Goal: Information Seeking & Learning: Check status

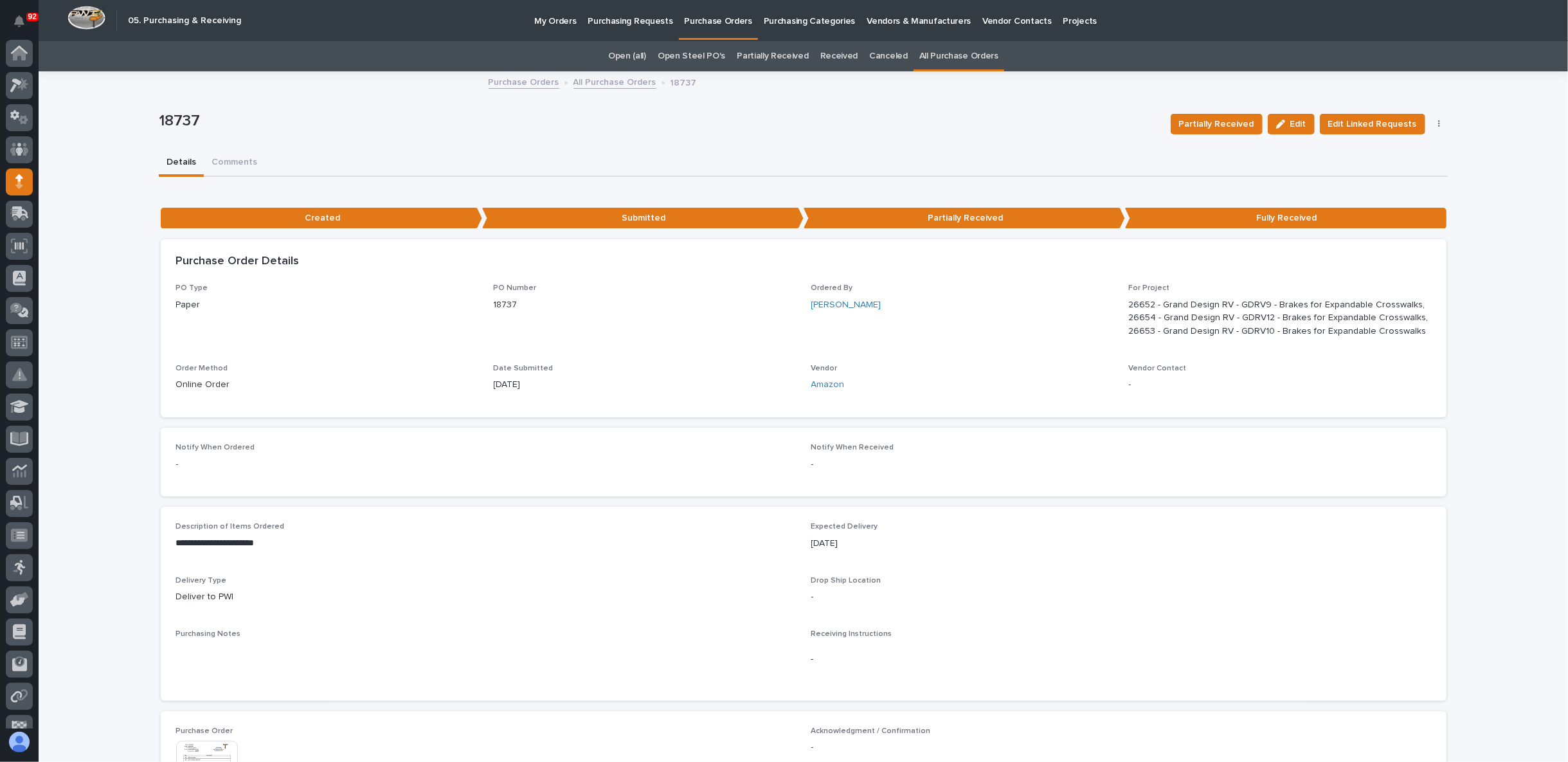
scroll to position [51, 0]
click at [17, 159] on icon at bounding box center [20, 162] width 16 height 12
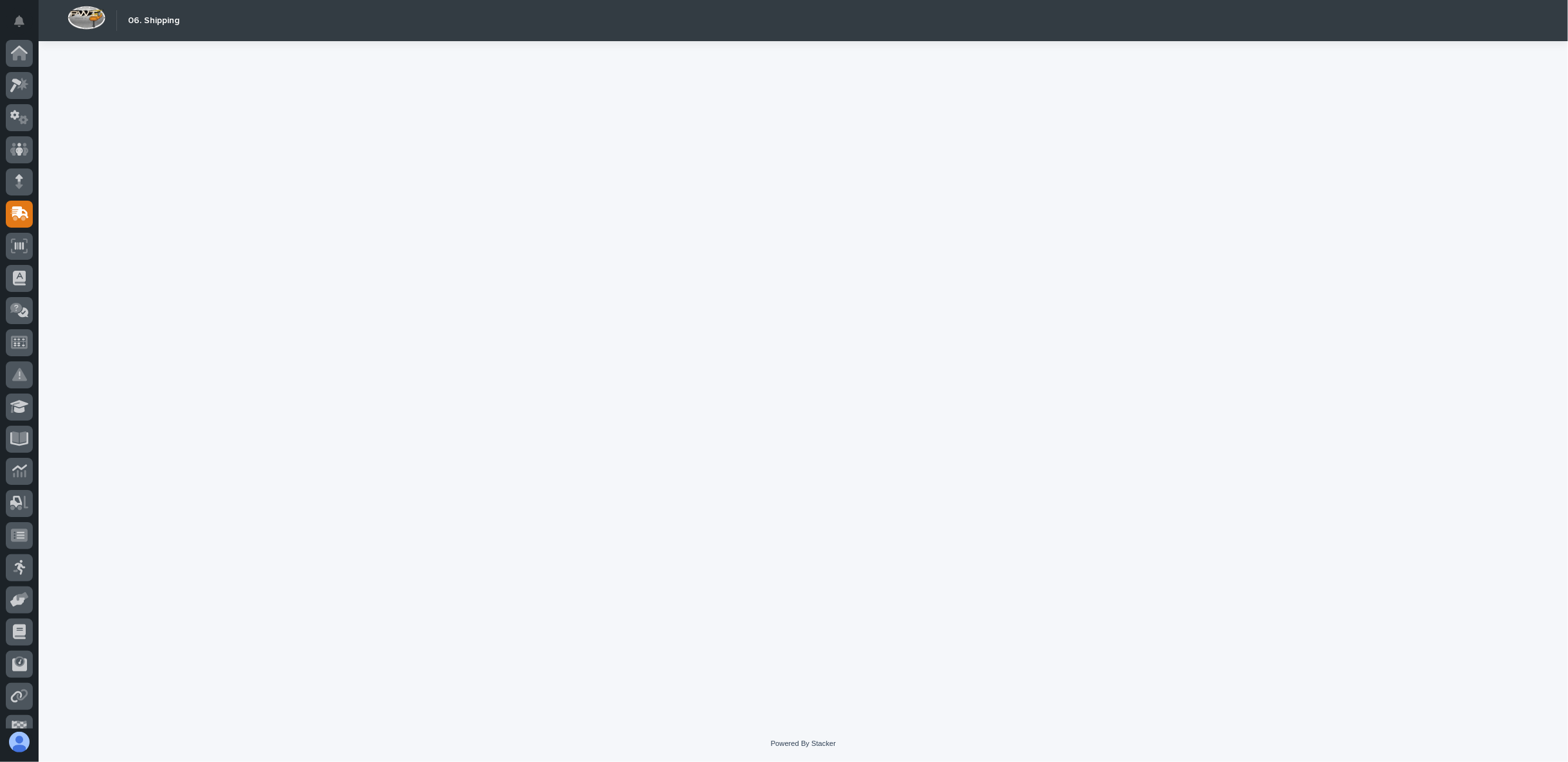
scroll to position [51, 0]
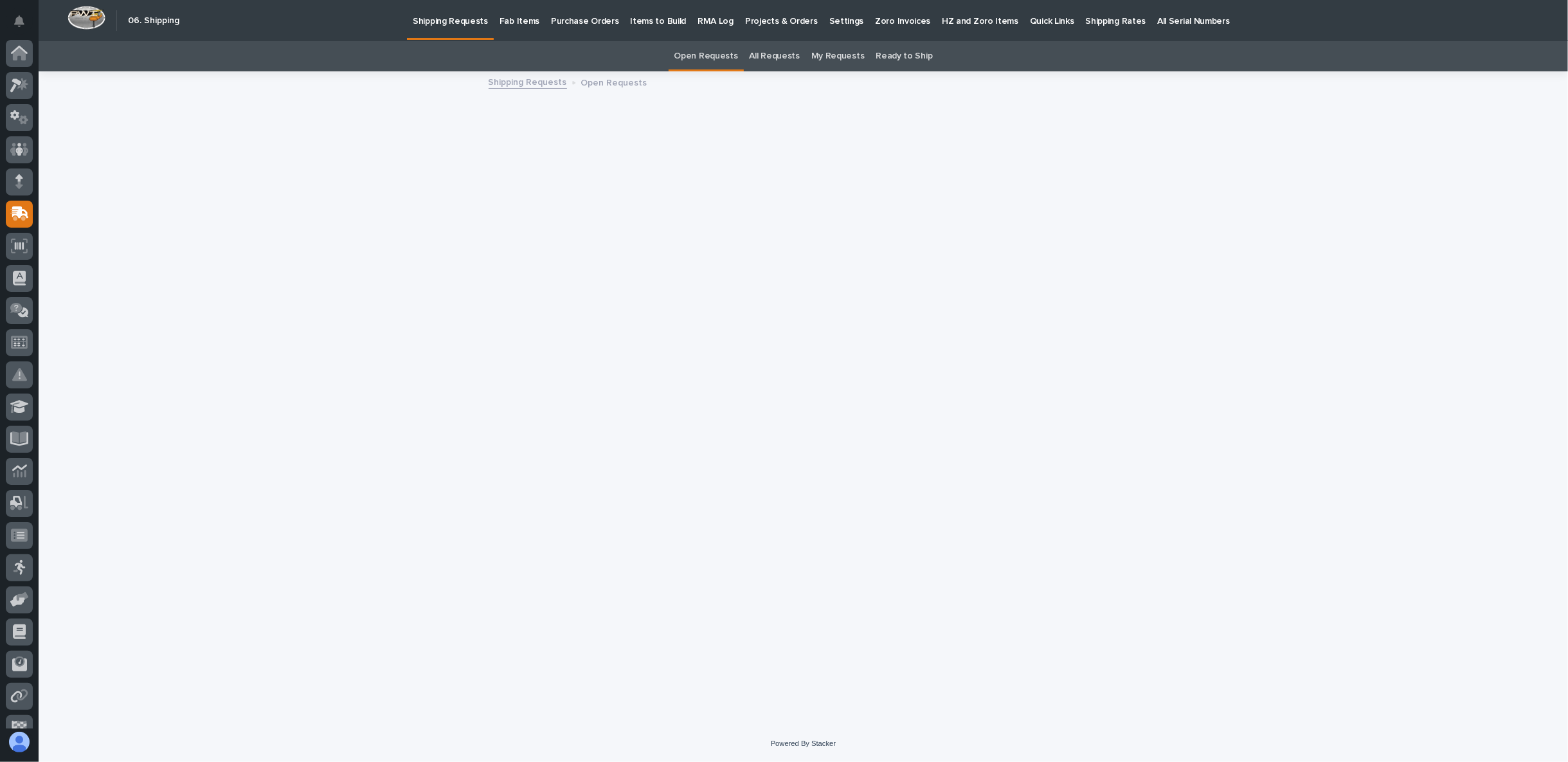
scroll to position [51, 0]
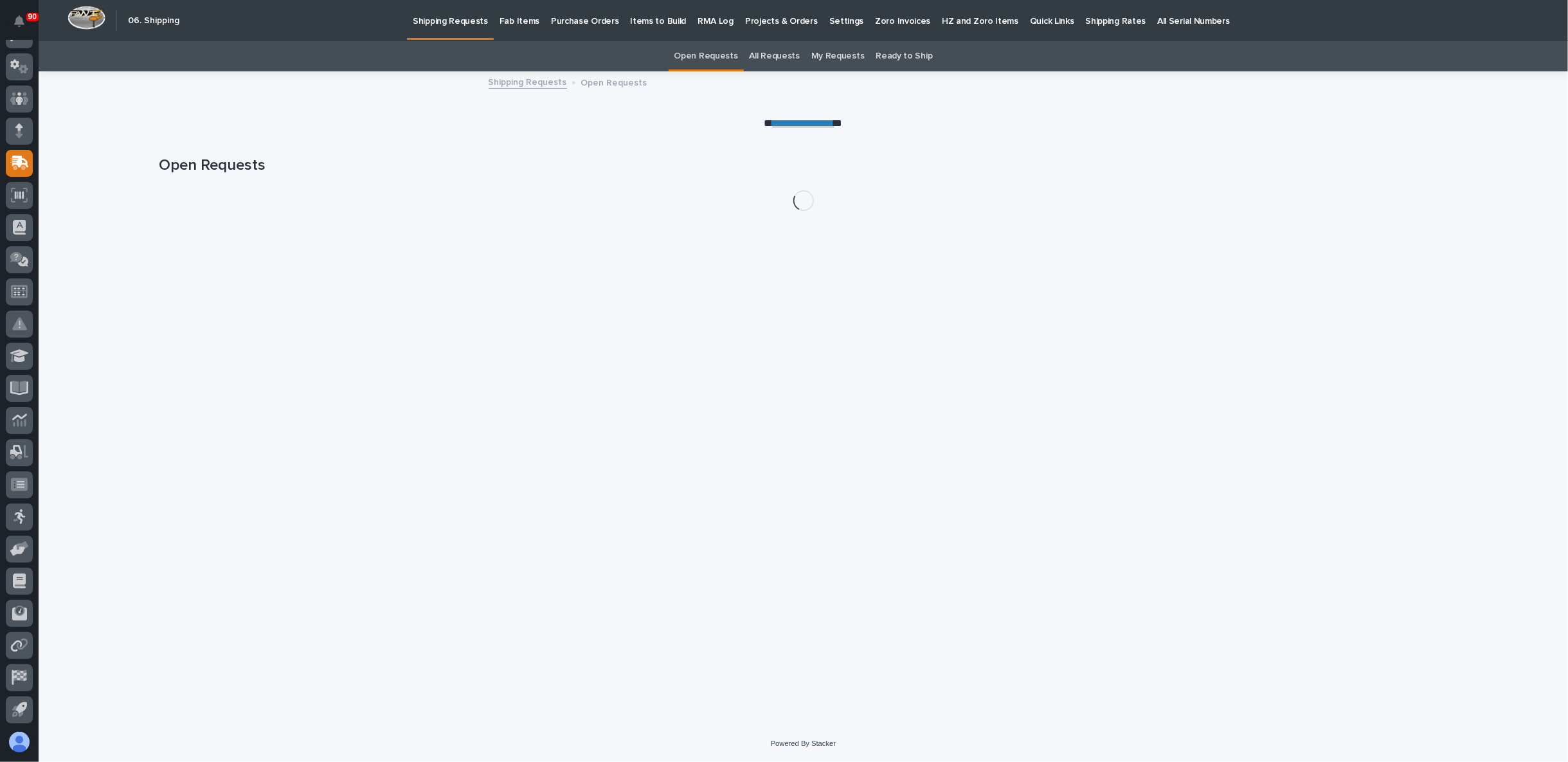
click at [520, 16] on p "Fab Items" at bounding box center [519, 13] width 40 height 27
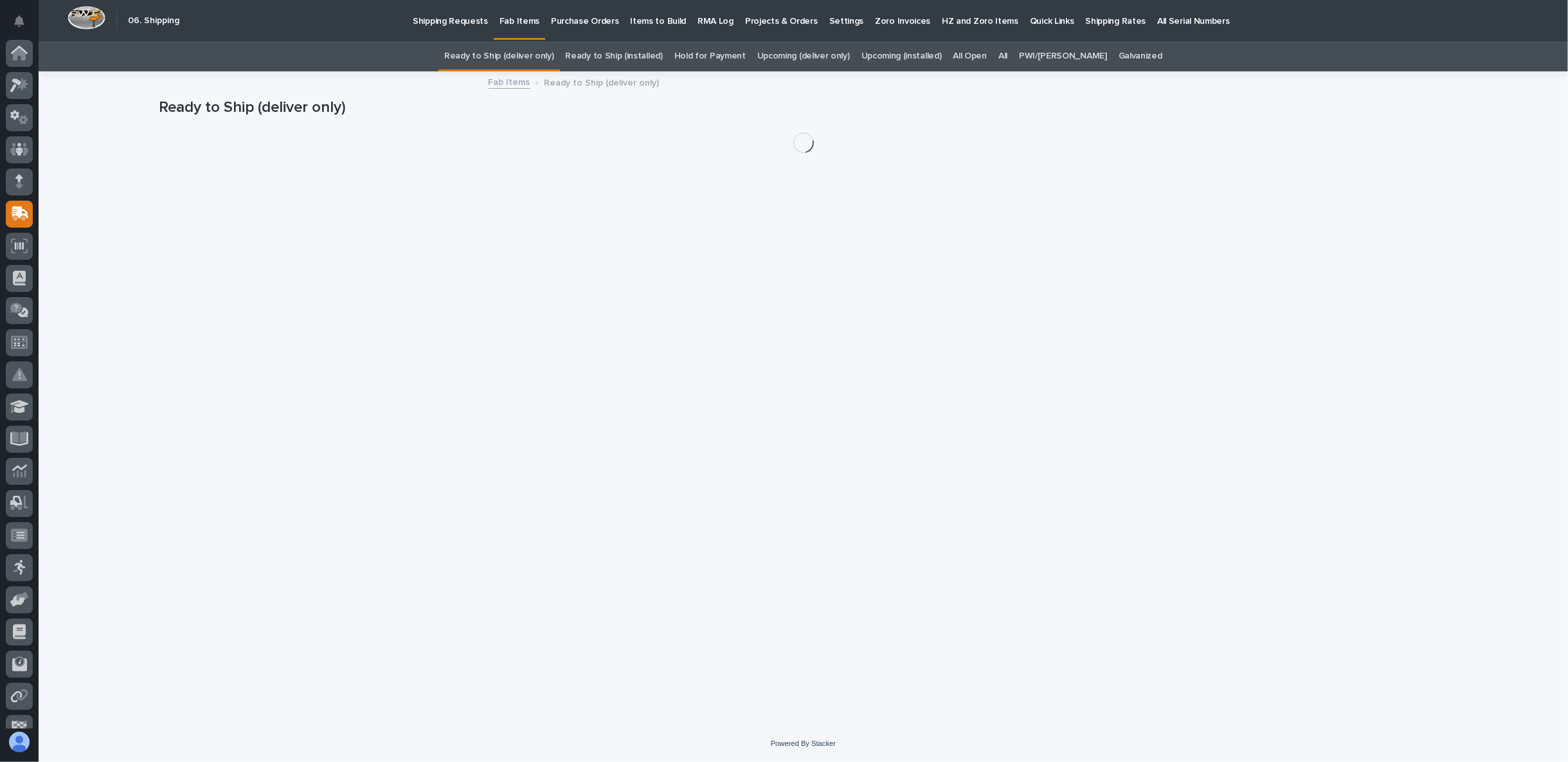
scroll to position [51, 0]
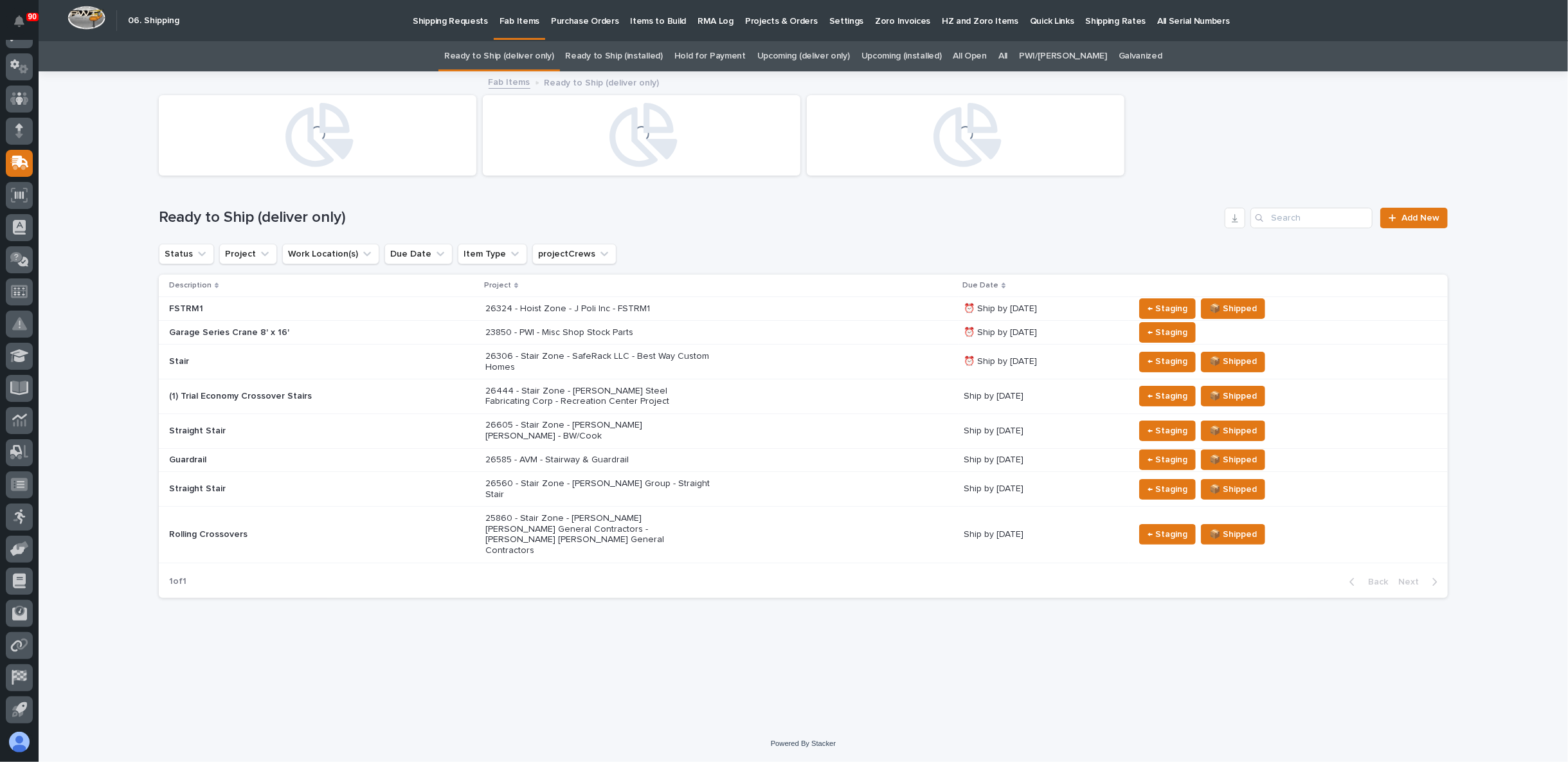
click at [1007, 57] on link "All" at bounding box center [1003, 56] width 9 height 30
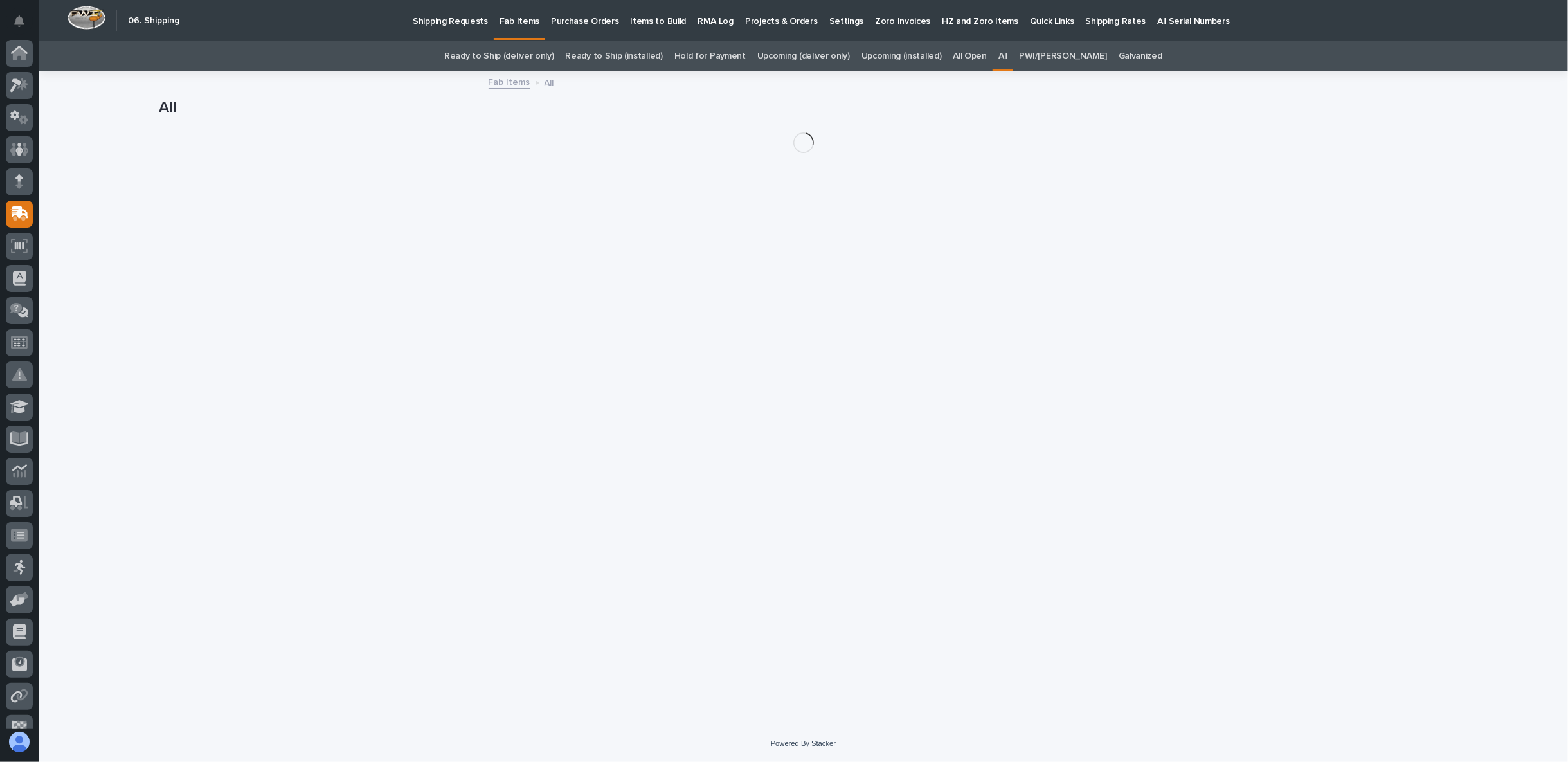
scroll to position [51, 0]
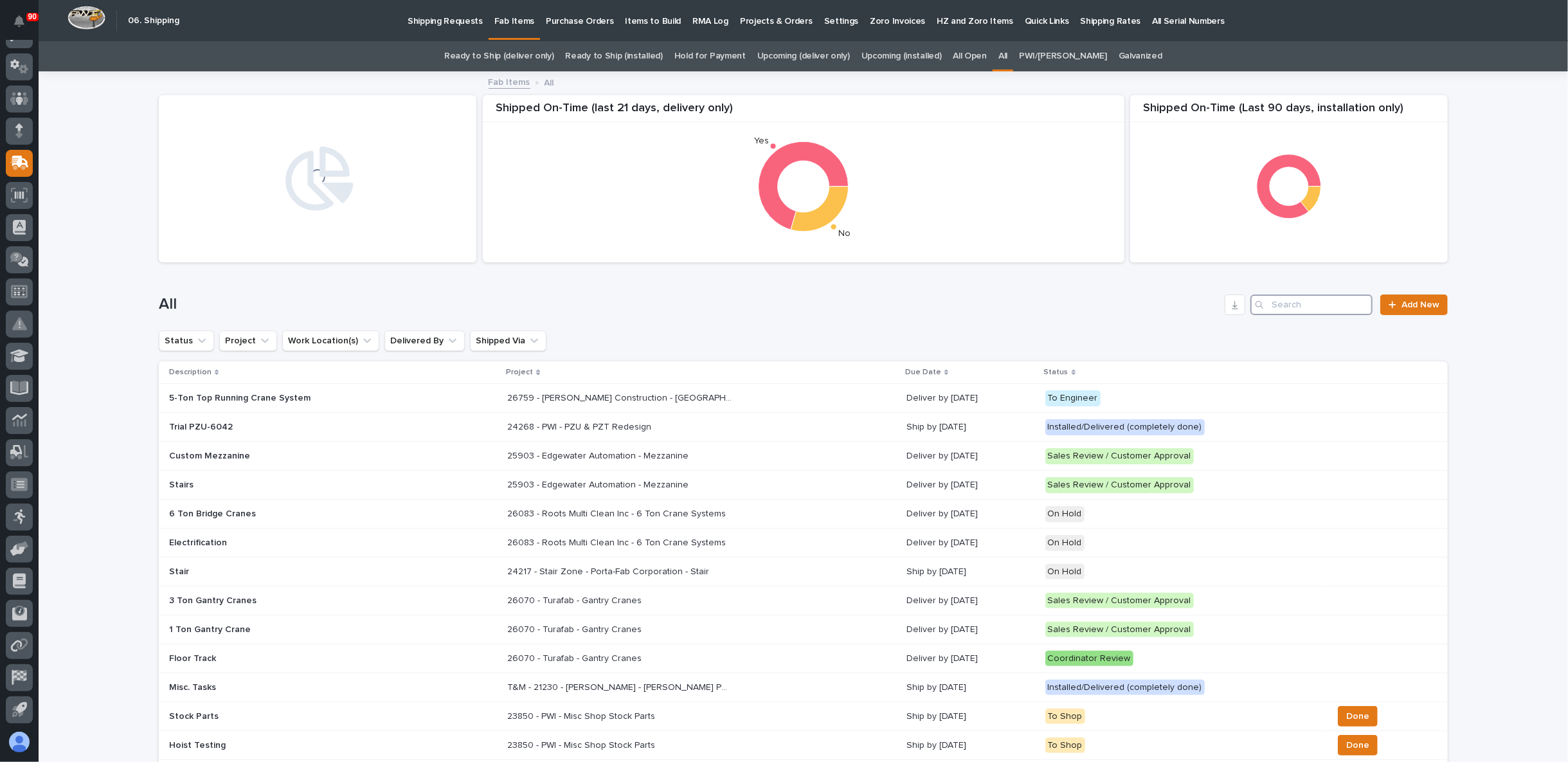
click at [1287, 301] on input "Search" at bounding box center [1311, 305] width 122 height 21
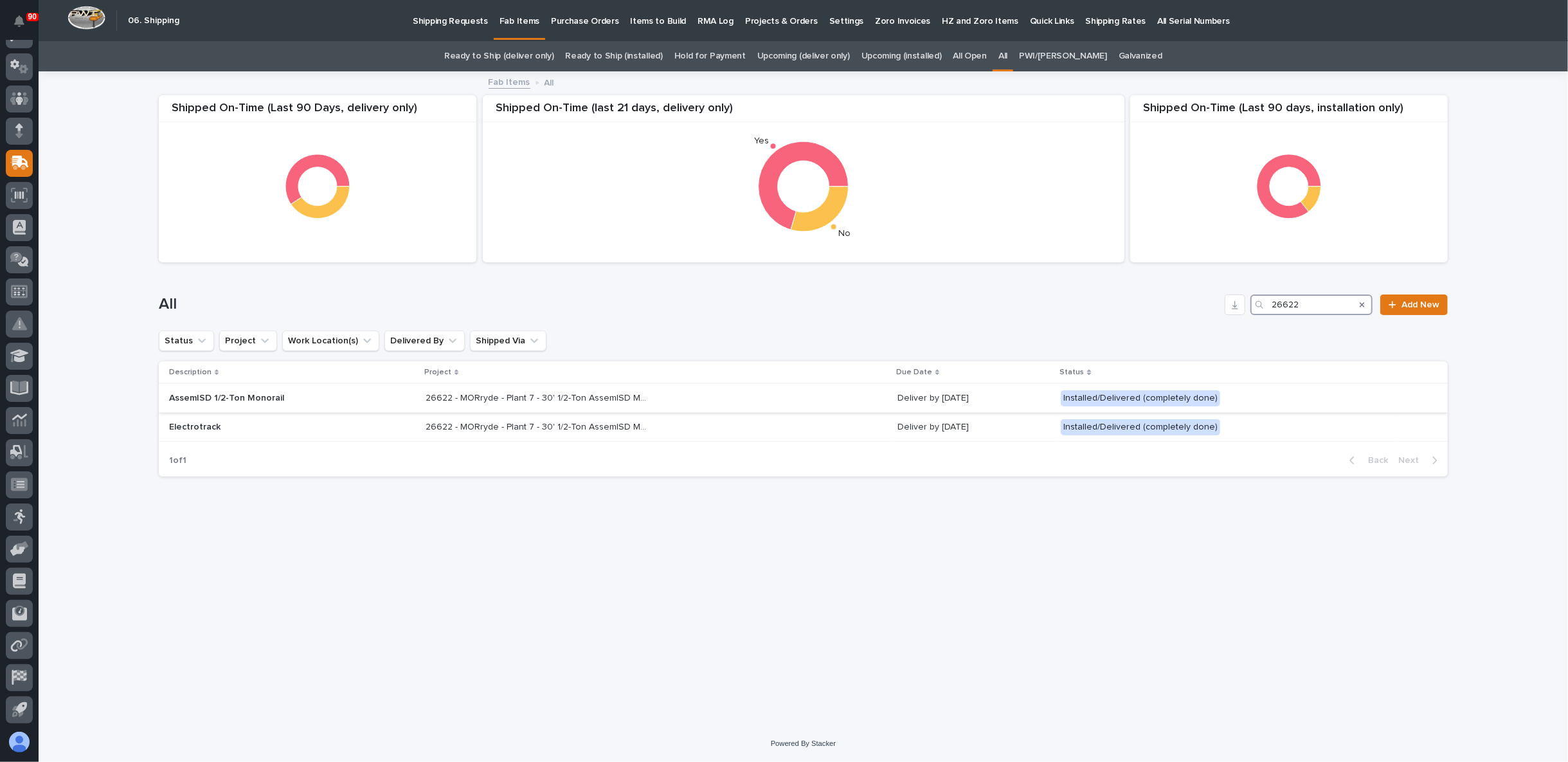
type input "26622"
click at [505, 395] on p "26622 - MORryde - Plant 7 - 30' 1/2-Ton AssemISD Monorail System" at bounding box center [539, 397] width 227 height 13
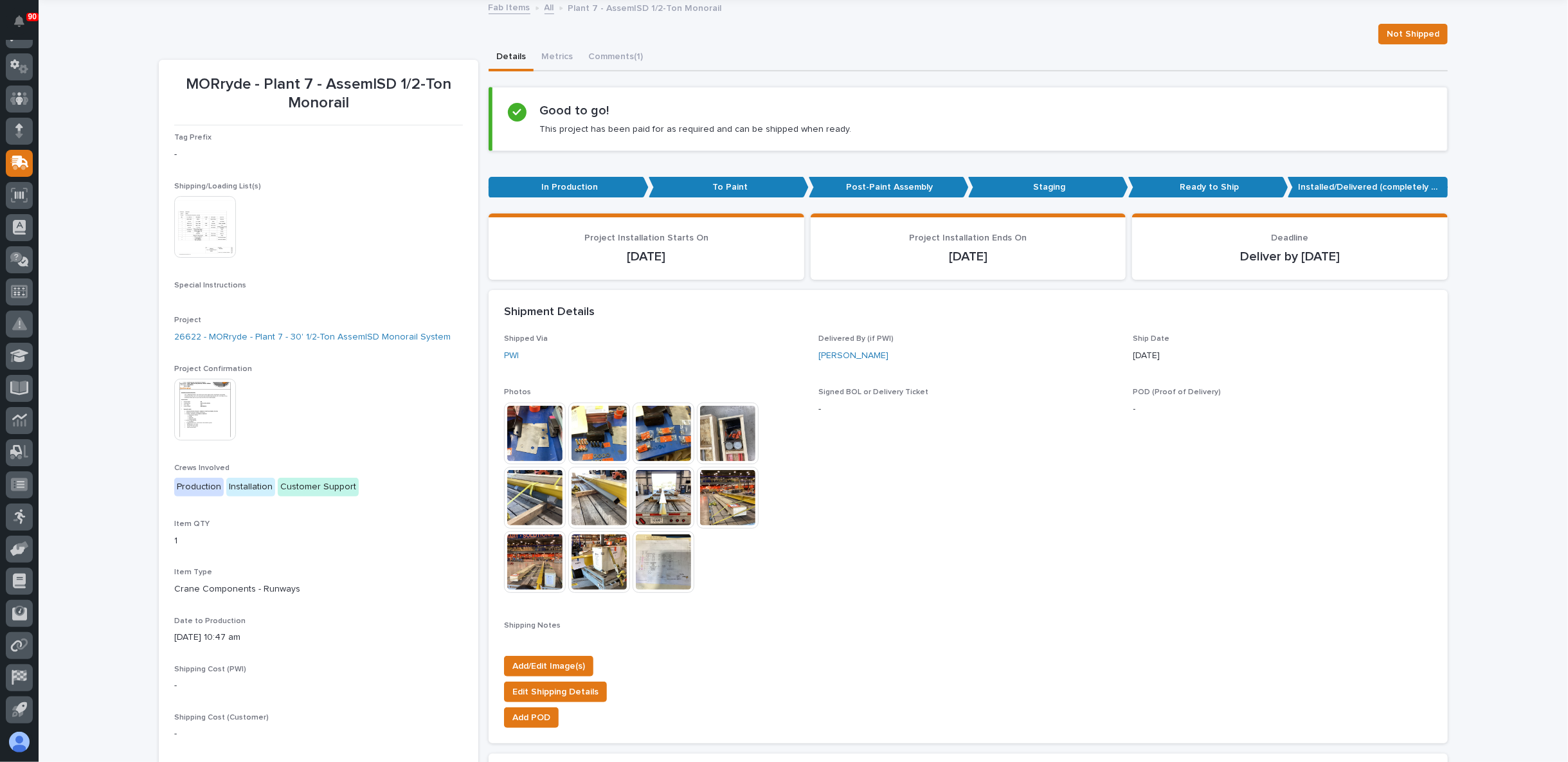
scroll to position [143, 0]
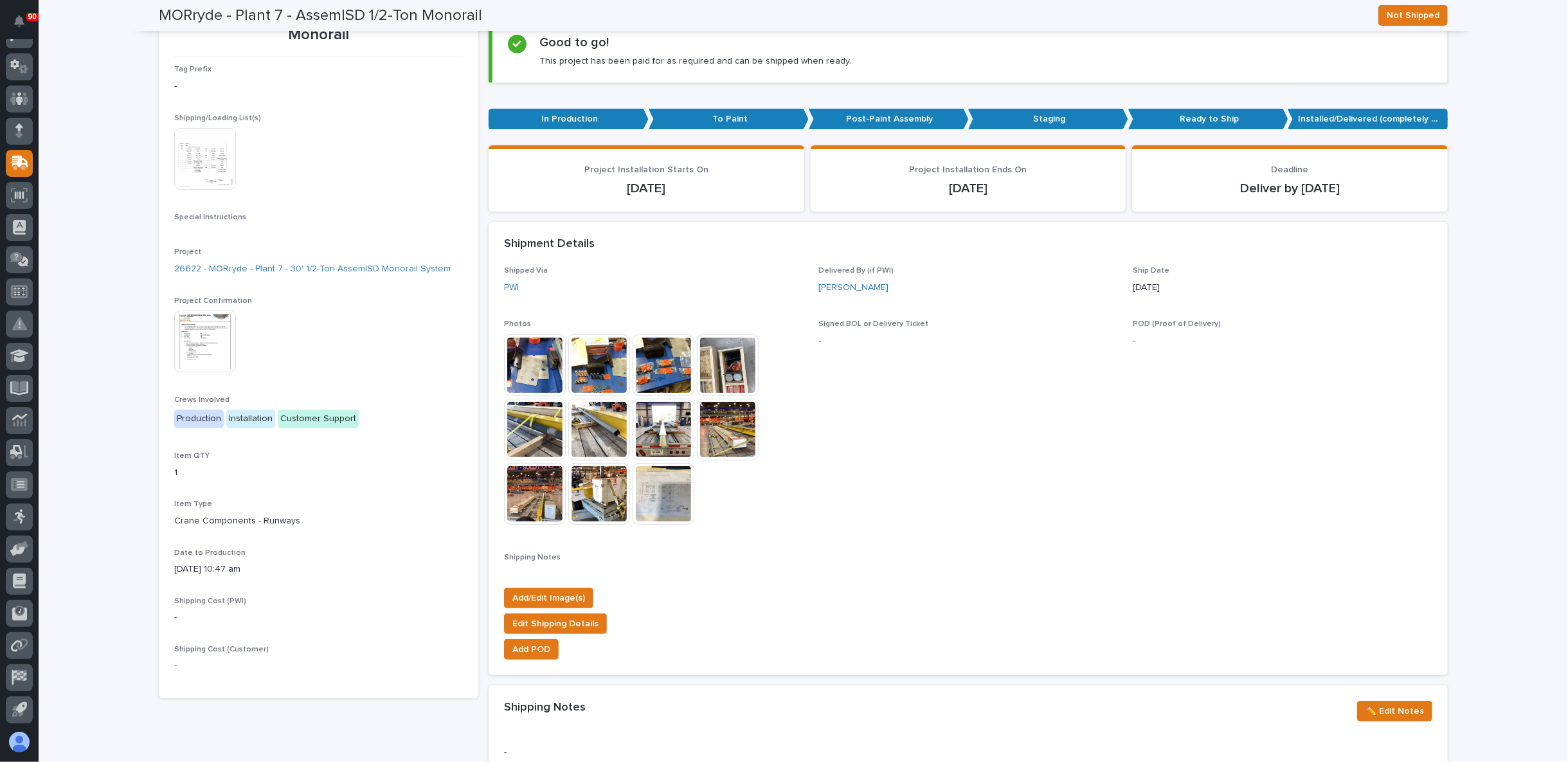
click at [527, 361] on img at bounding box center [535, 365] width 62 height 62
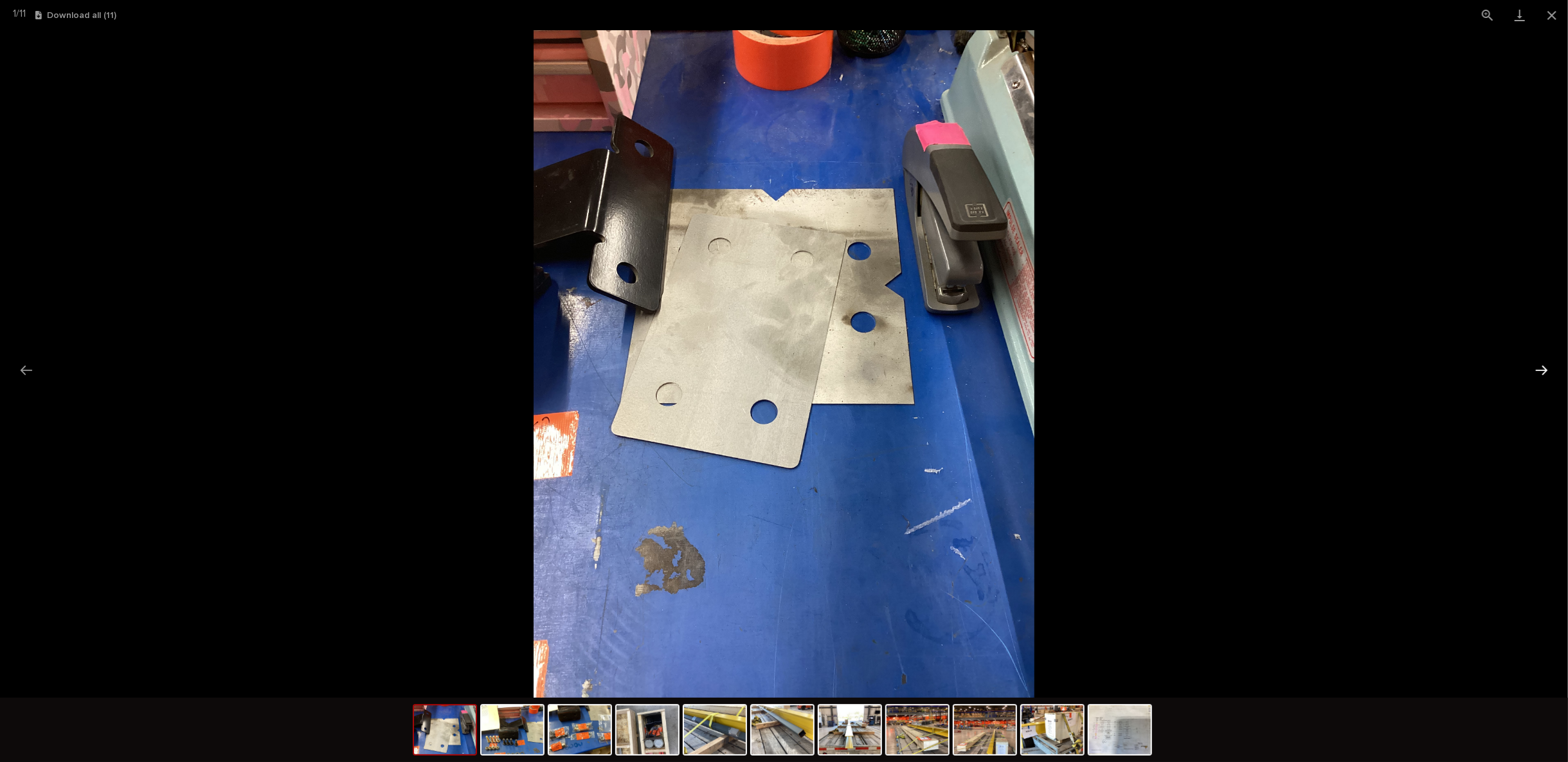
click at [1532, 368] on button "Next slide" at bounding box center [1541, 370] width 27 height 25
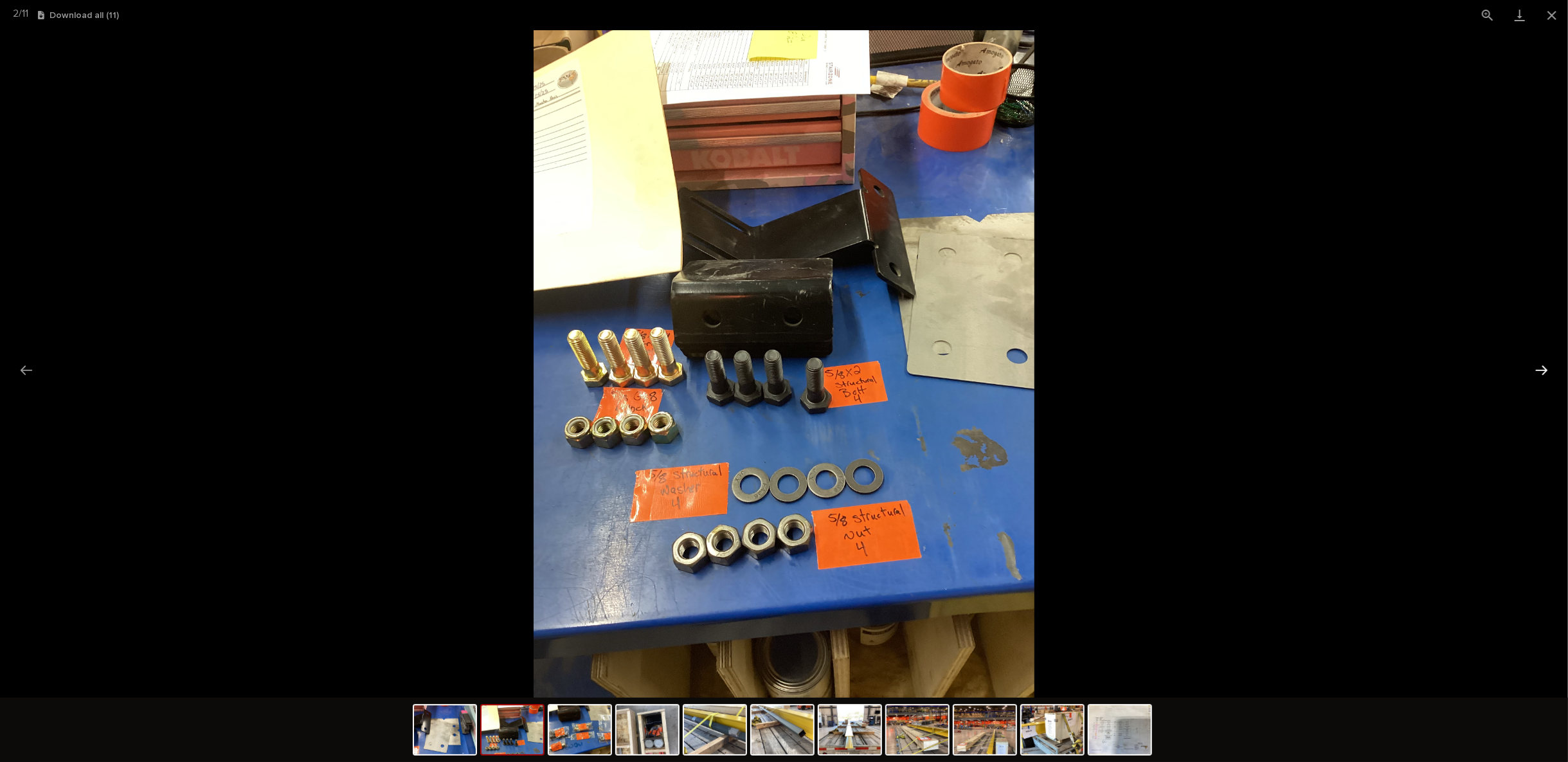
click at [1532, 368] on button "Next slide" at bounding box center [1541, 370] width 27 height 25
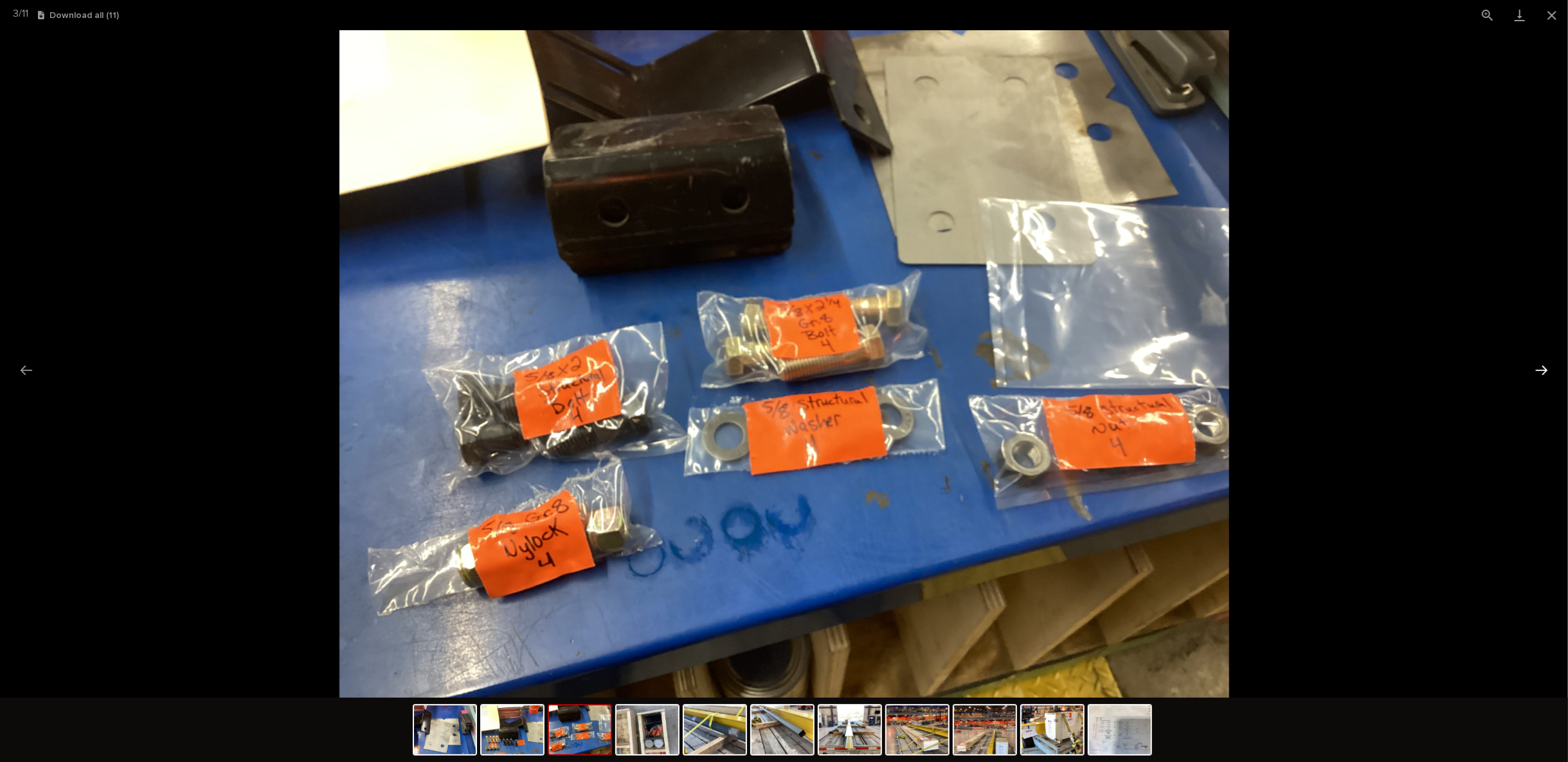
click at [1532, 368] on button "Next slide" at bounding box center [1541, 370] width 27 height 25
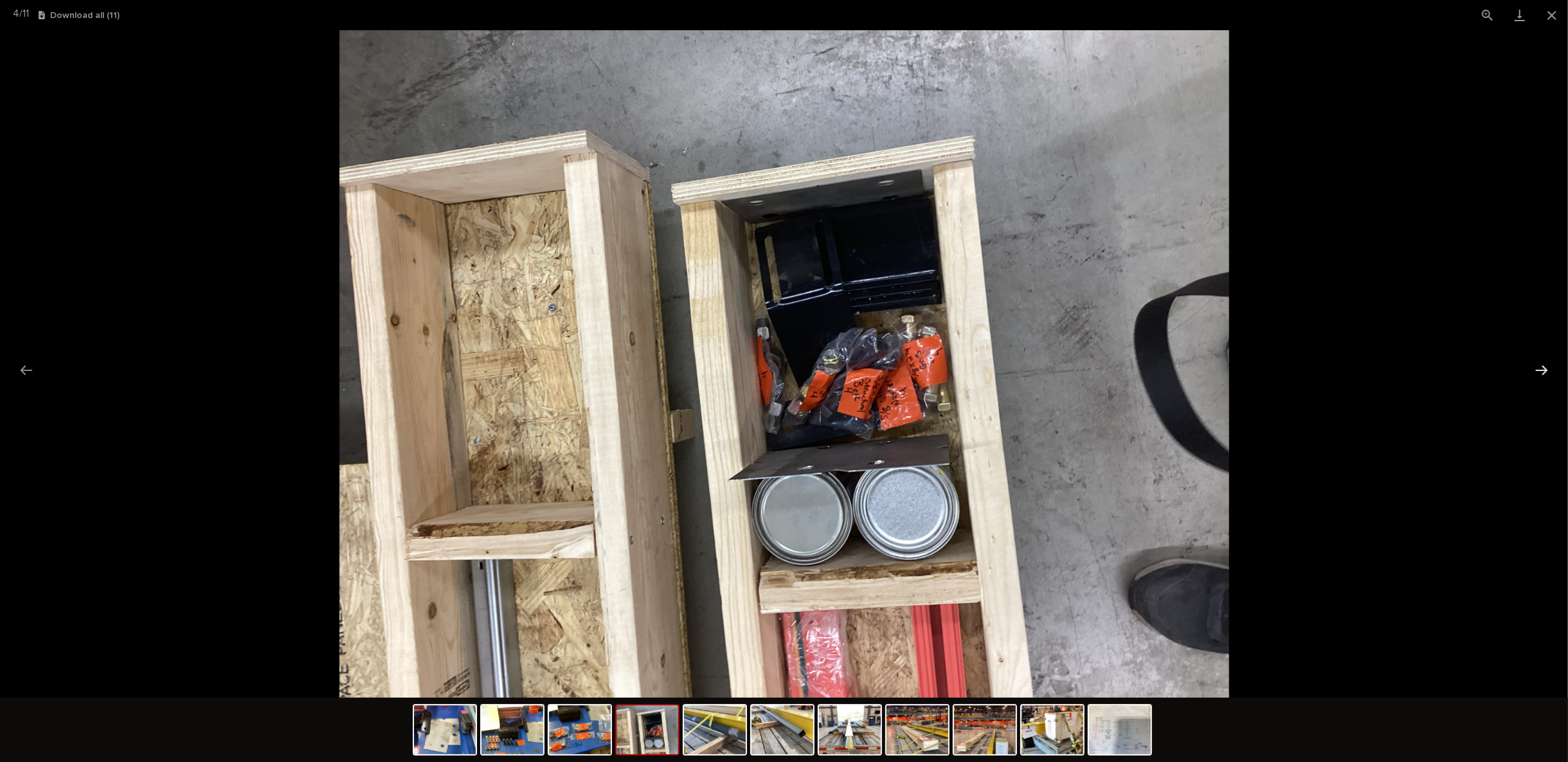
click at [1532, 368] on button "Next slide" at bounding box center [1541, 370] width 27 height 25
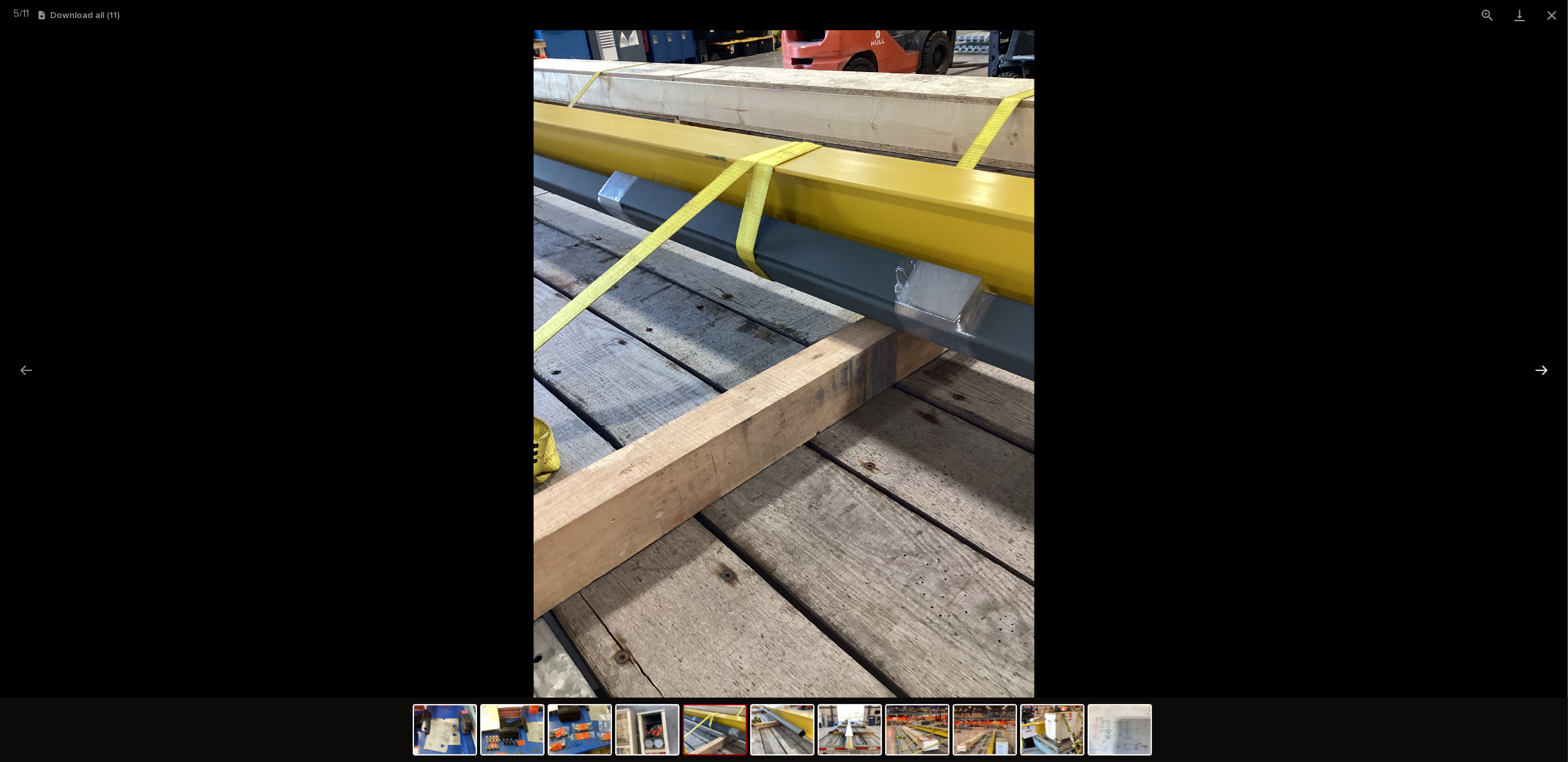
click at [1532, 368] on button "Next slide" at bounding box center [1541, 370] width 27 height 25
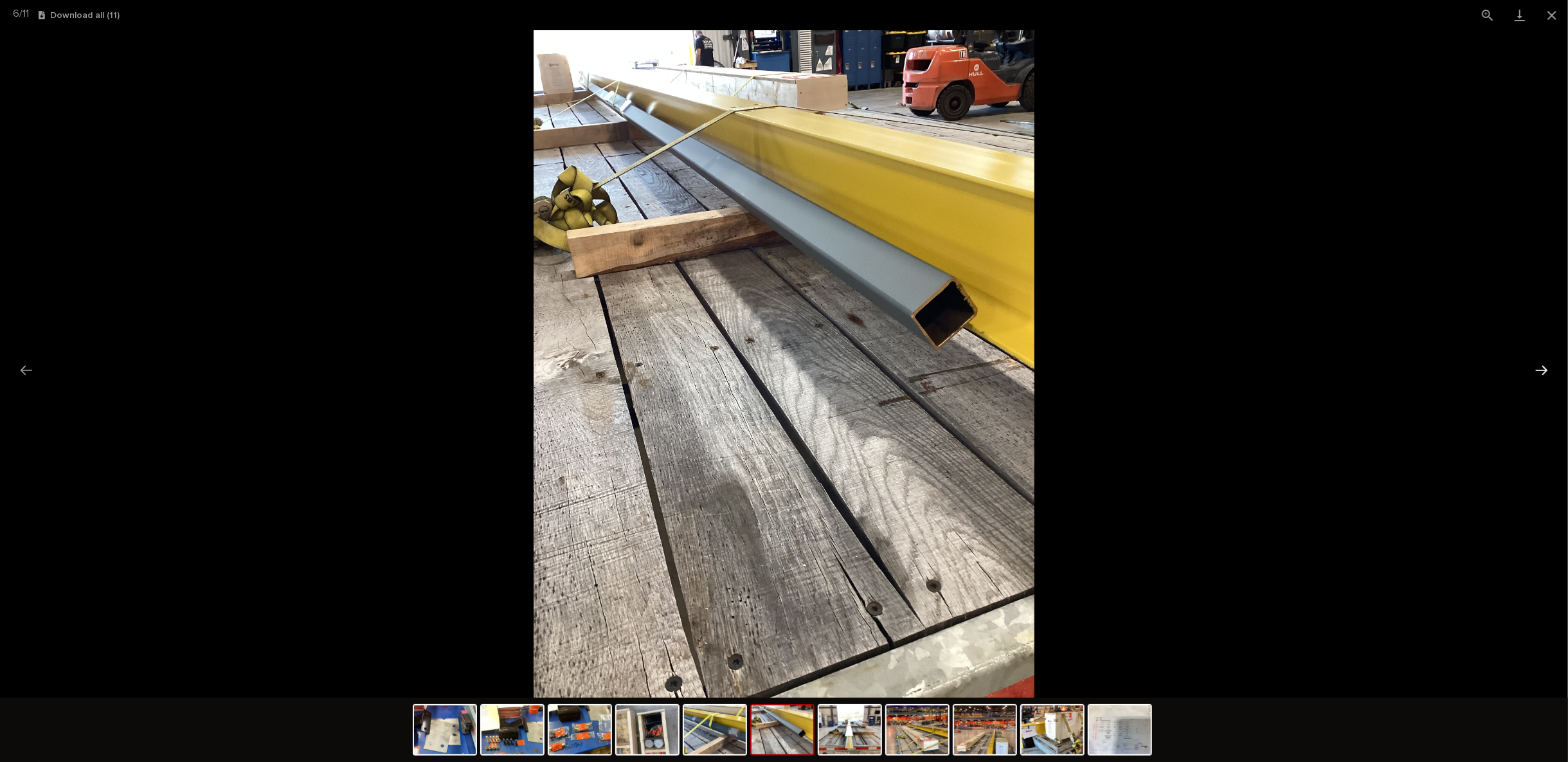
click at [1532, 368] on button "Next slide" at bounding box center [1541, 370] width 27 height 25
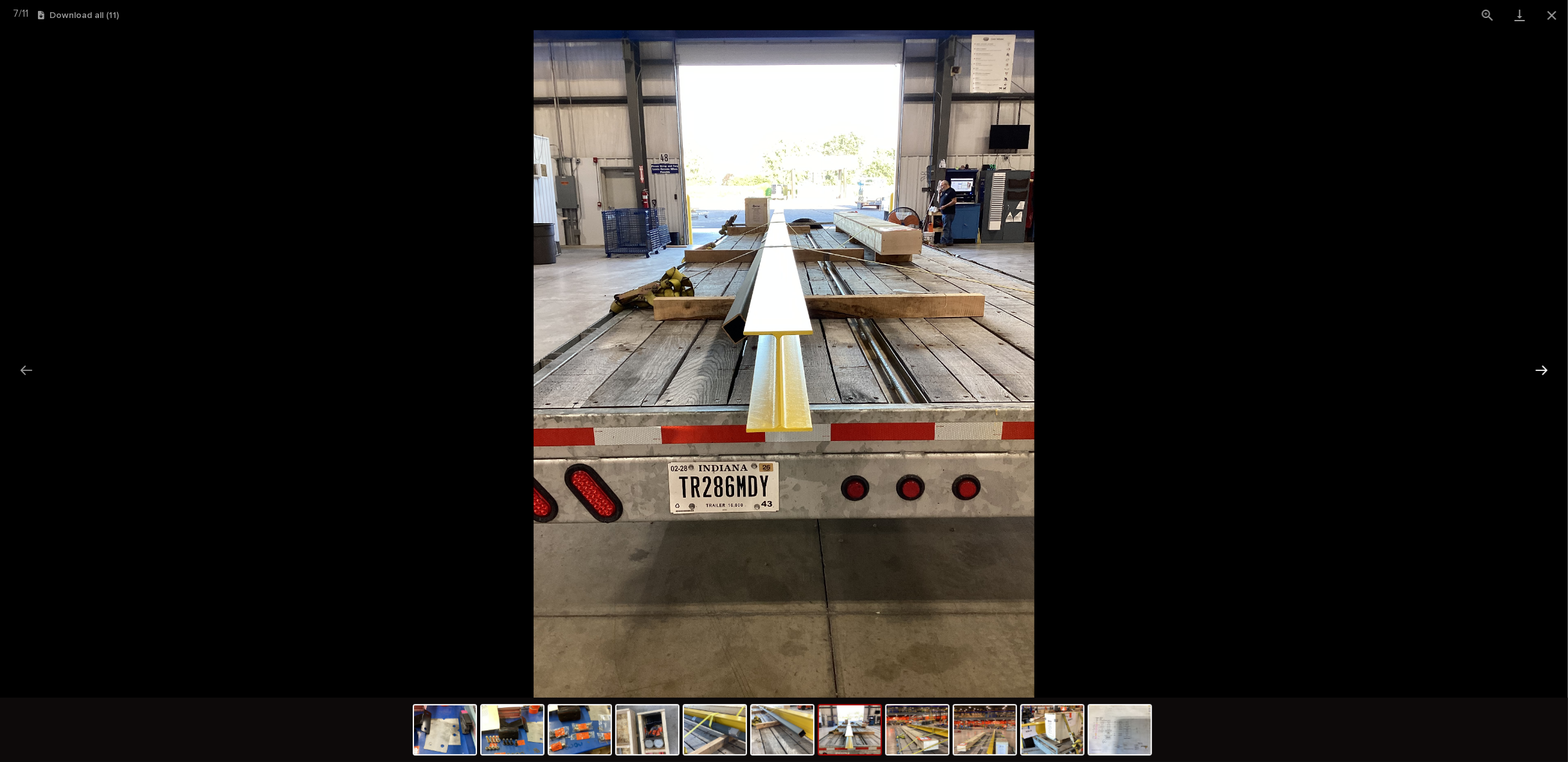
click at [1532, 368] on button "Next slide" at bounding box center [1541, 370] width 27 height 25
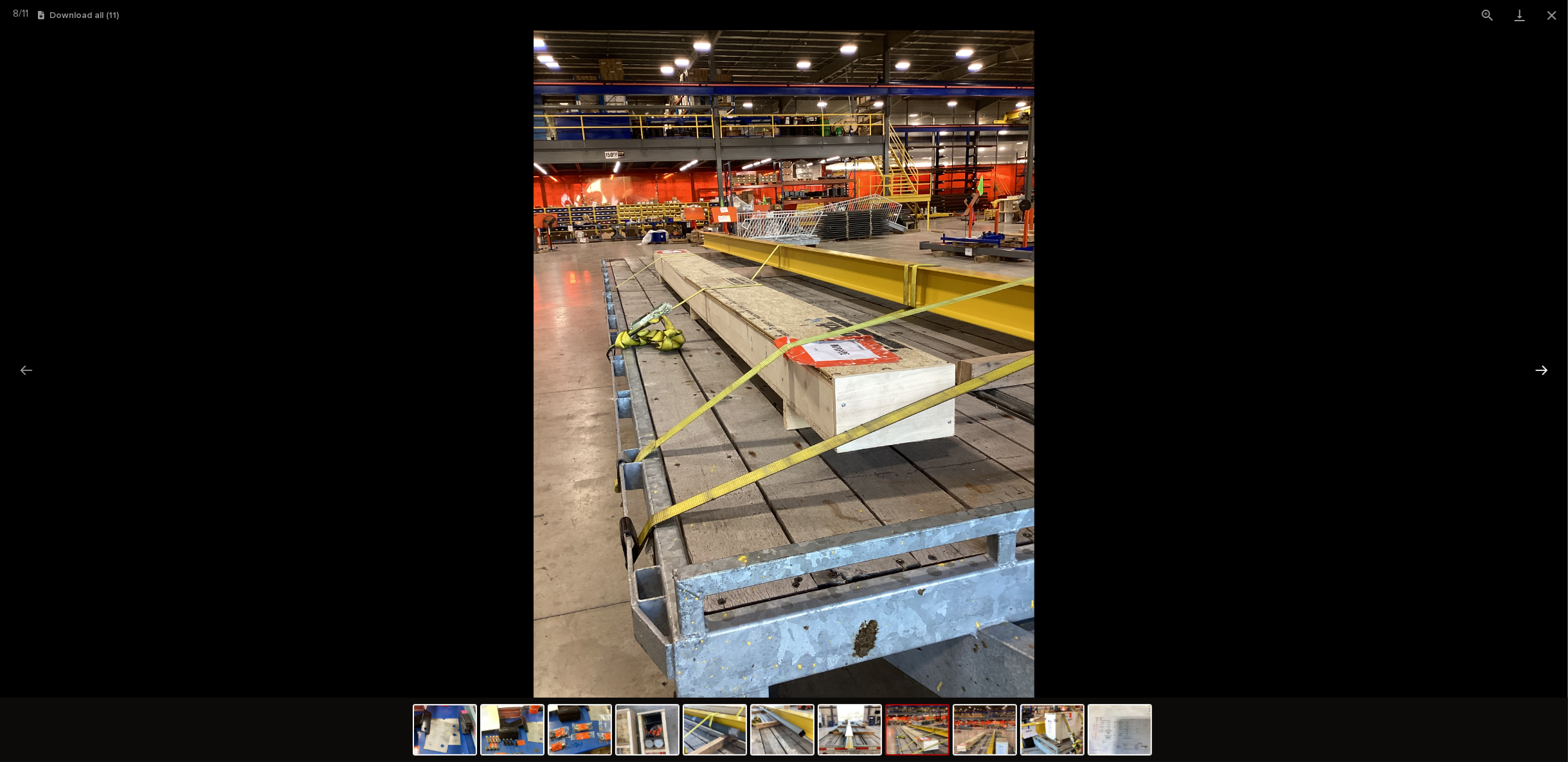
click at [1532, 368] on button "Next slide" at bounding box center [1541, 370] width 27 height 25
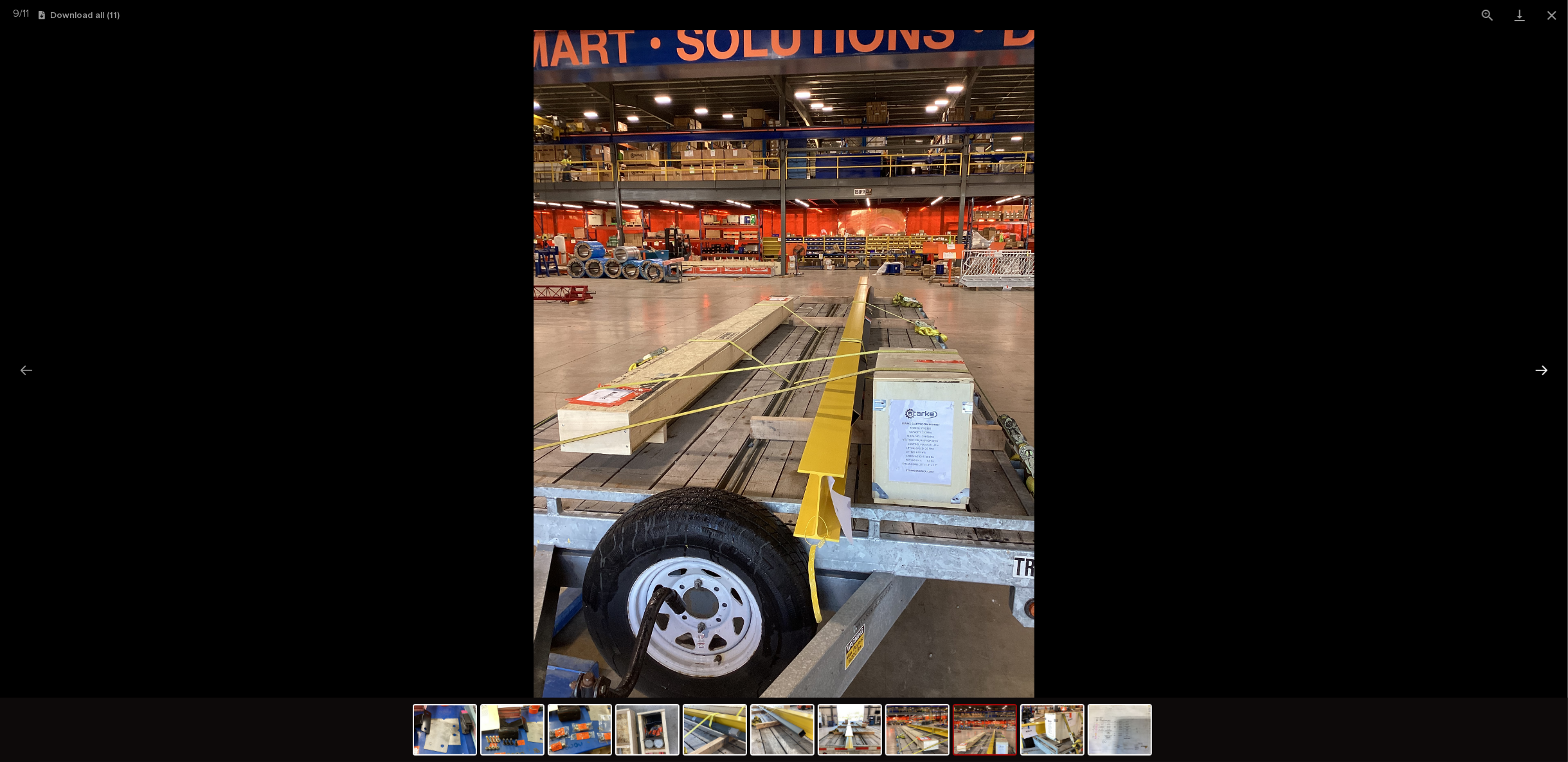
click at [1532, 368] on button "Next slide" at bounding box center [1541, 370] width 27 height 25
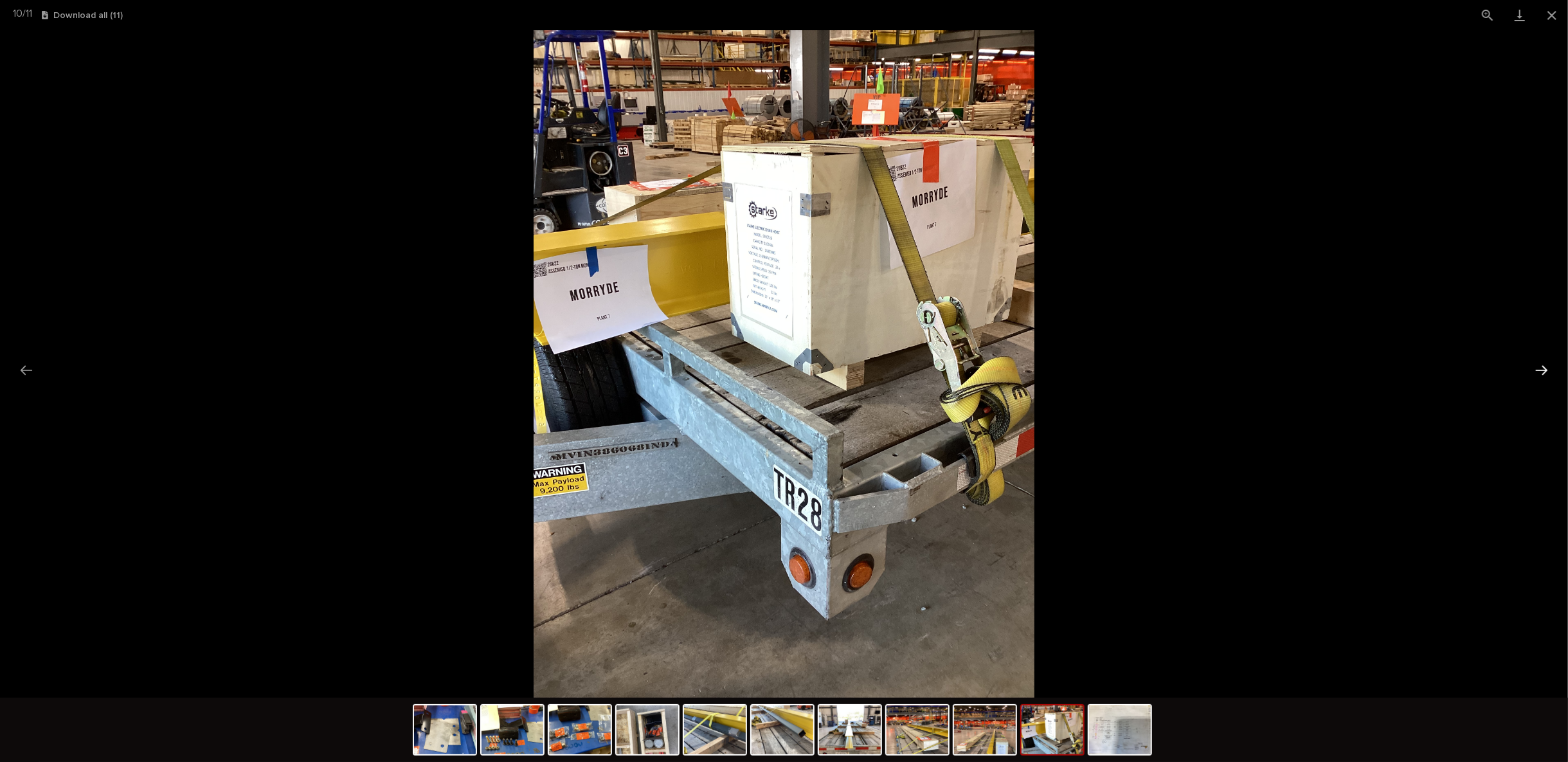
click at [1532, 368] on button "Next slide" at bounding box center [1541, 370] width 27 height 25
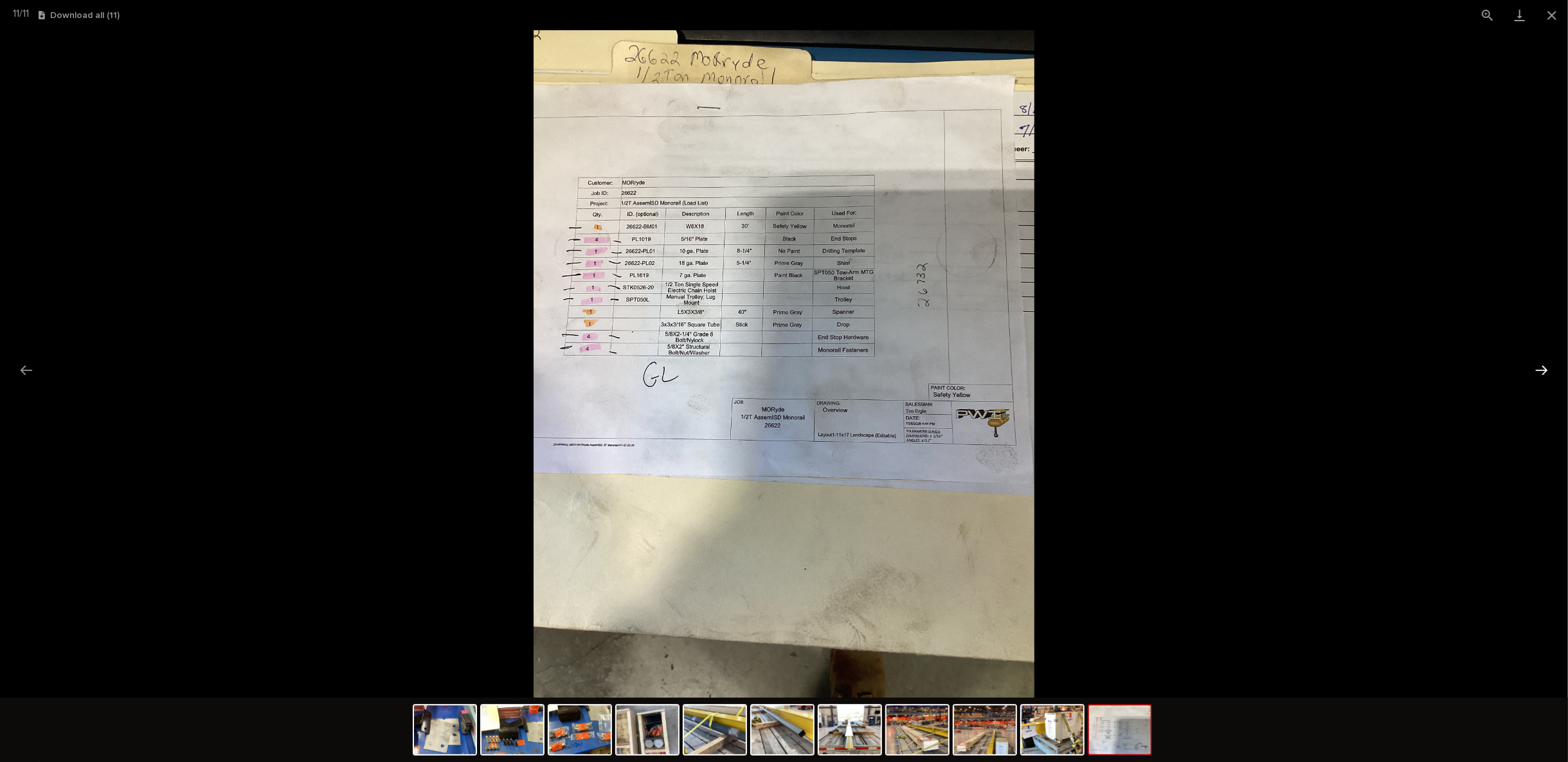
click at [1541, 363] on button "Next slide" at bounding box center [1541, 370] width 27 height 25
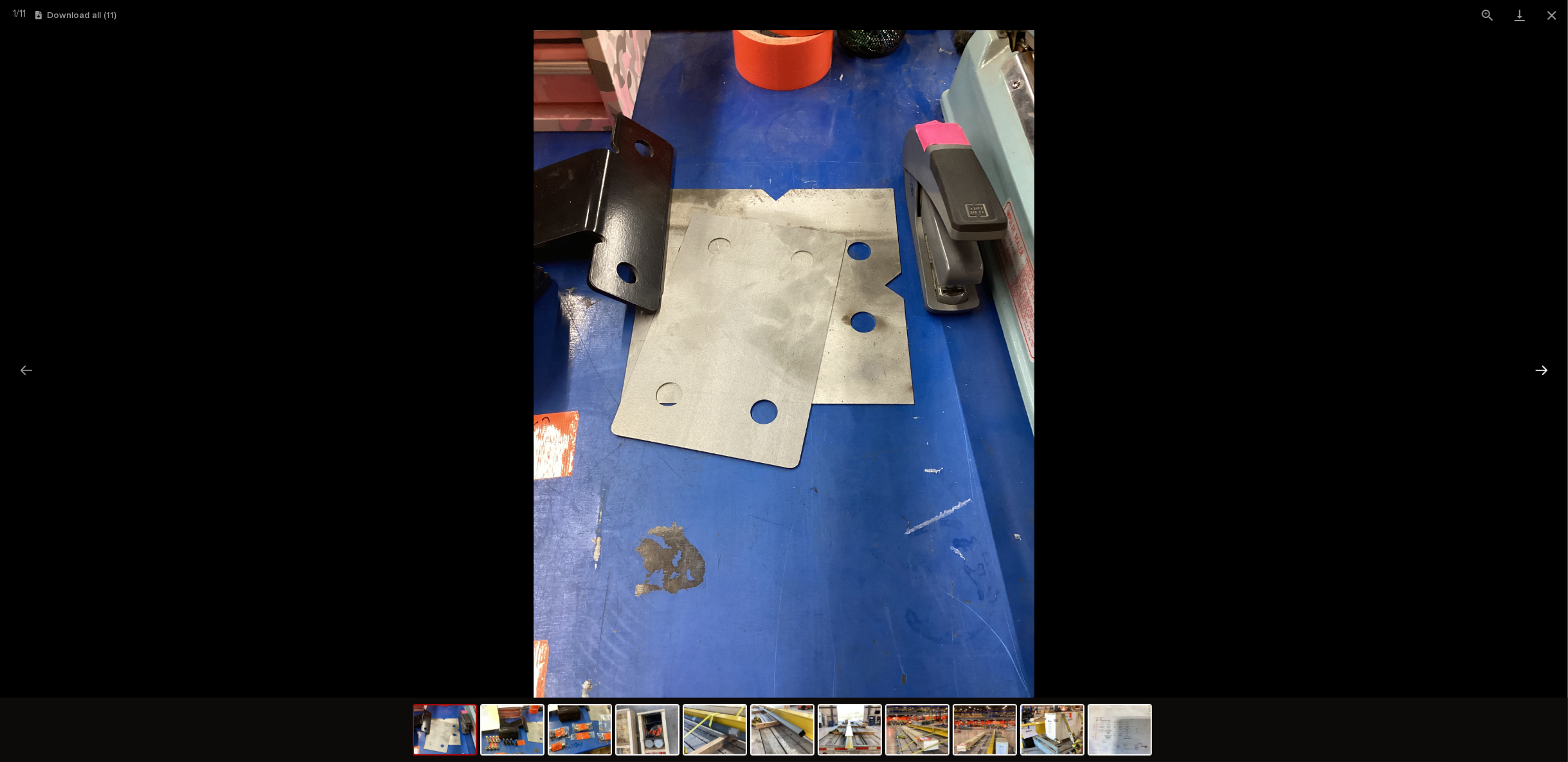
click at [1541, 363] on button "Next slide" at bounding box center [1541, 370] width 27 height 25
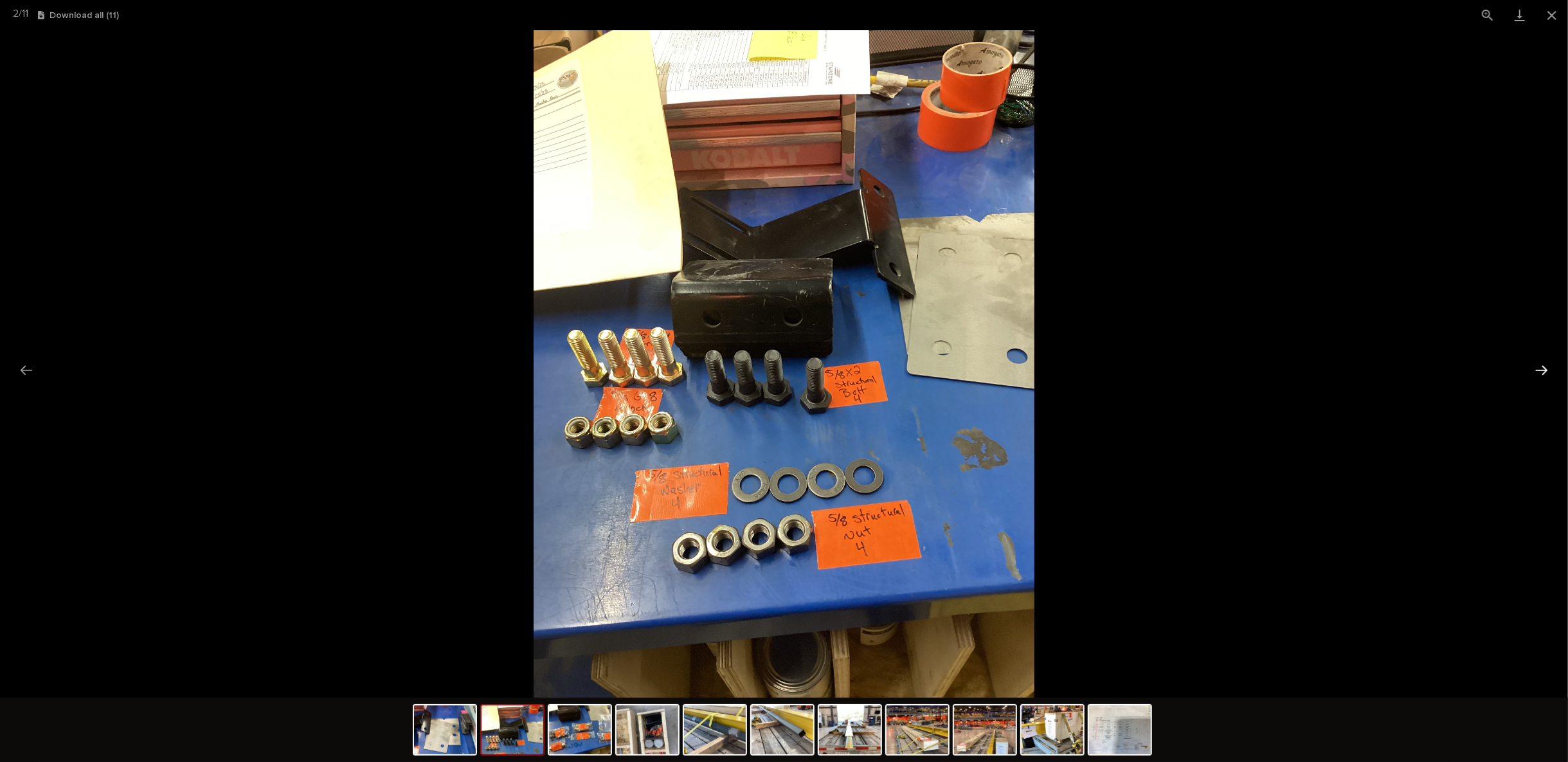
click at [1541, 363] on button "Next slide" at bounding box center [1541, 370] width 27 height 25
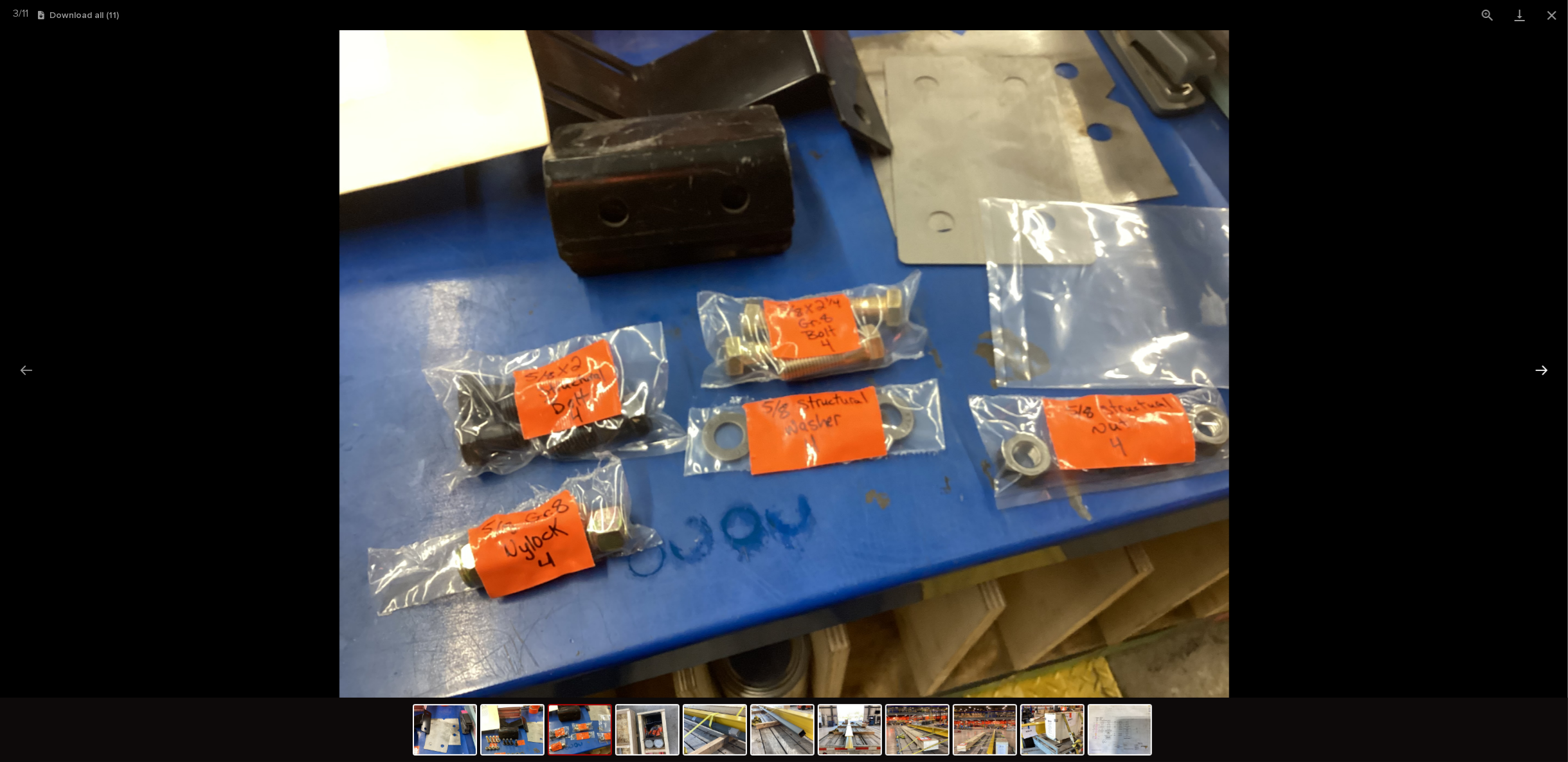
click at [1541, 363] on button "Next slide" at bounding box center [1541, 370] width 27 height 25
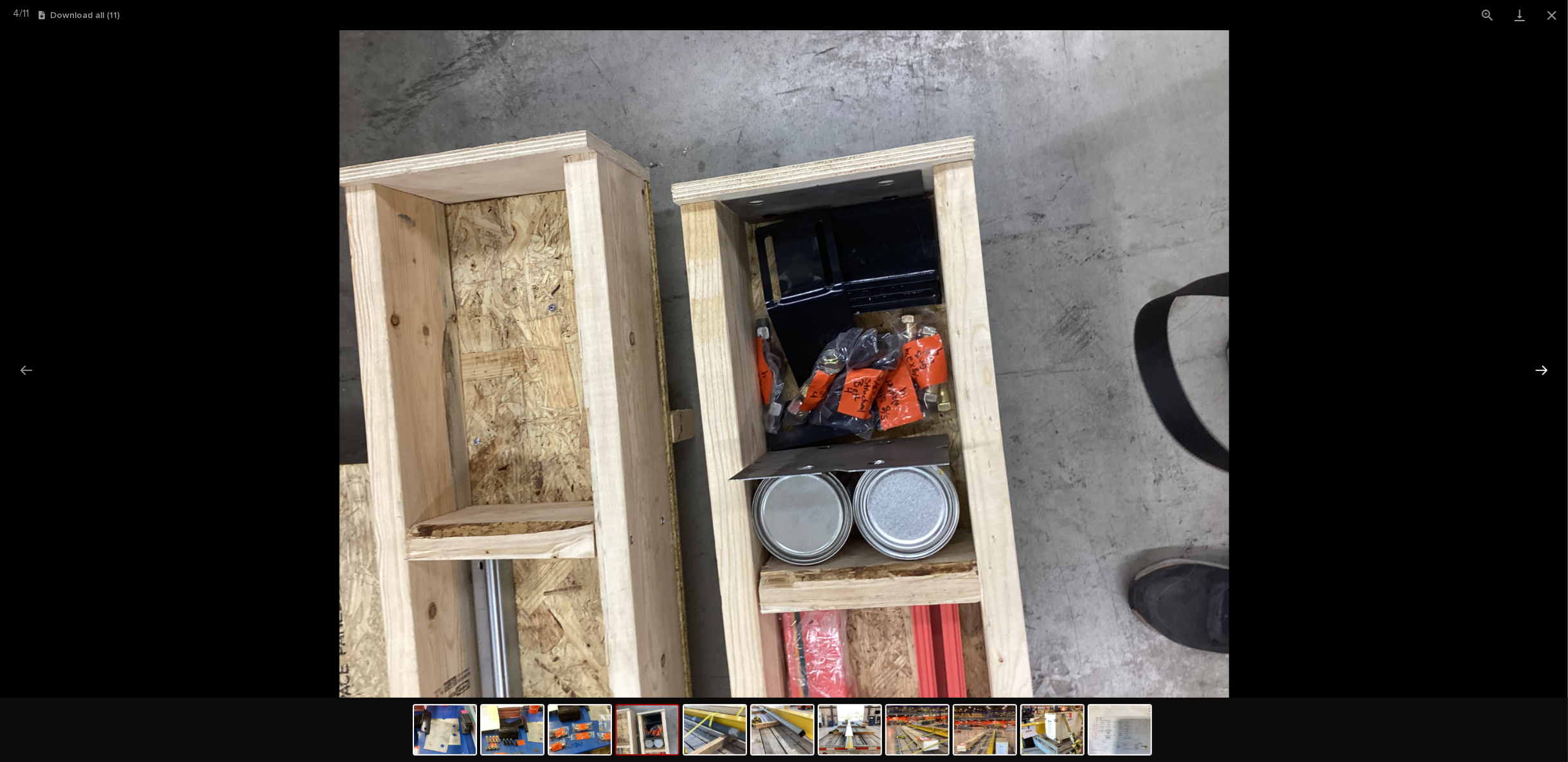
click at [1541, 363] on button "Next slide" at bounding box center [1541, 370] width 27 height 25
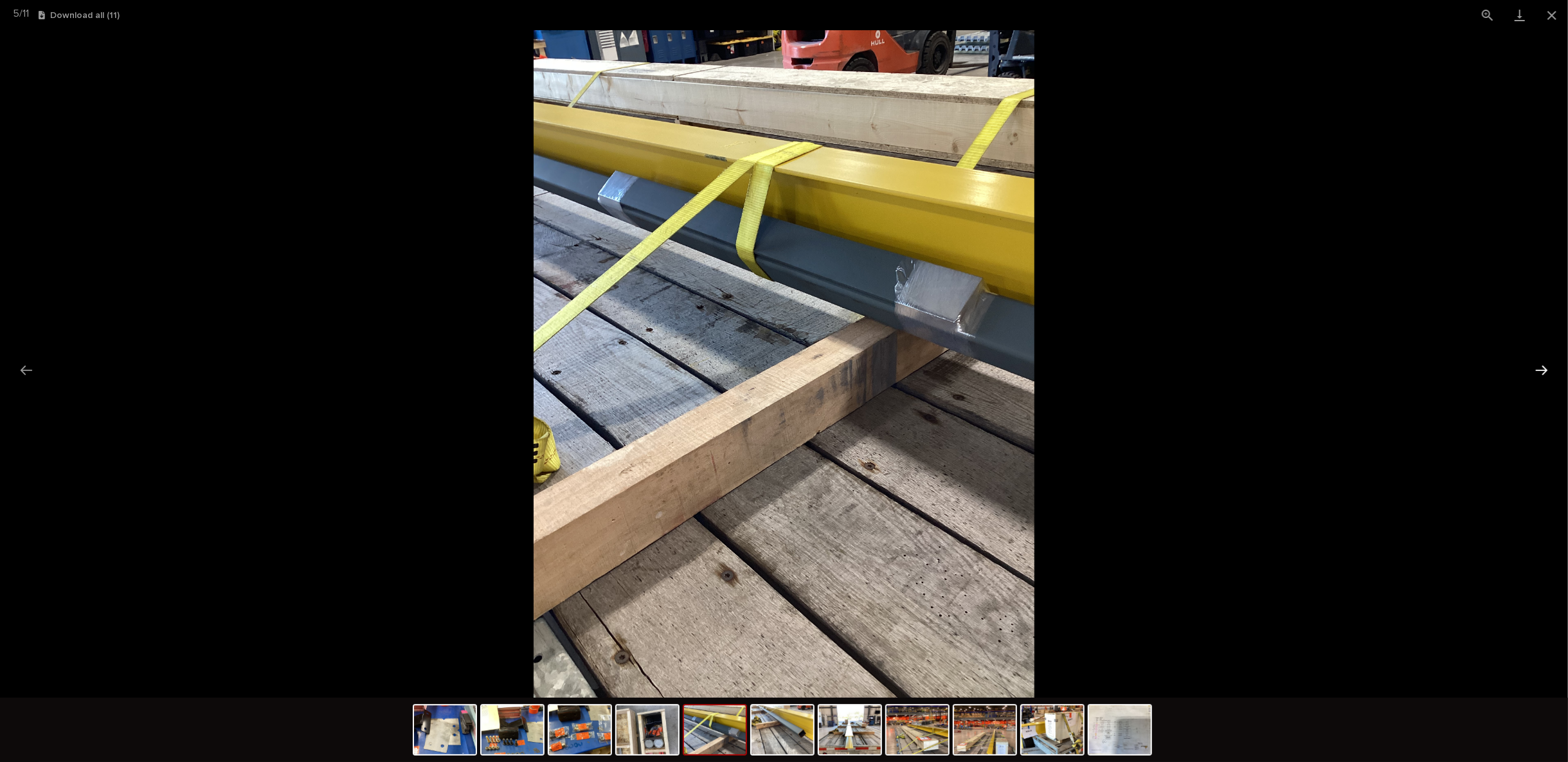
click at [1541, 363] on button "Next slide" at bounding box center [1541, 370] width 27 height 25
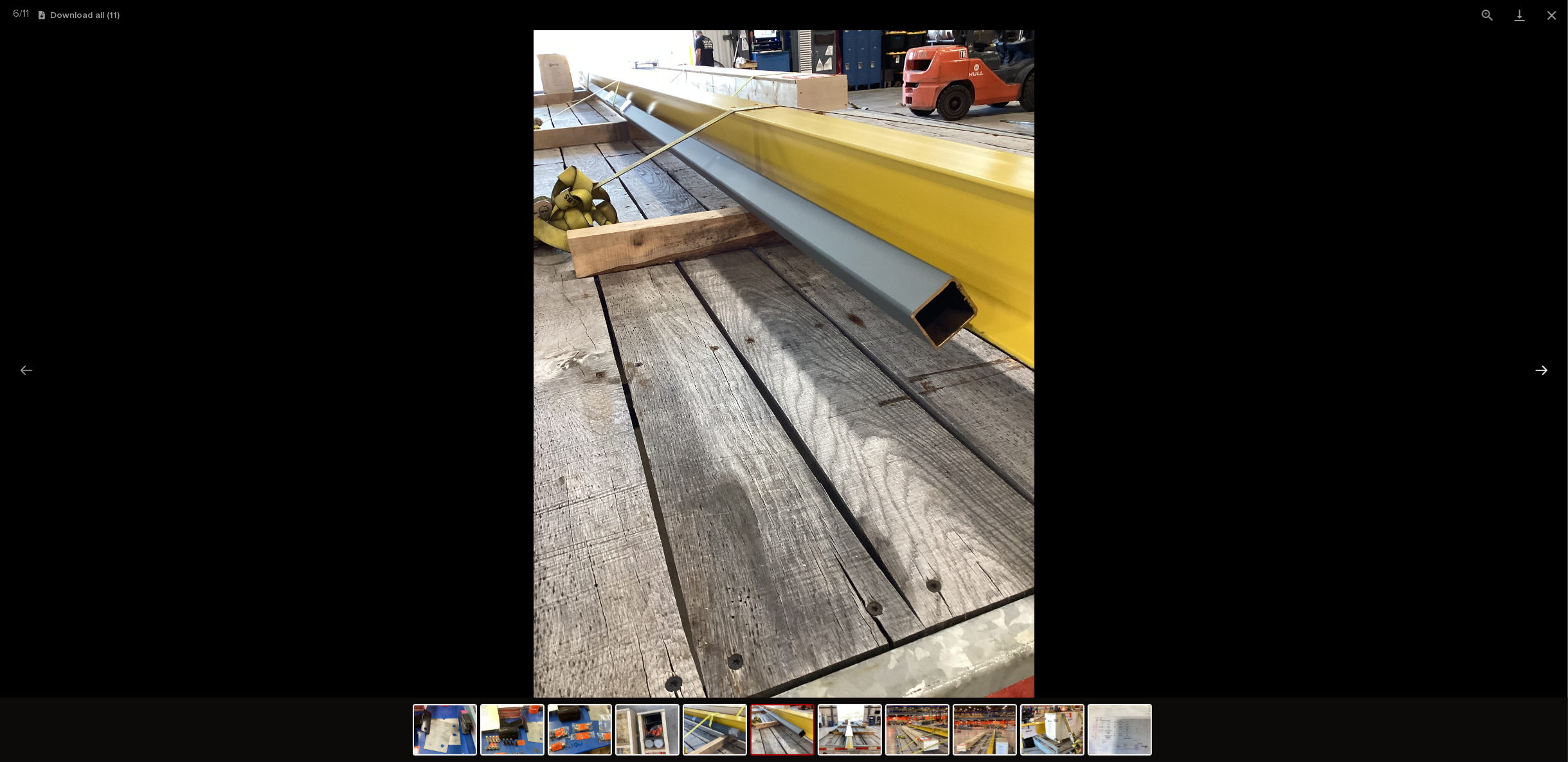
click at [1541, 363] on button "Next slide" at bounding box center [1541, 370] width 27 height 25
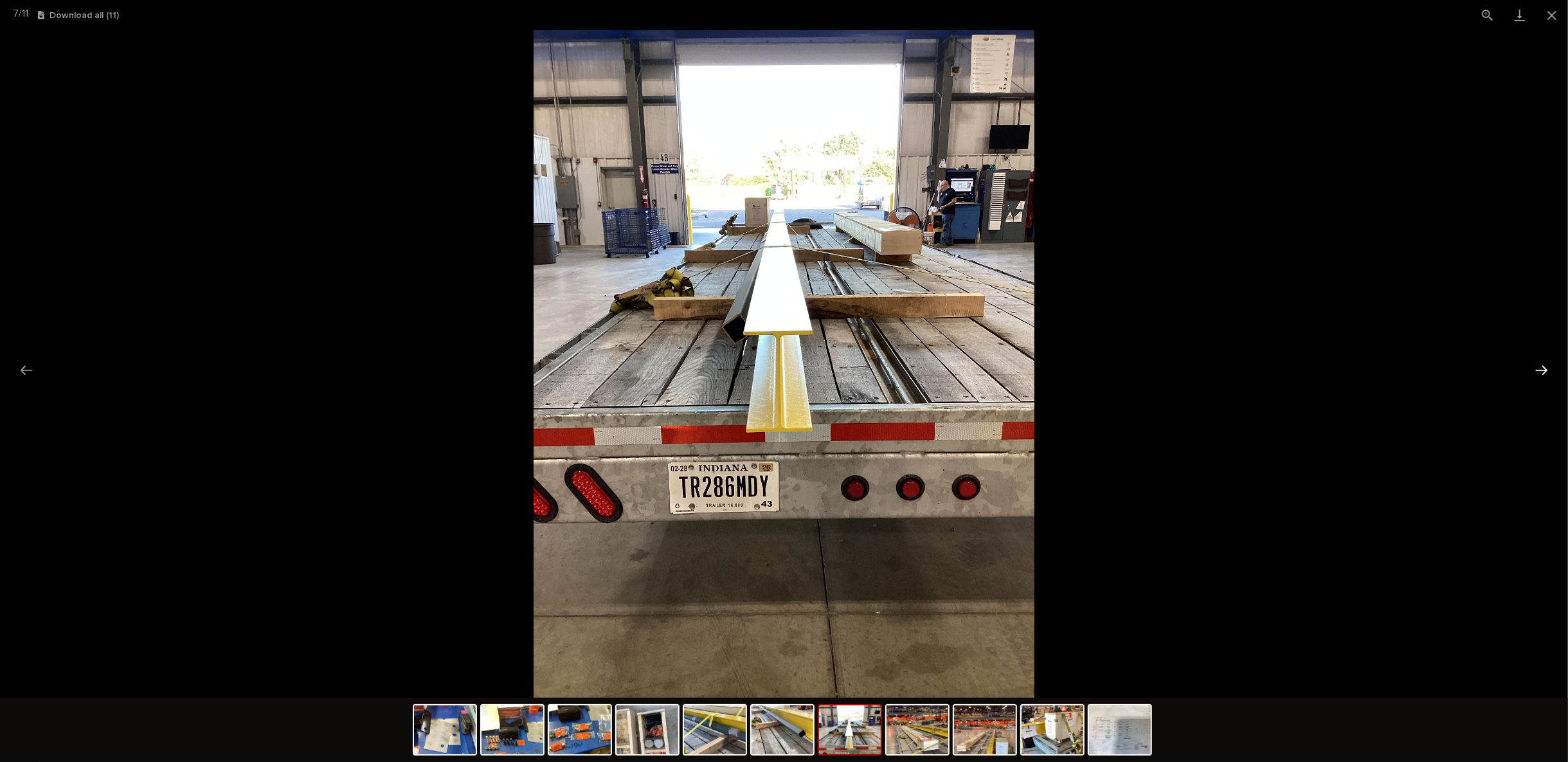
click at [1541, 363] on button "Next slide" at bounding box center [1541, 370] width 27 height 25
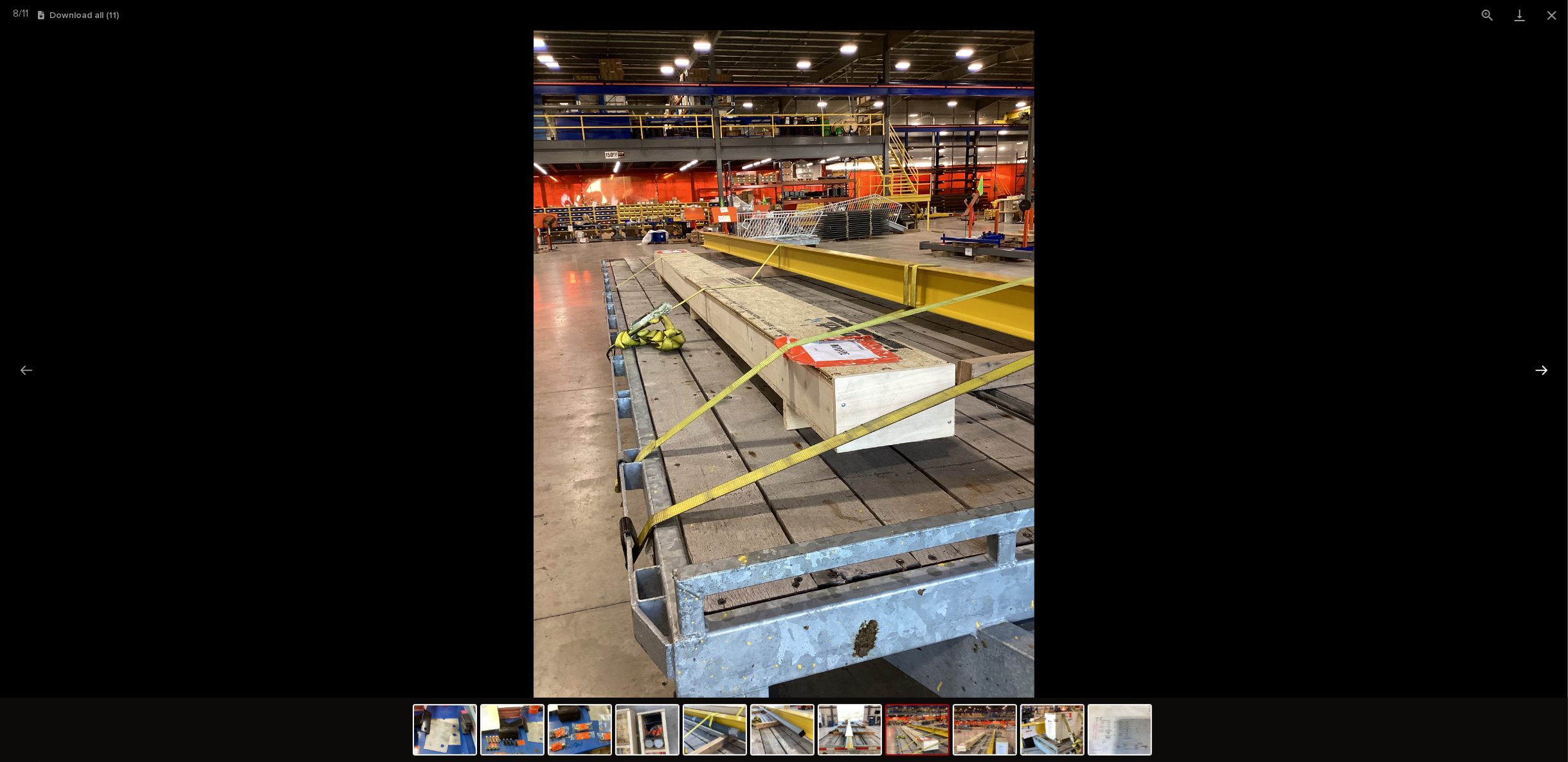
click at [1541, 363] on button "Next slide" at bounding box center [1541, 370] width 27 height 25
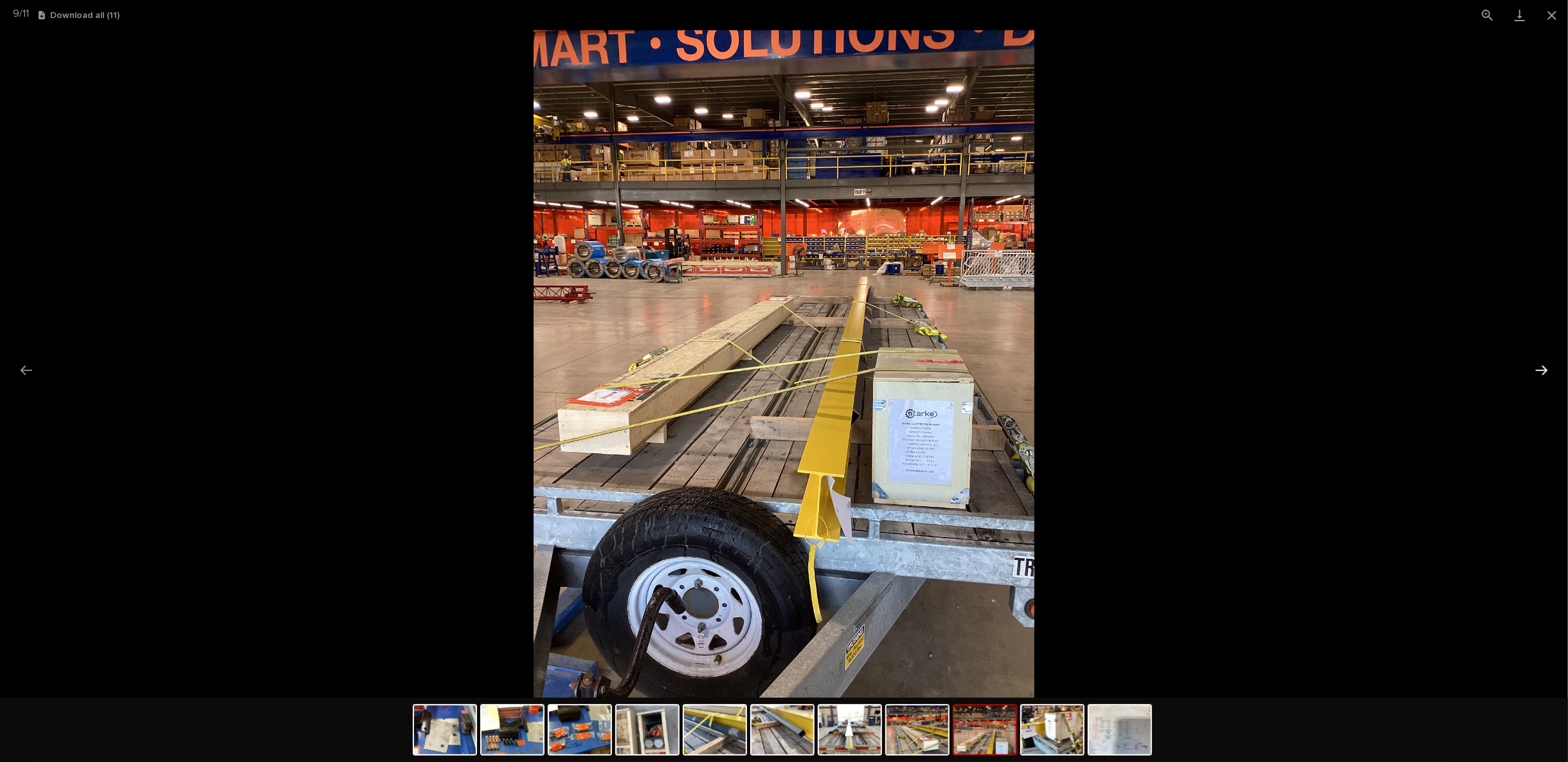
click at [1541, 363] on button "Next slide" at bounding box center [1541, 370] width 27 height 25
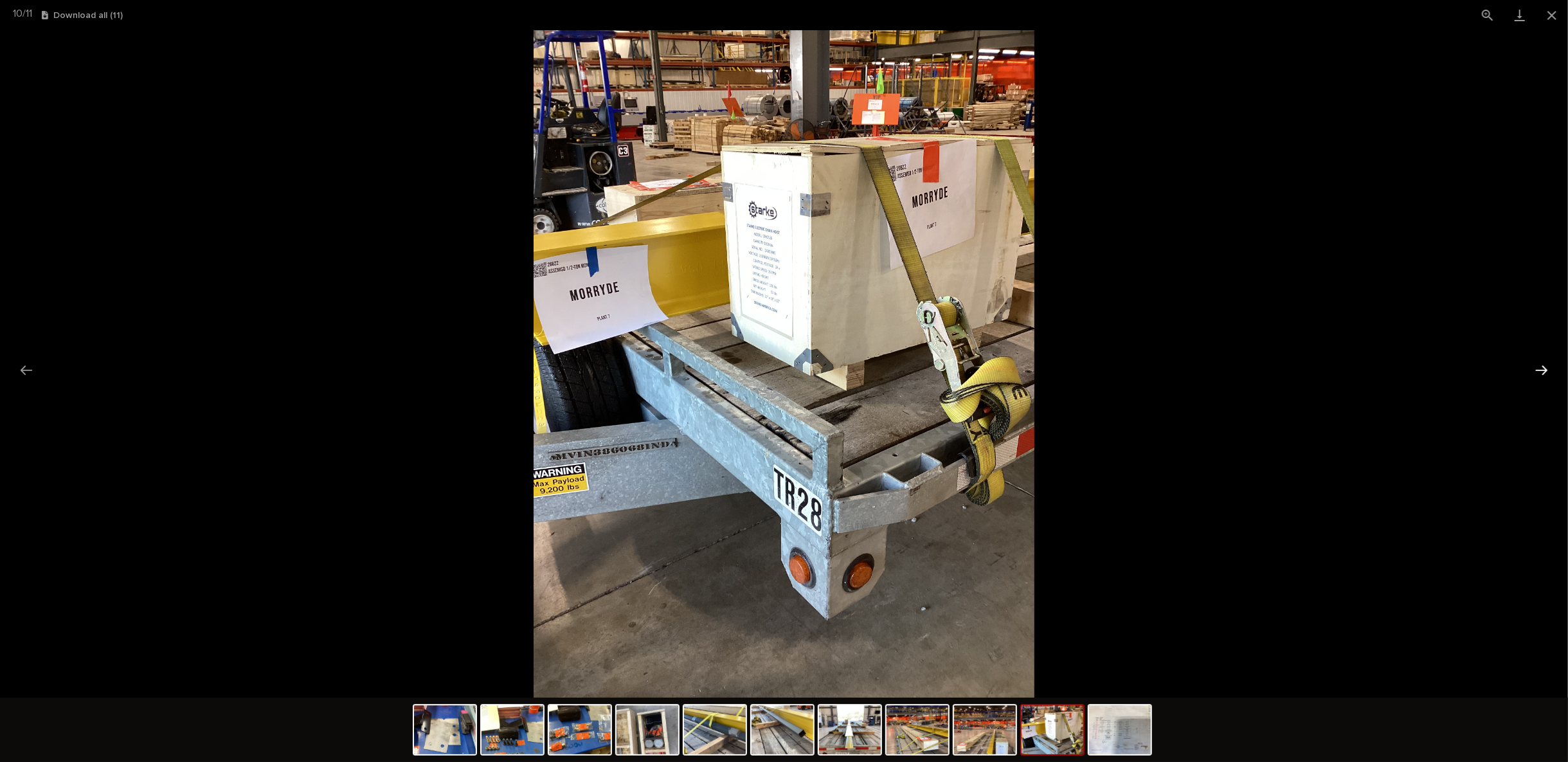
click at [1541, 363] on button "Next slide" at bounding box center [1541, 370] width 27 height 25
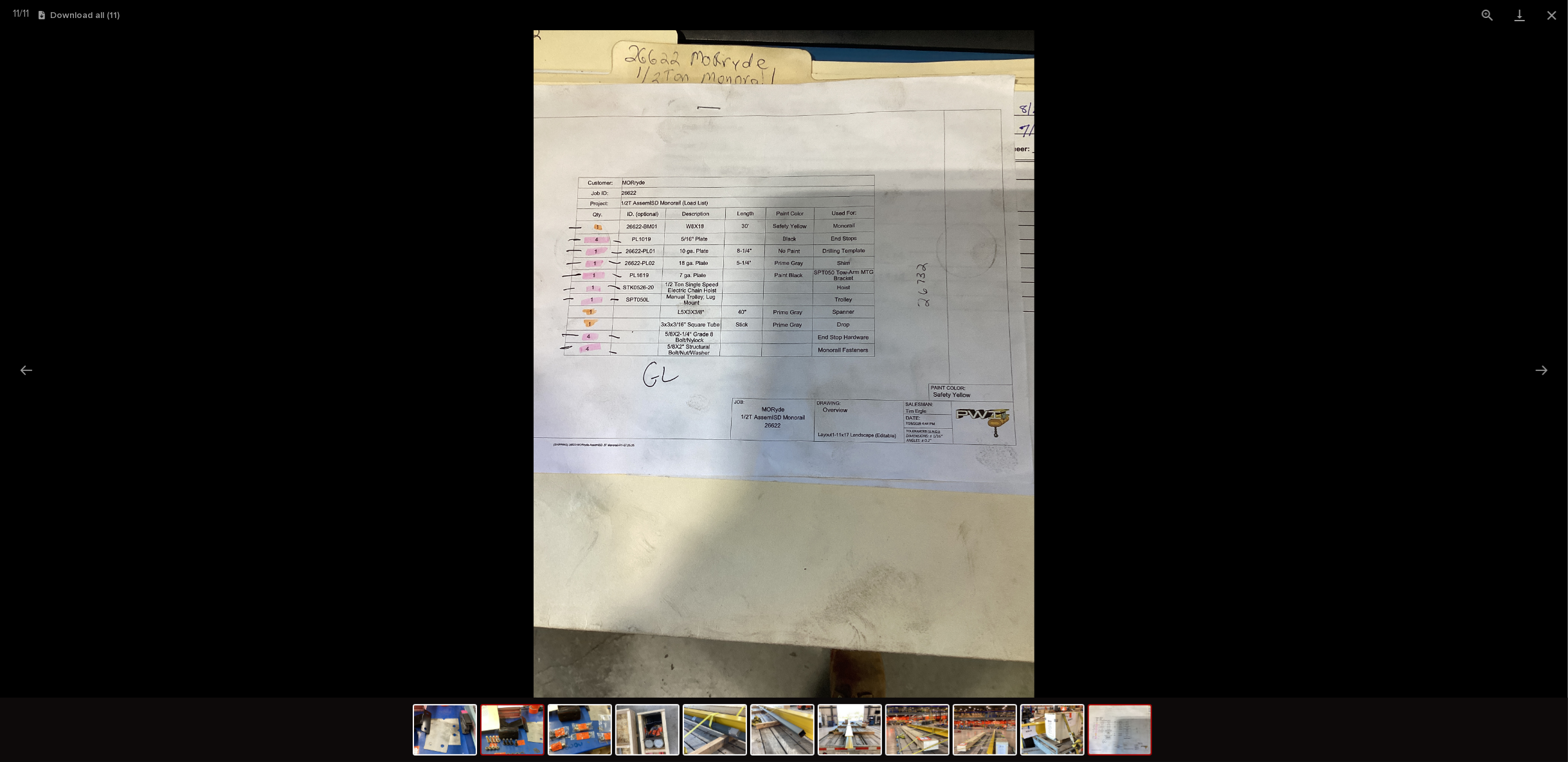
click at [503, 735] on img at bounding box center [512, 729] width 62 height 49
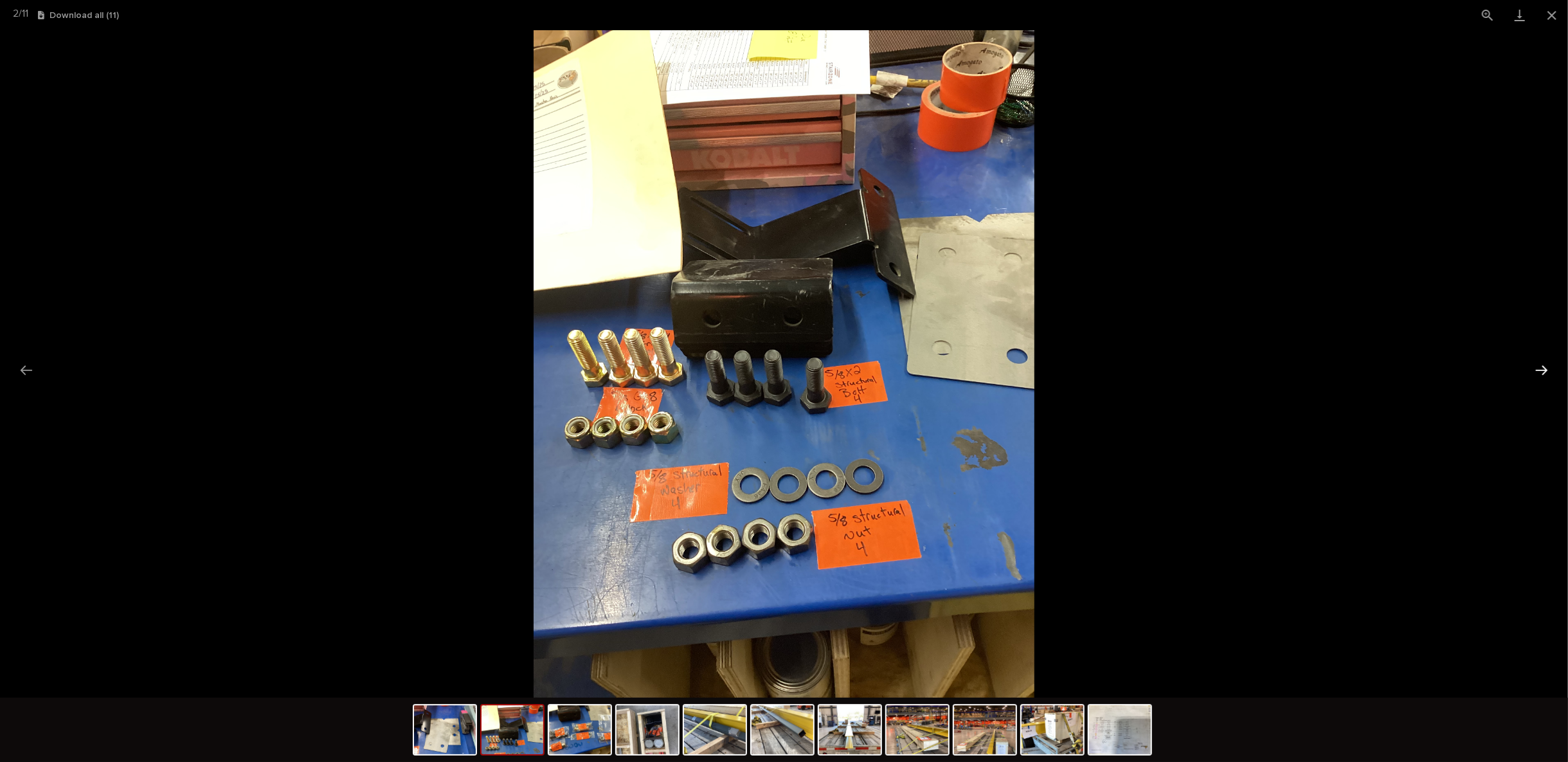
click at [1544, 371] on button "Next slide" at bounding box center [1541, 370] width 27 height 25
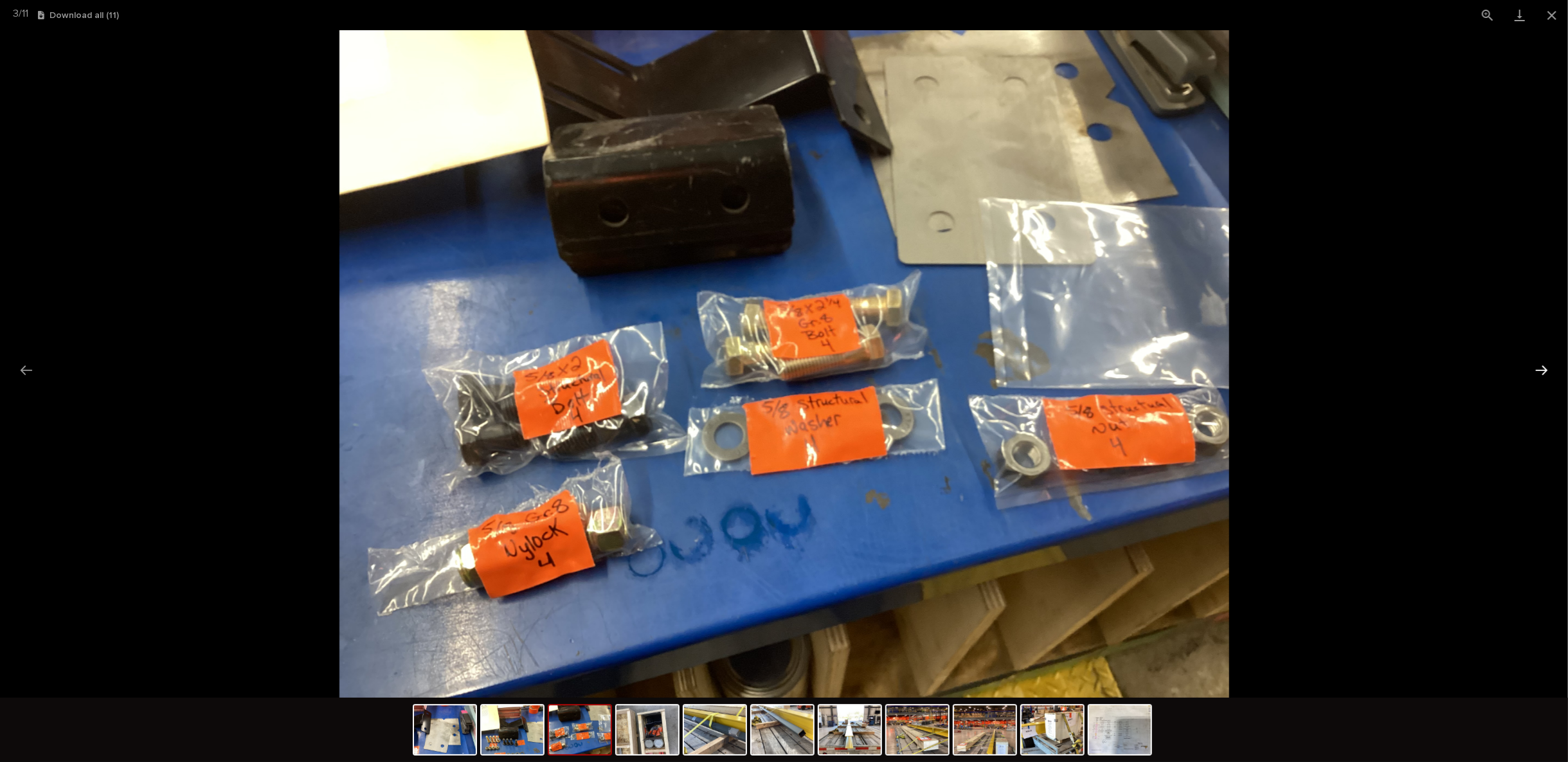
click at [1543, 370] on button "Next slide" at bounding box center [1541, 370] width 27 height 25
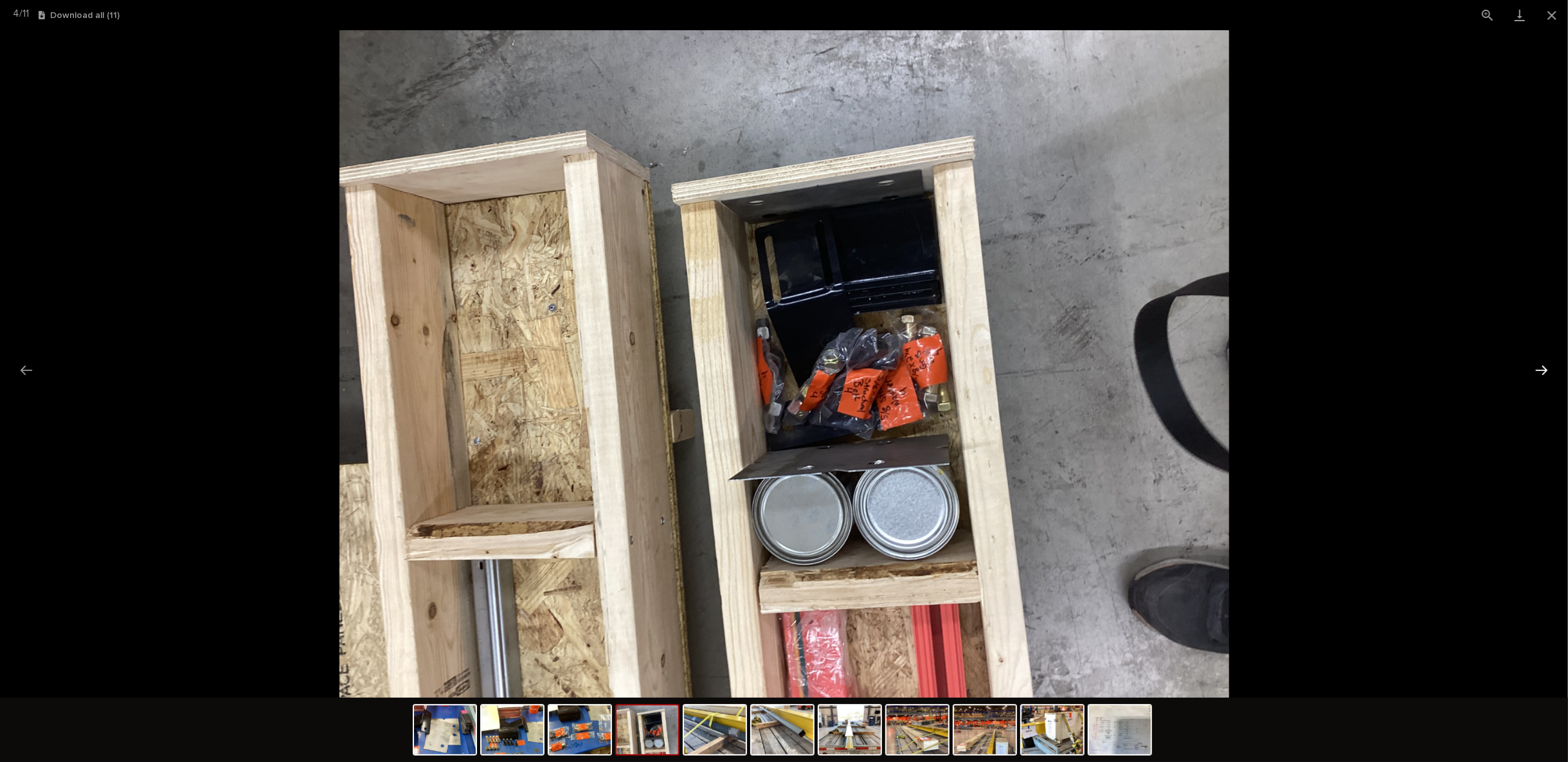
click at [1543, 370] on button "Next slide" at bounding box center [1541, 370] width 27 height 25
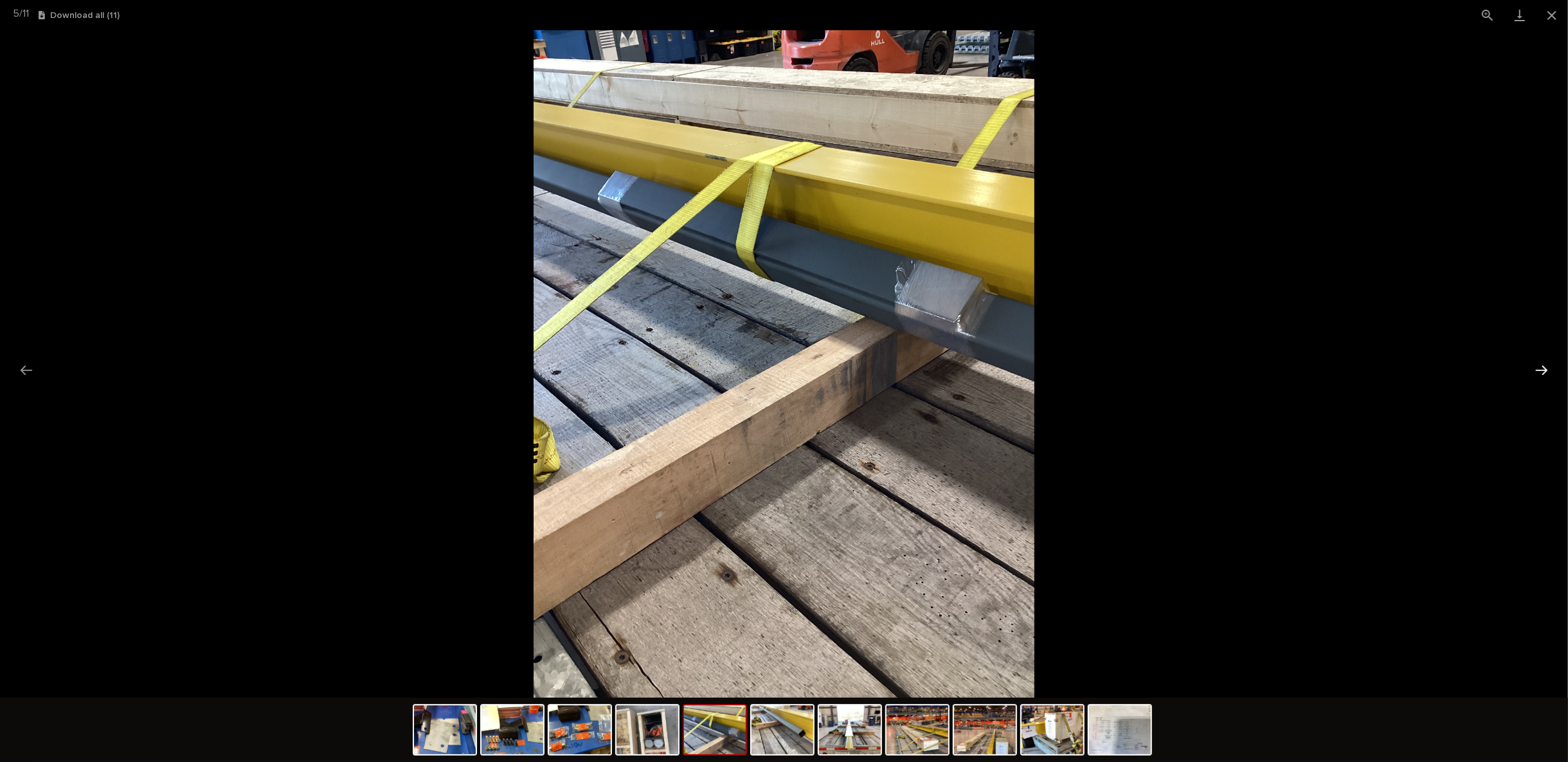
click at [1543, 370] on button "Next slide" at bounding box center [1541, 370] width 27 height 25
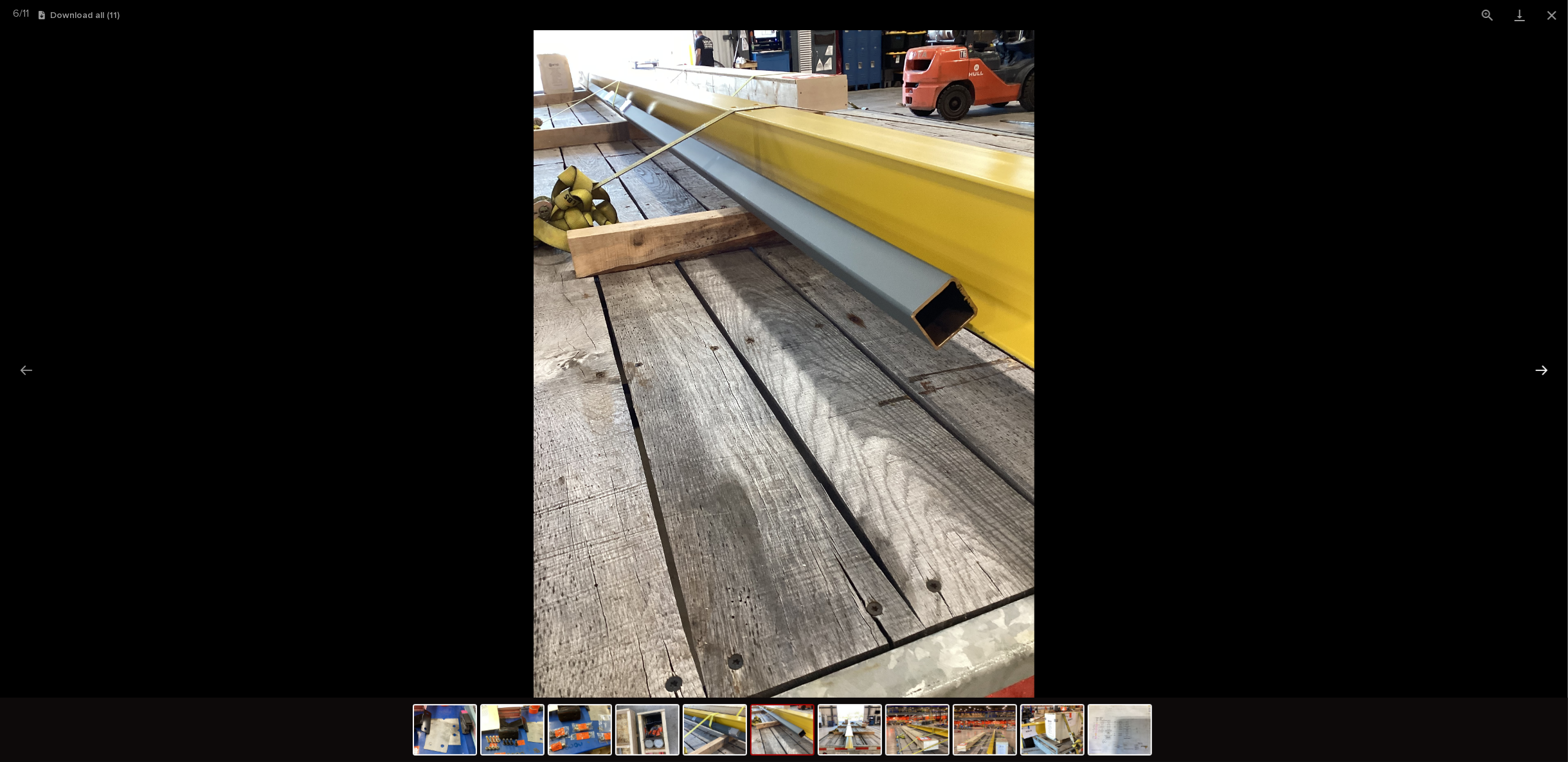
click at [1543, 370] on button "Next slide" at bounding box center [1541, 370] width 27 height 25
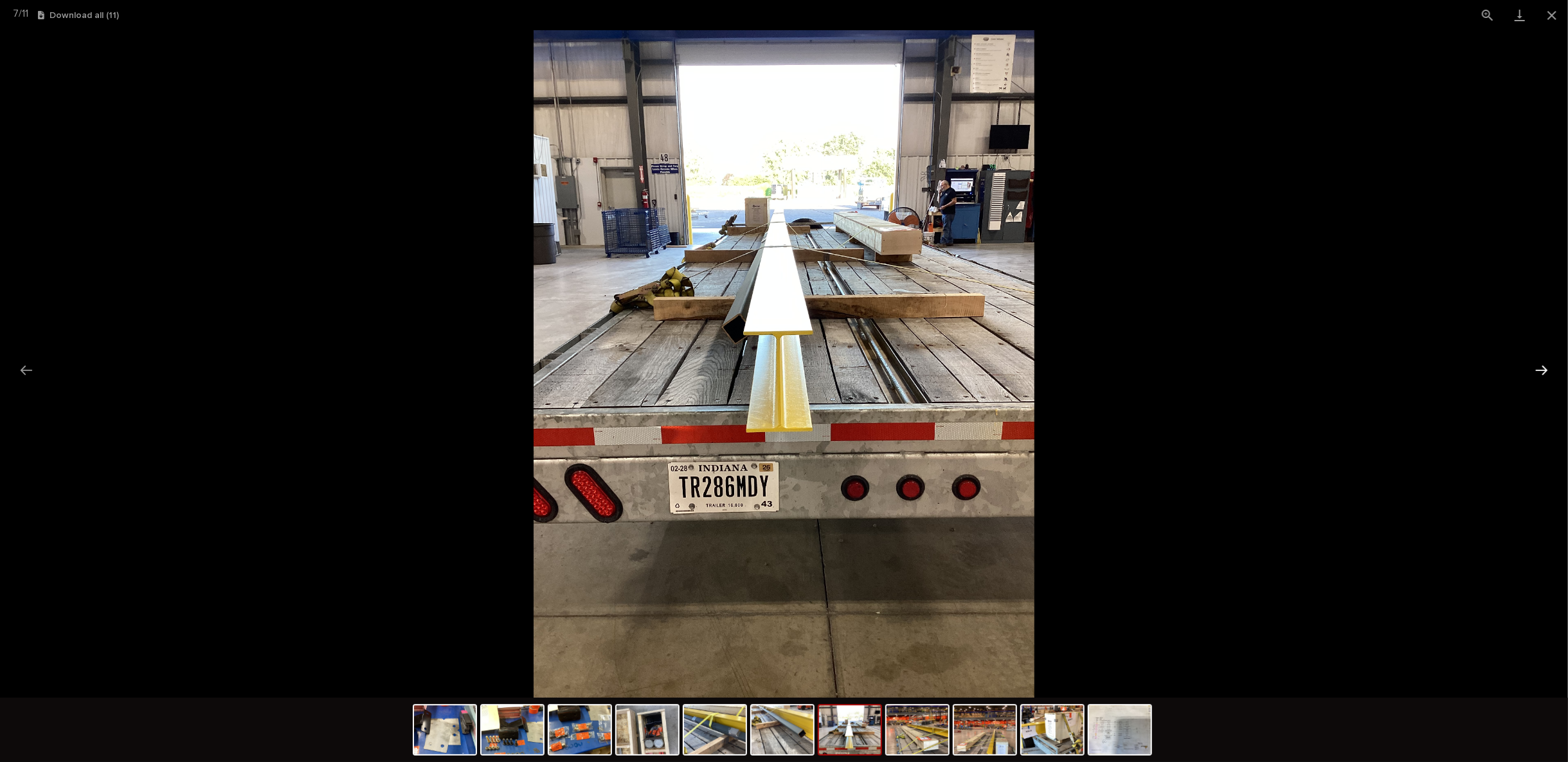
click at [1543, 370] on button "Next slide" at bounding box center [1541, 370] width 27 height 25
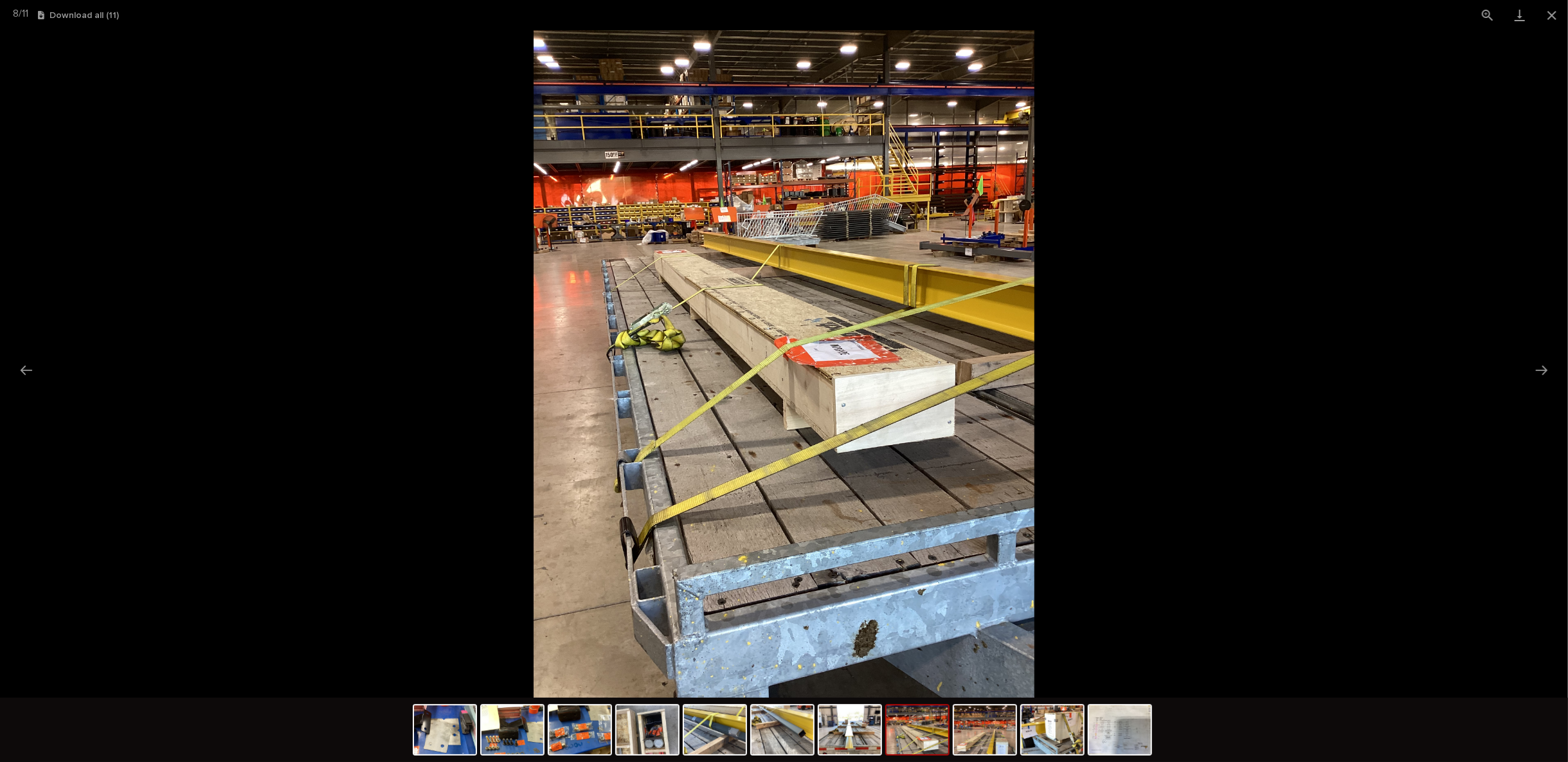
click at [1558, 364] on picture at bounding box center [784, 363] width 1568 height 667
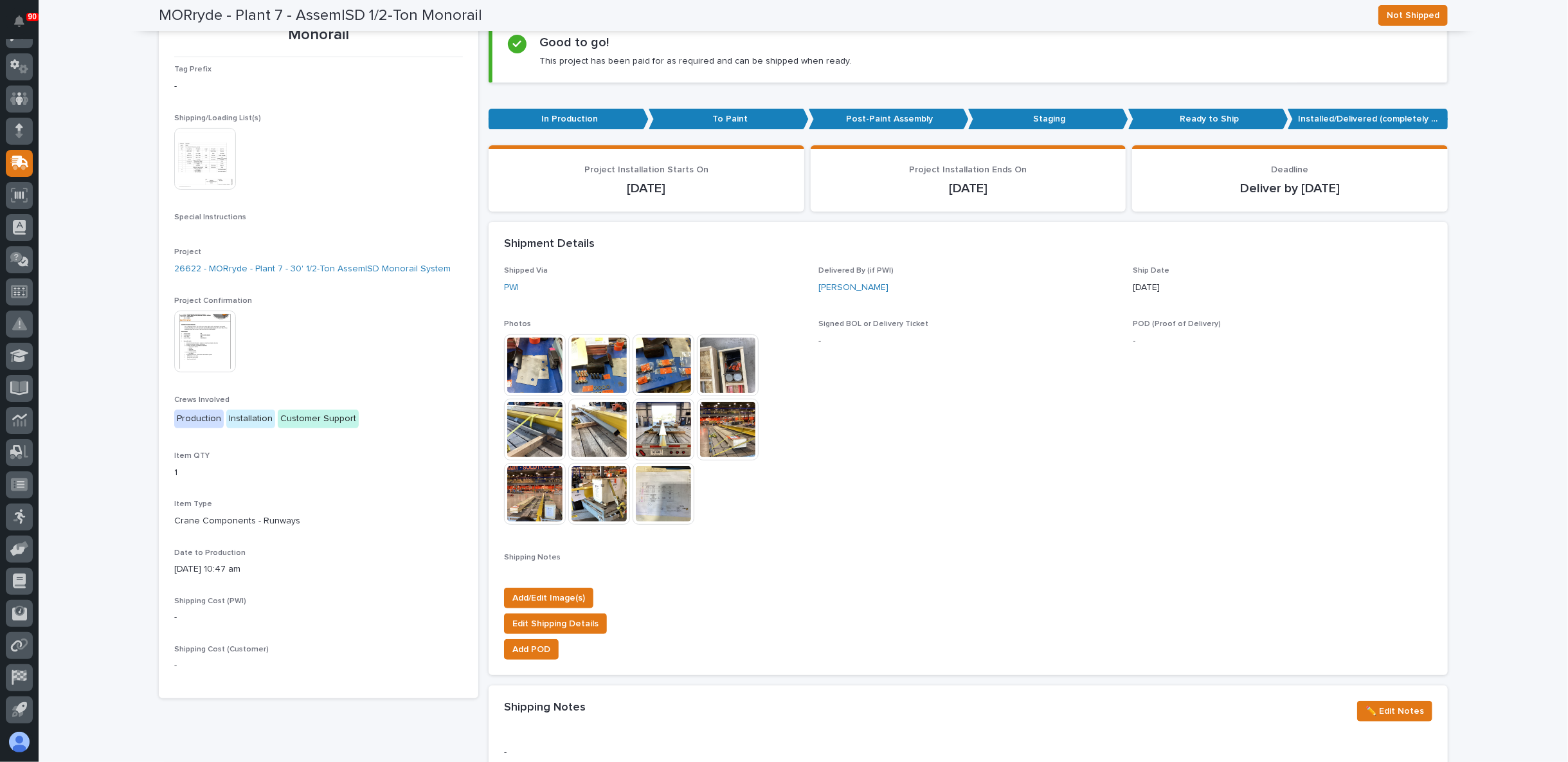
click at [550, 494] on img at bounding box center [535, 494] width 62 height 62
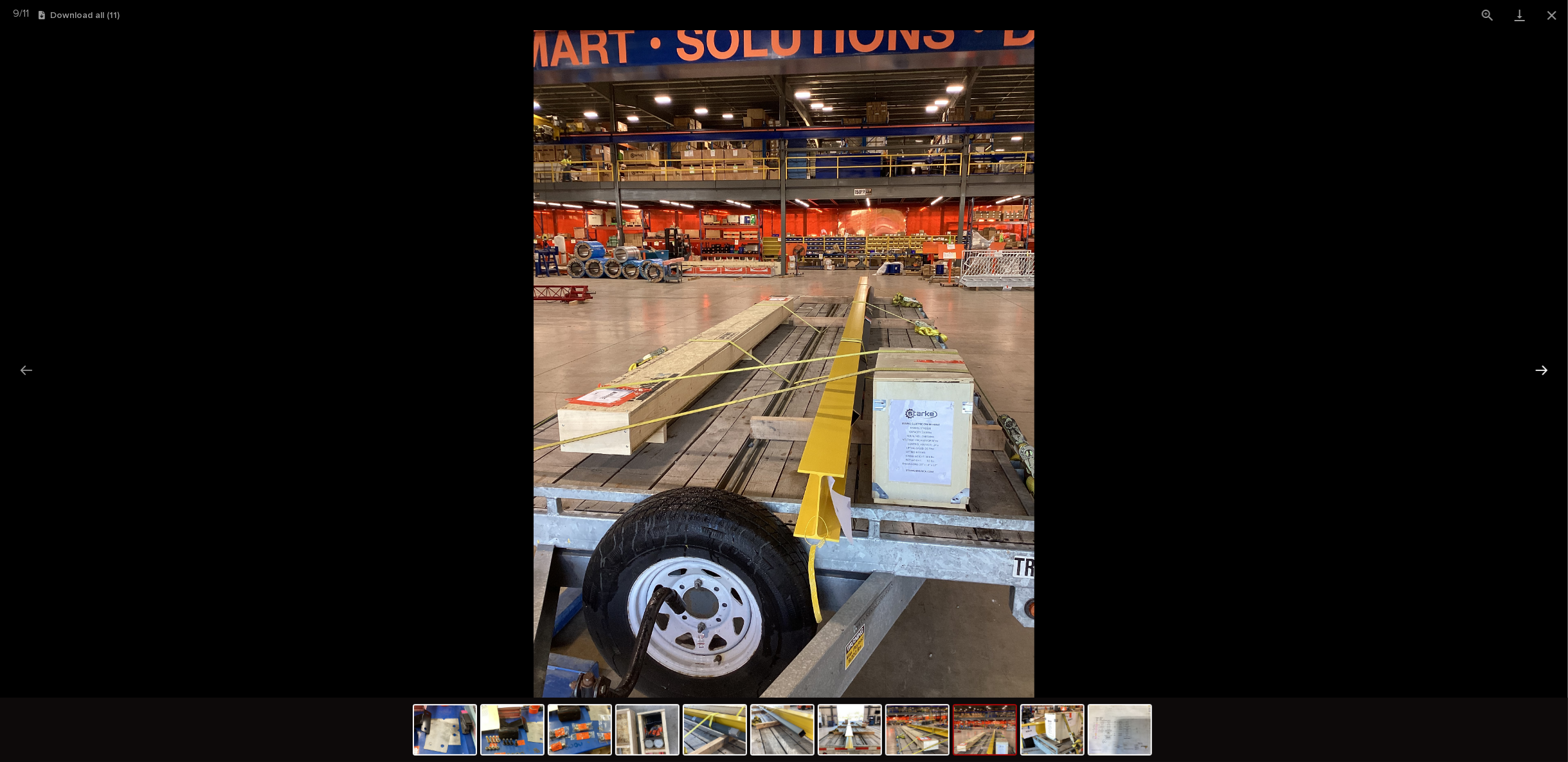
click at [1530, 367] on button "Next slide" at bounding box center [1541, 370] width 27 height 25
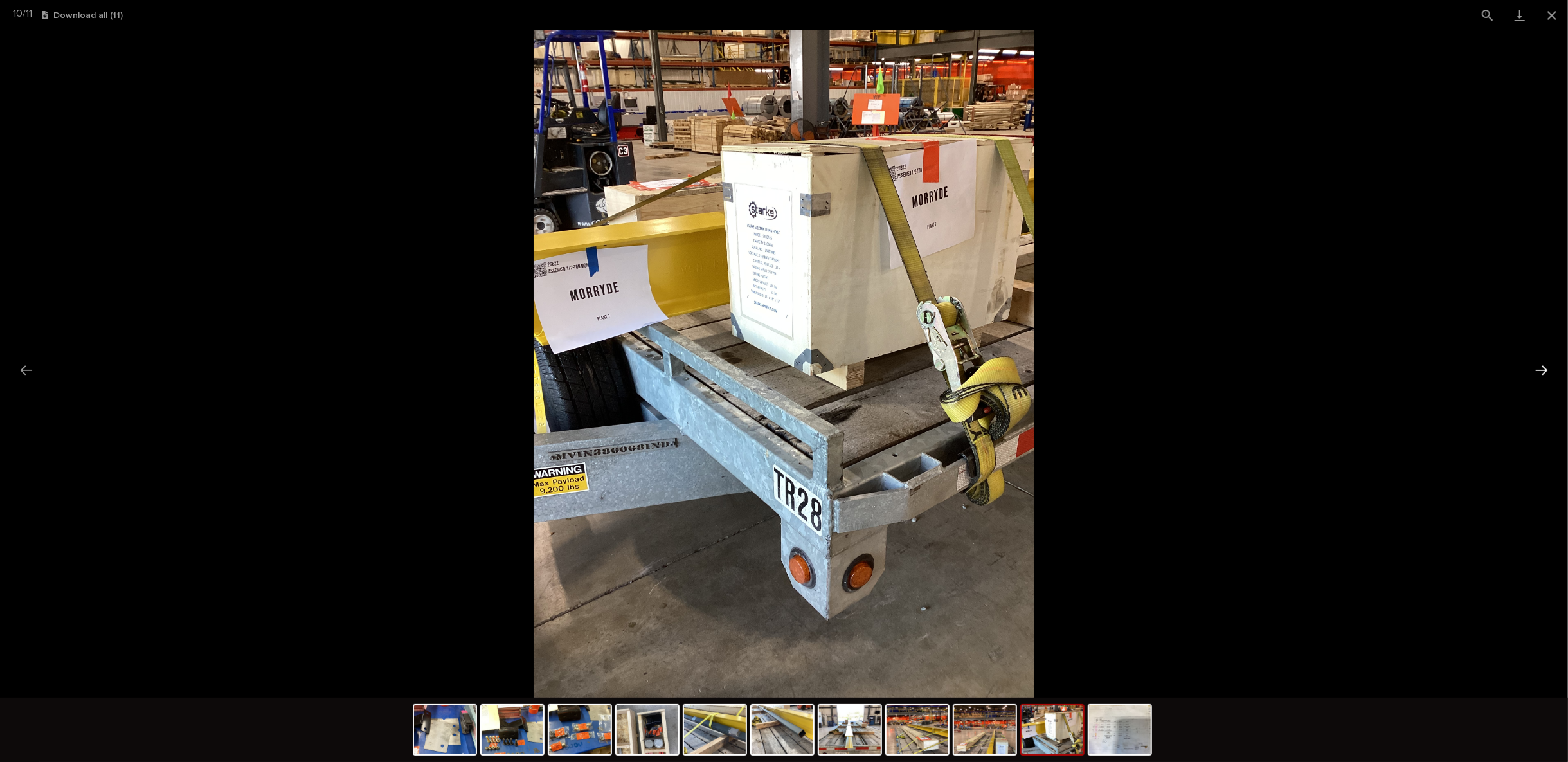
click at [1538, 371] on button "Next slide" at bounding box center [1541, 370] width 27 height 25
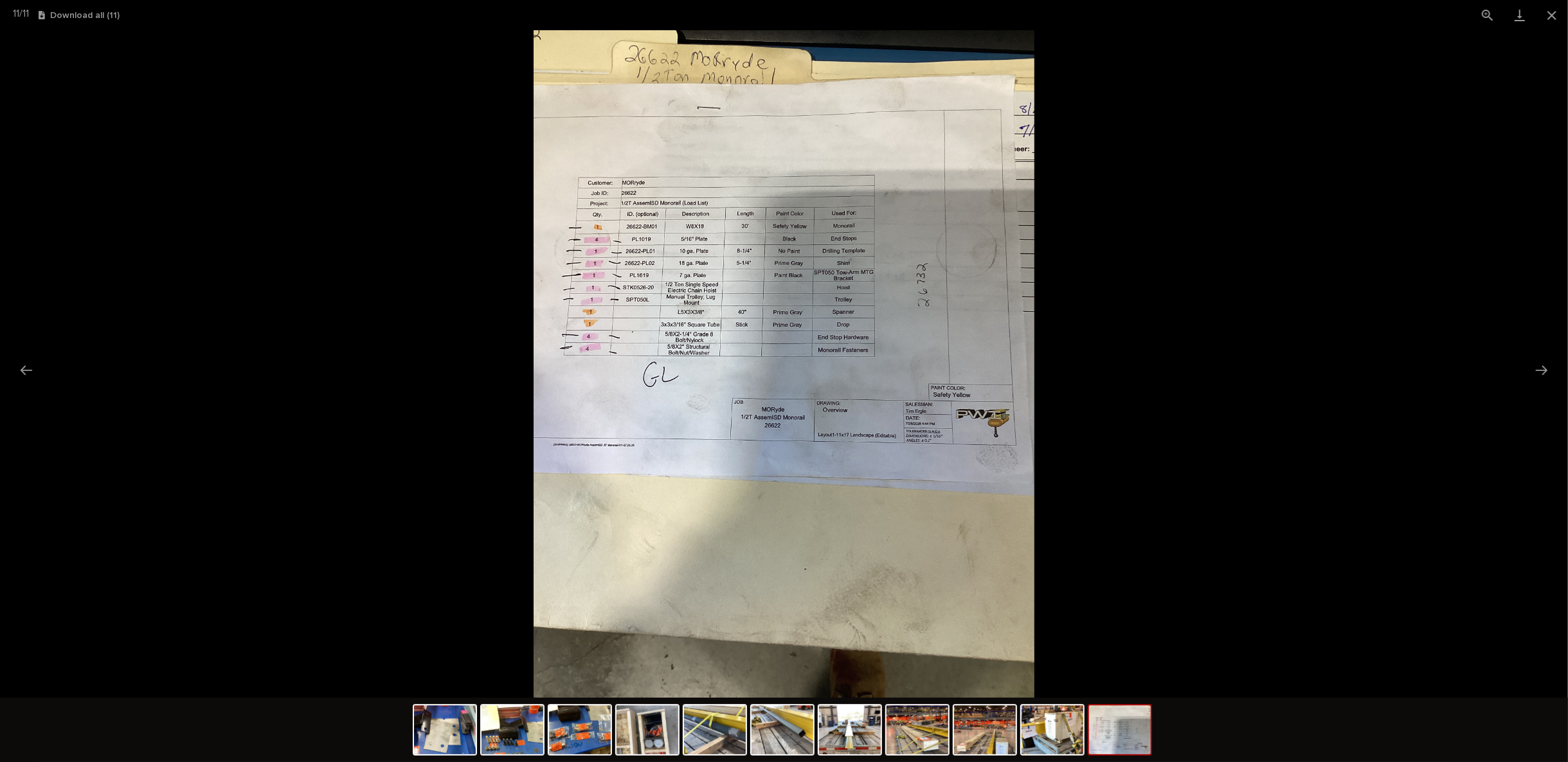
click at [406, 414] on picture at bounding box center [784, 363] width 1568 height 667
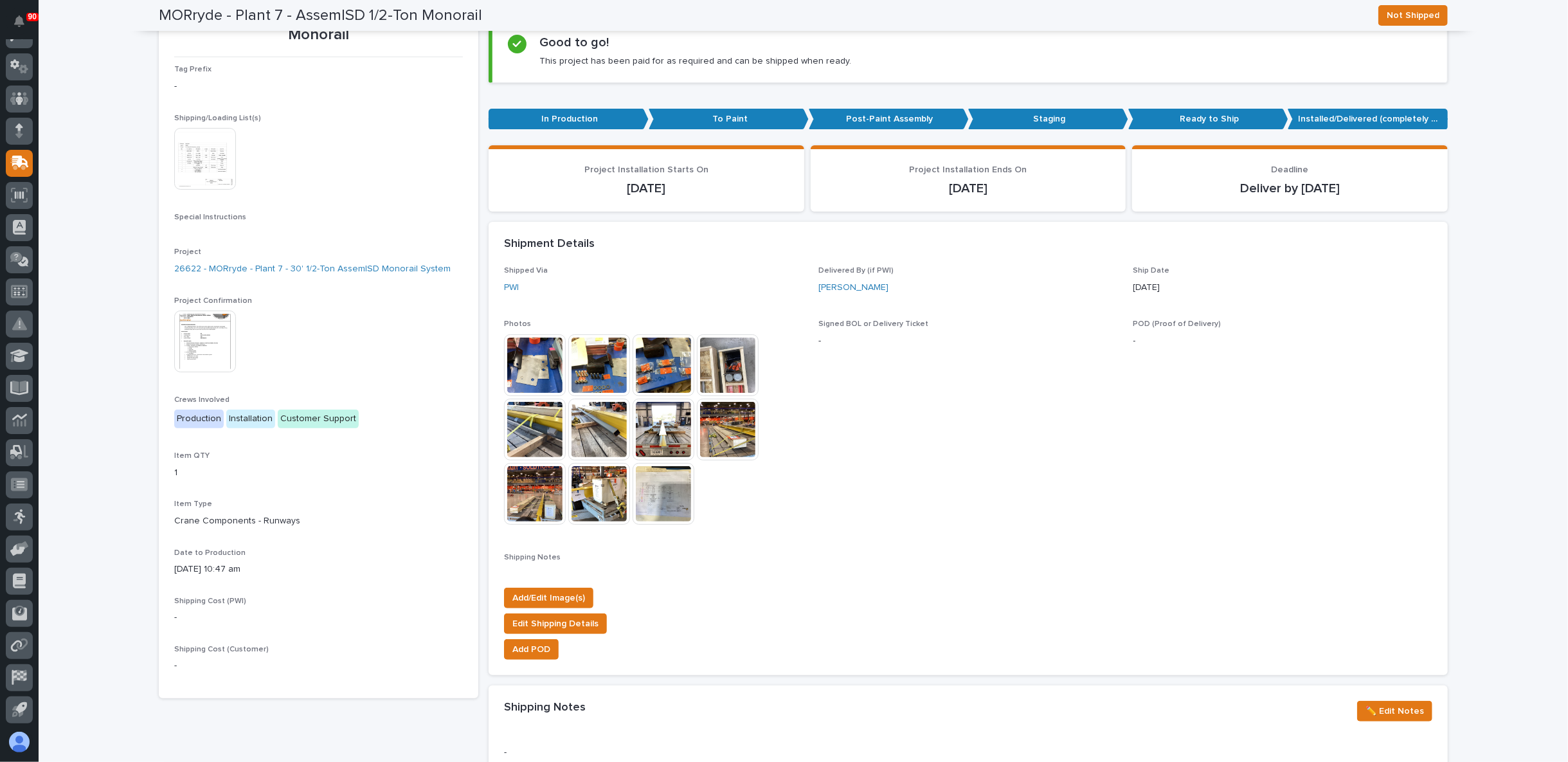
click at [607, 441] on img at bounding box center [599, 429] width 62 height 62
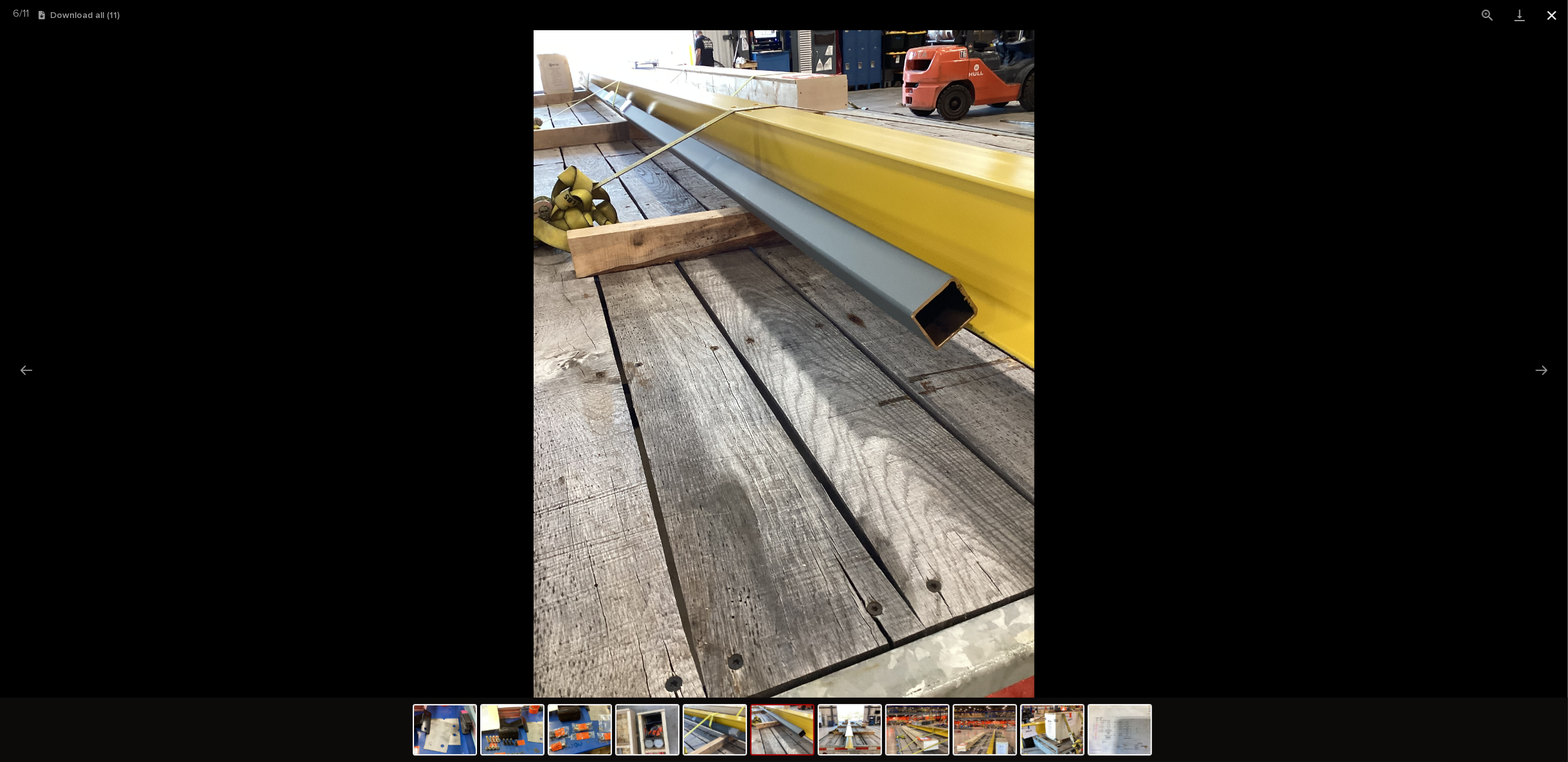
click at [1550, 7] on button "Close gallery" at bounding box center [1552, 15] width 32 height 30
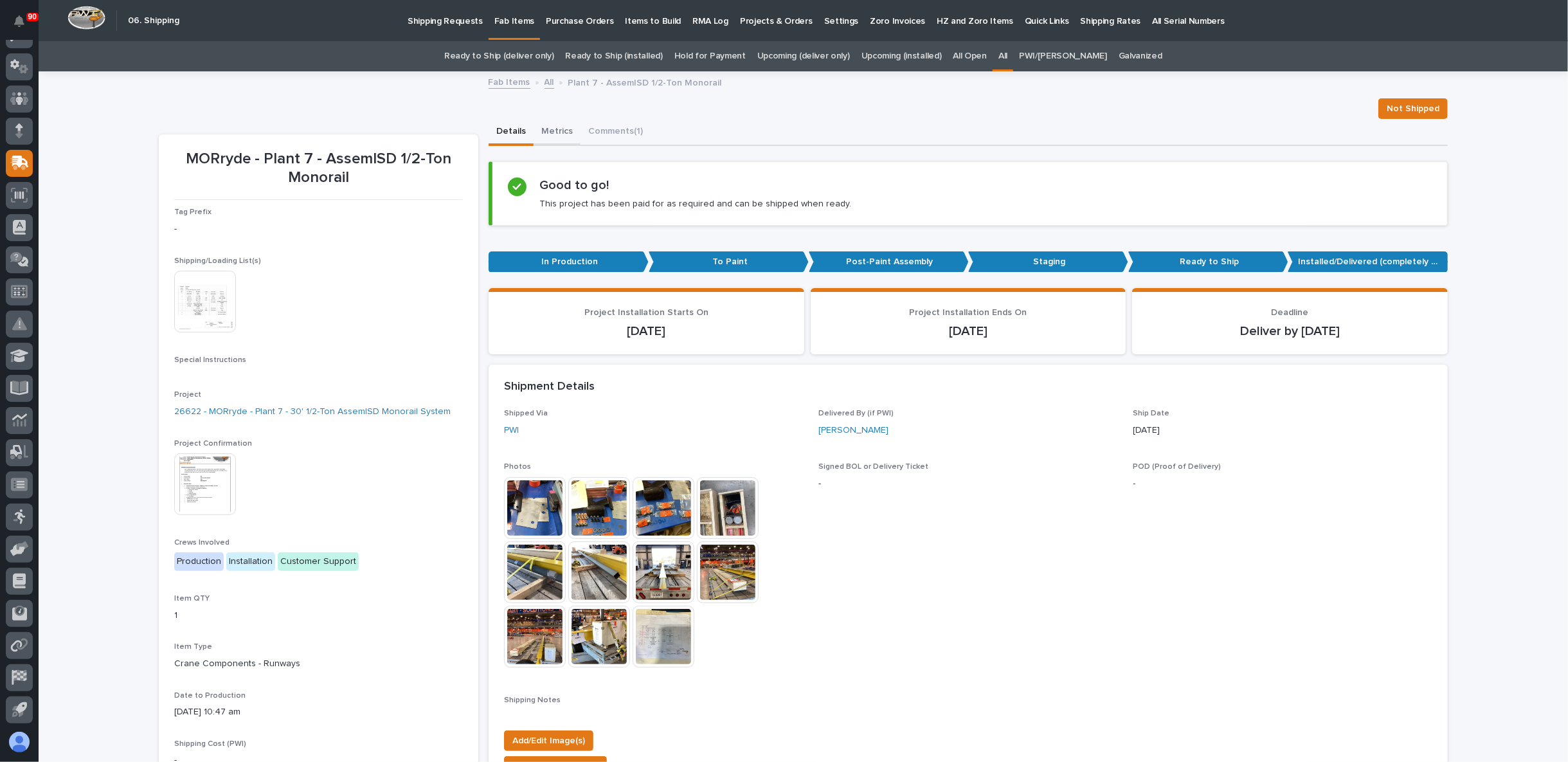
click at [552, 130] on button "Metrics" at bounding box center [556, 132] width 47 height 27
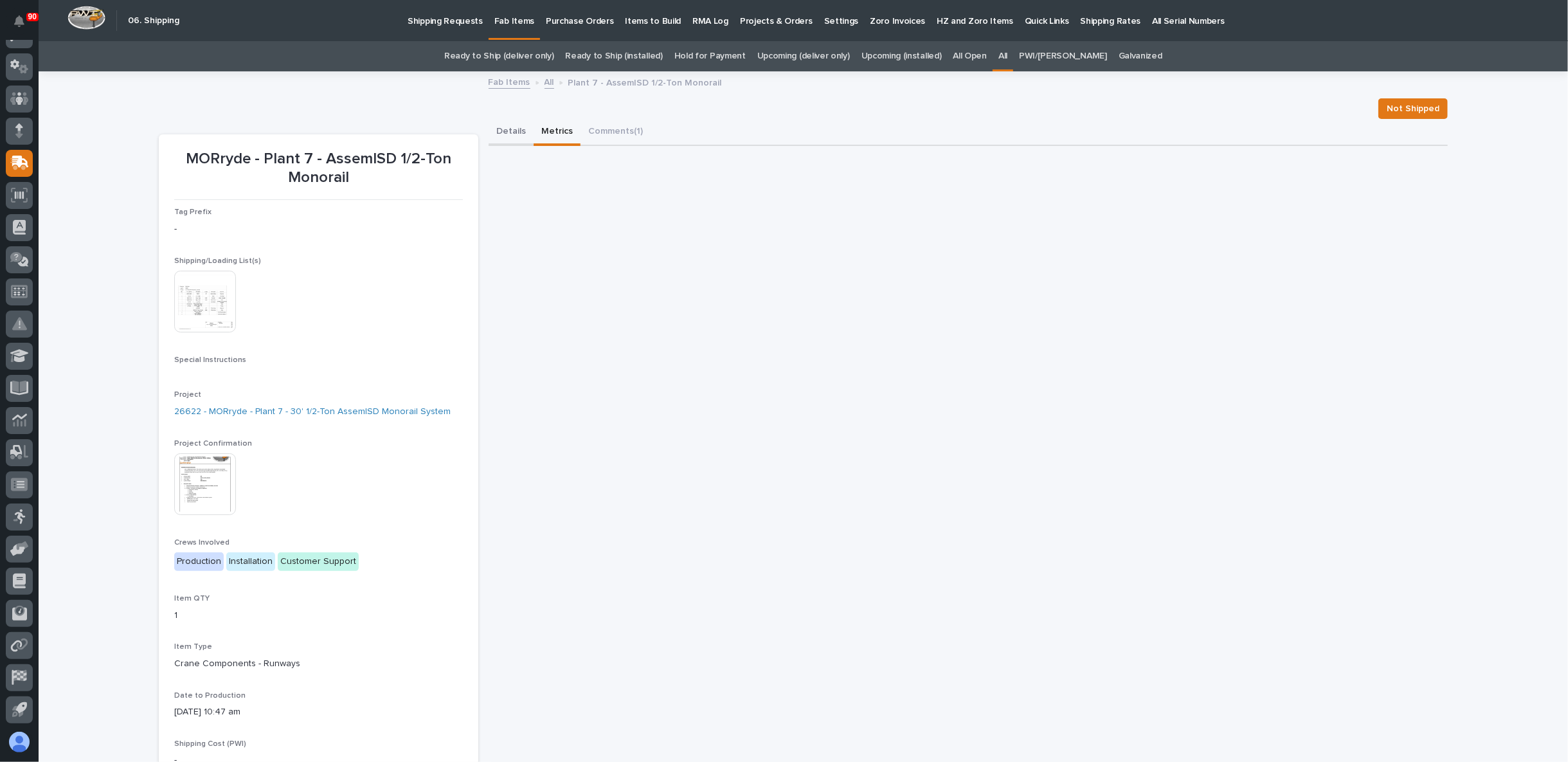
click at [511, 126] on button "Details" at bounding box center [511, 132] width 45 height 27
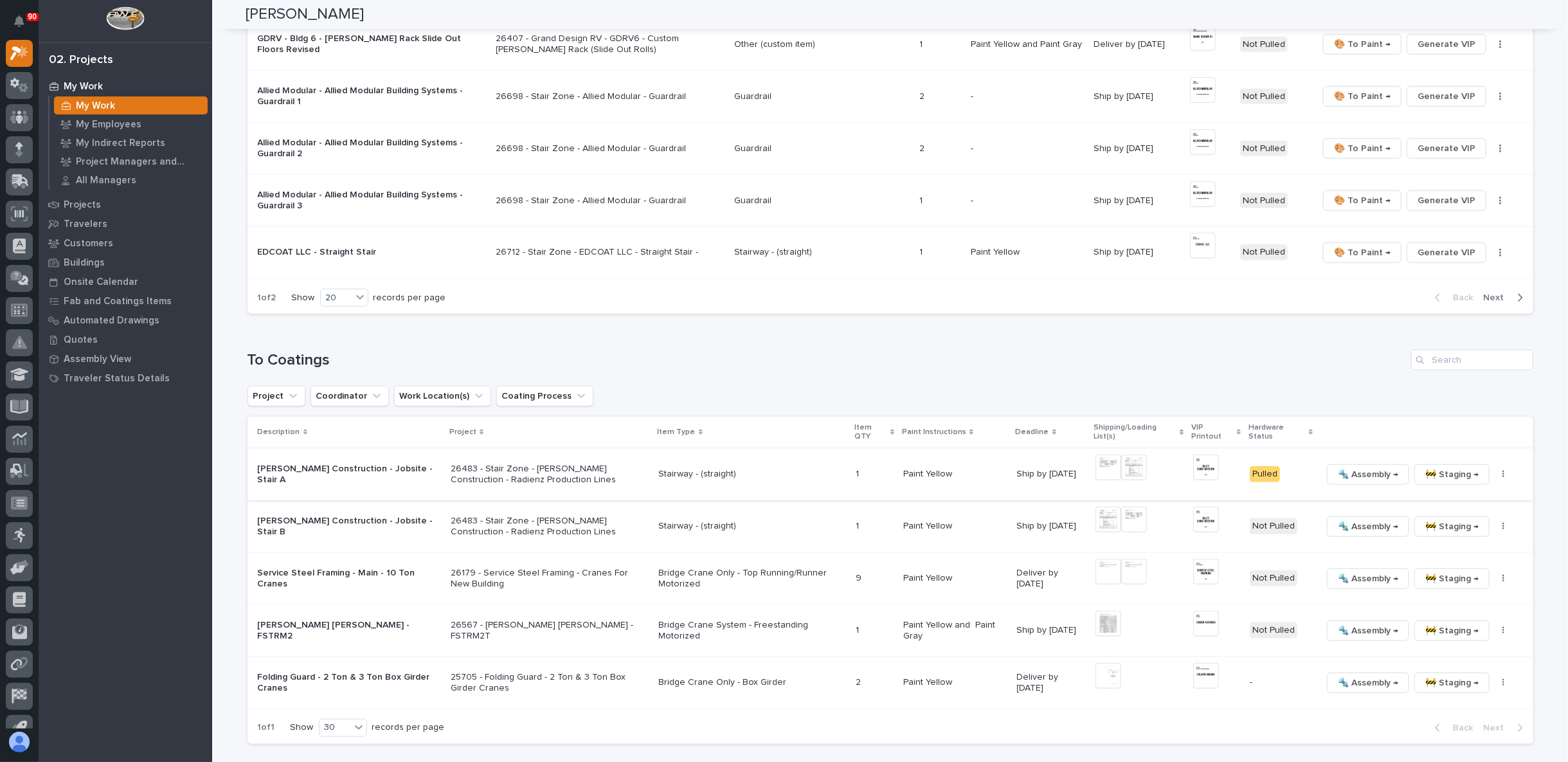
scroll to position [1000, 0]
click at [1491, 292] on span "Next" at bounding box center [1498, 296] width 28 height 11
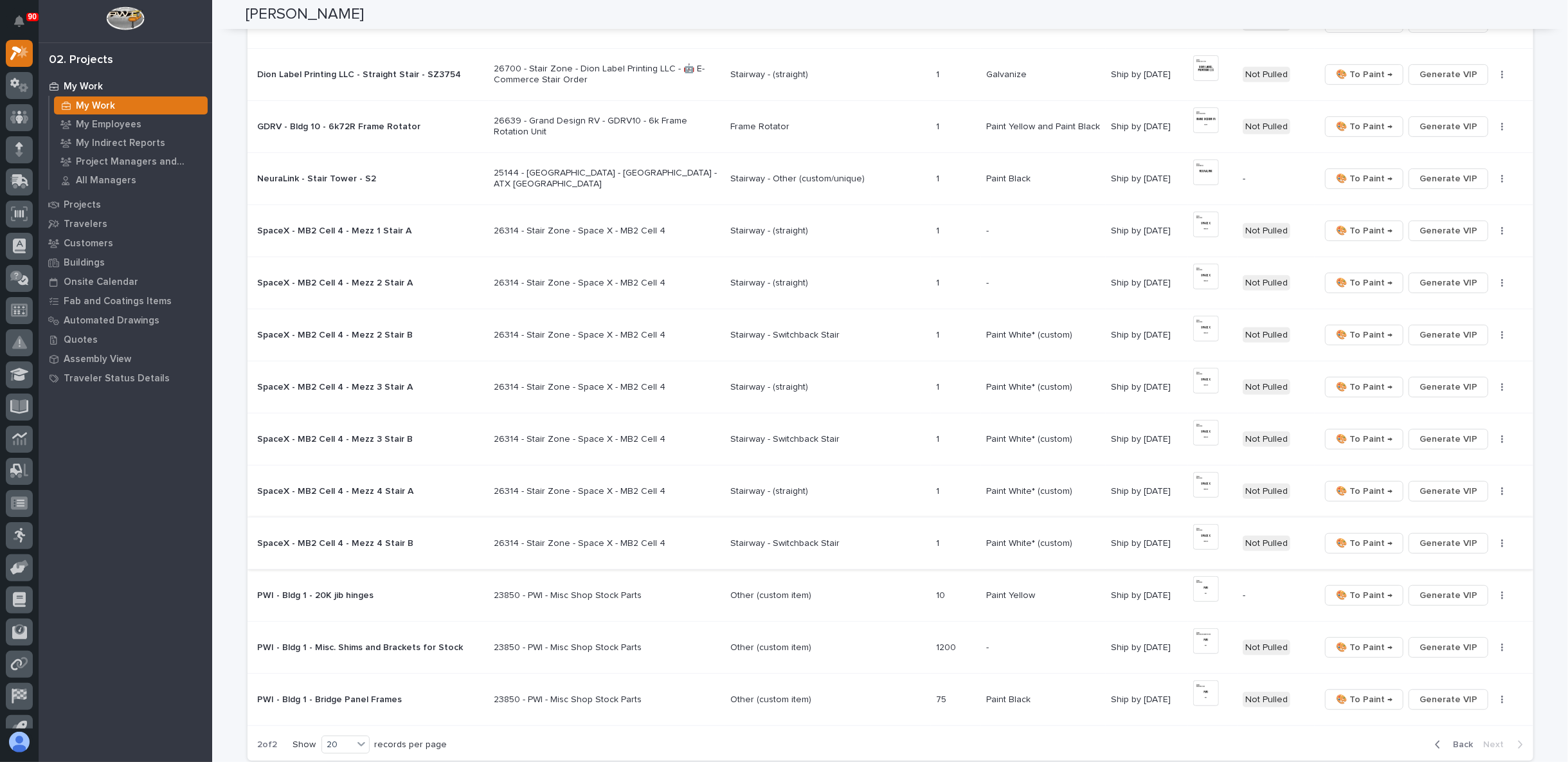
scroll to position [500, 0]
click at [366, 226] on p "SpaceX - MB2 Cell 4 - Mezz 1 Stair A" at bounding box center [370, 231] width 225 height 11
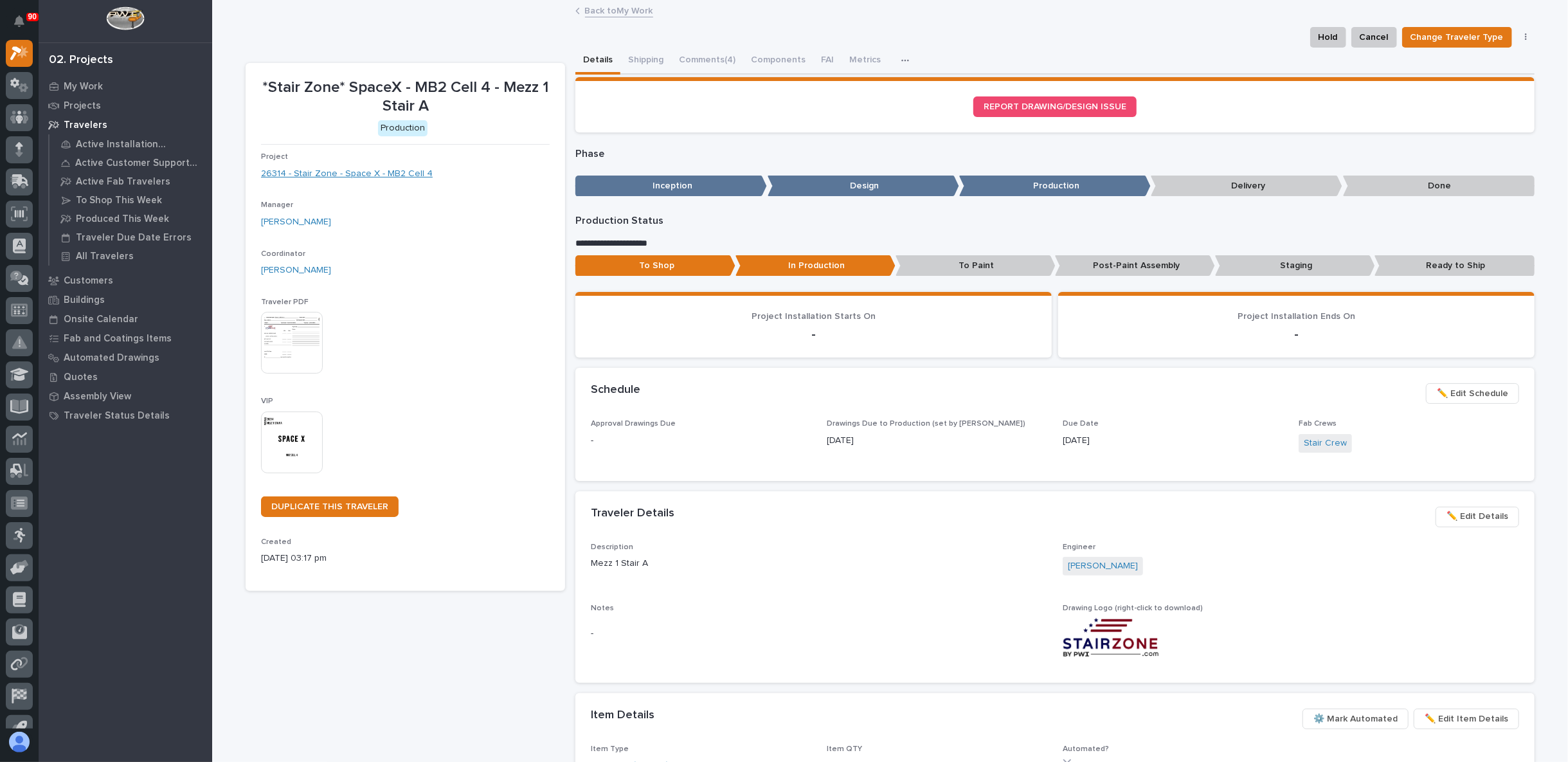
click at [387, 168] on link "26314 - Stair Zone - Space X - MB2 Cell 4" at bounding box center [347, 174] width 172 height 13
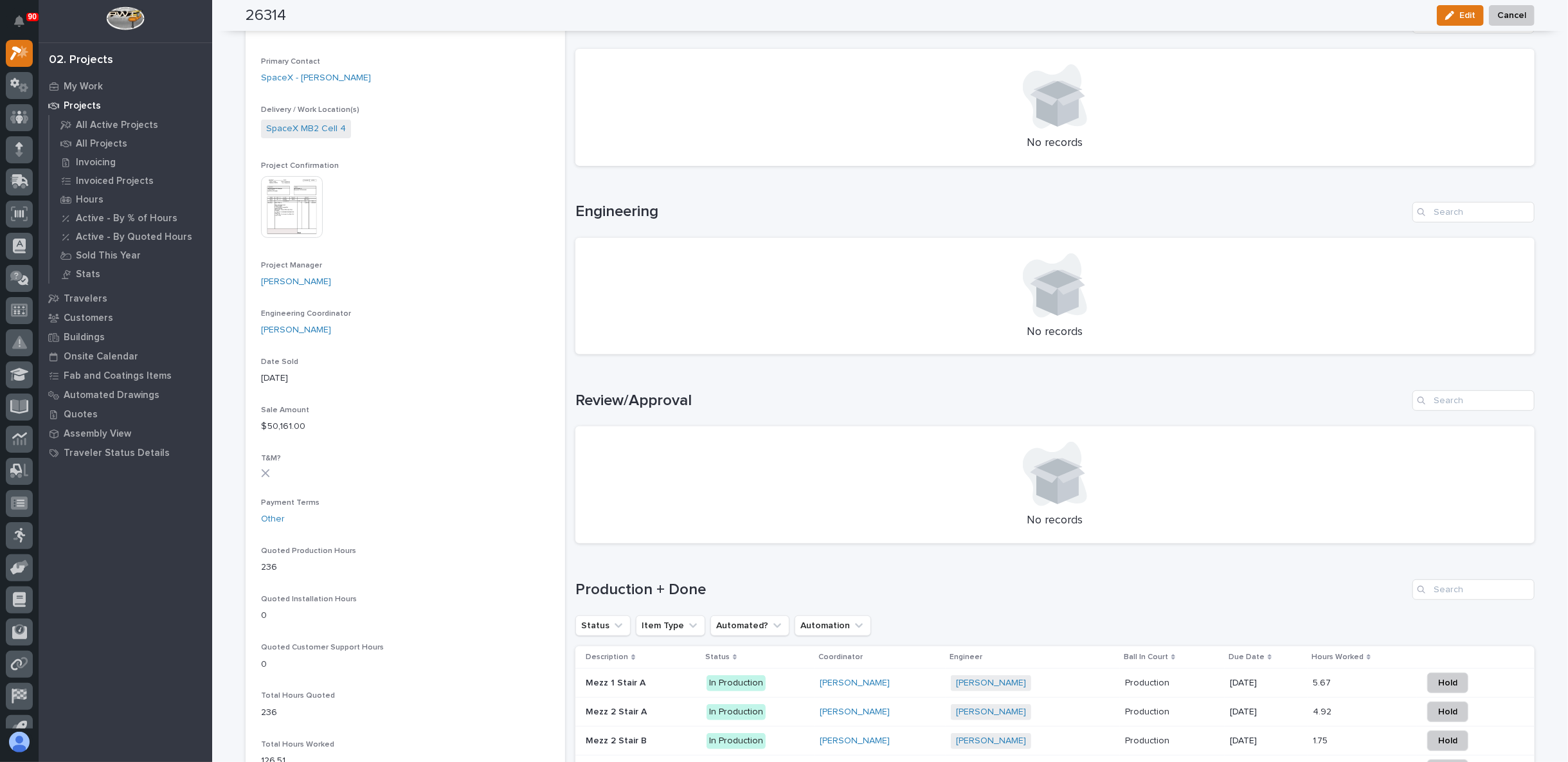
scroll to position [357, 0]
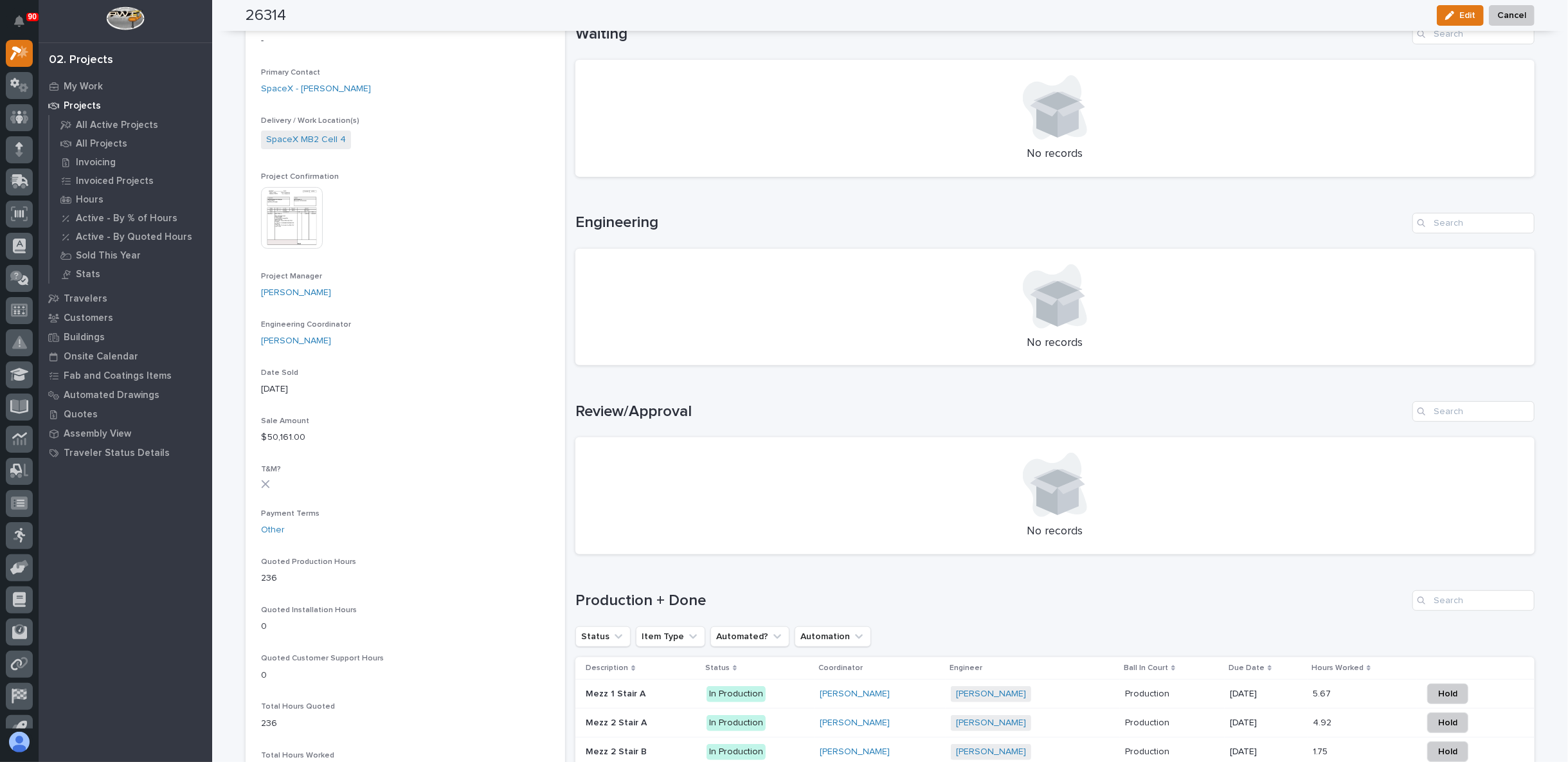
click at [289, 234] on img at bounding box center [292, 218] width 62 height 62
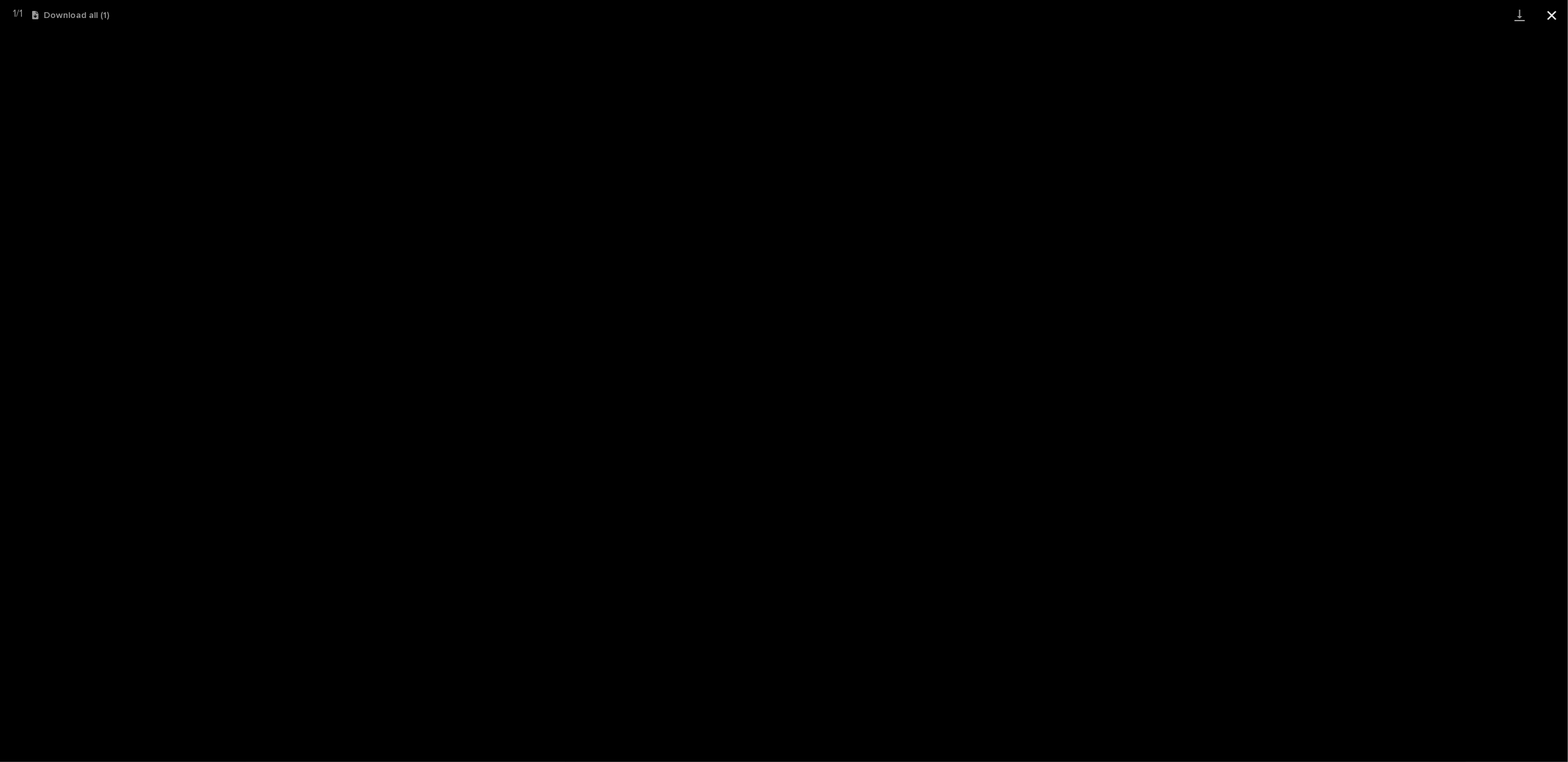
click at [1554, 13] on button "Close gallery" at bounding box center [1552, 15] width 32 height 30
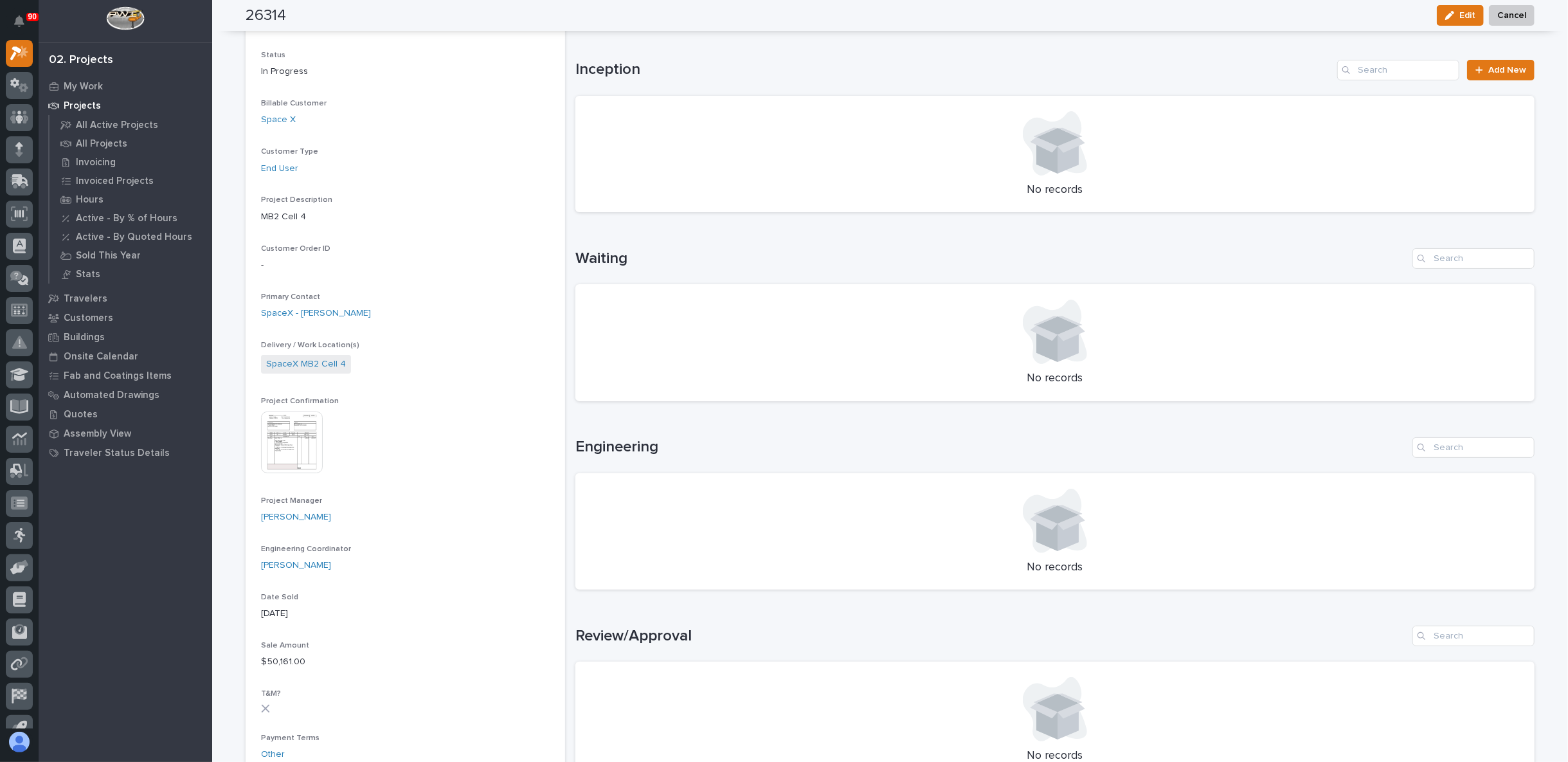
scroll to position [0, 0]
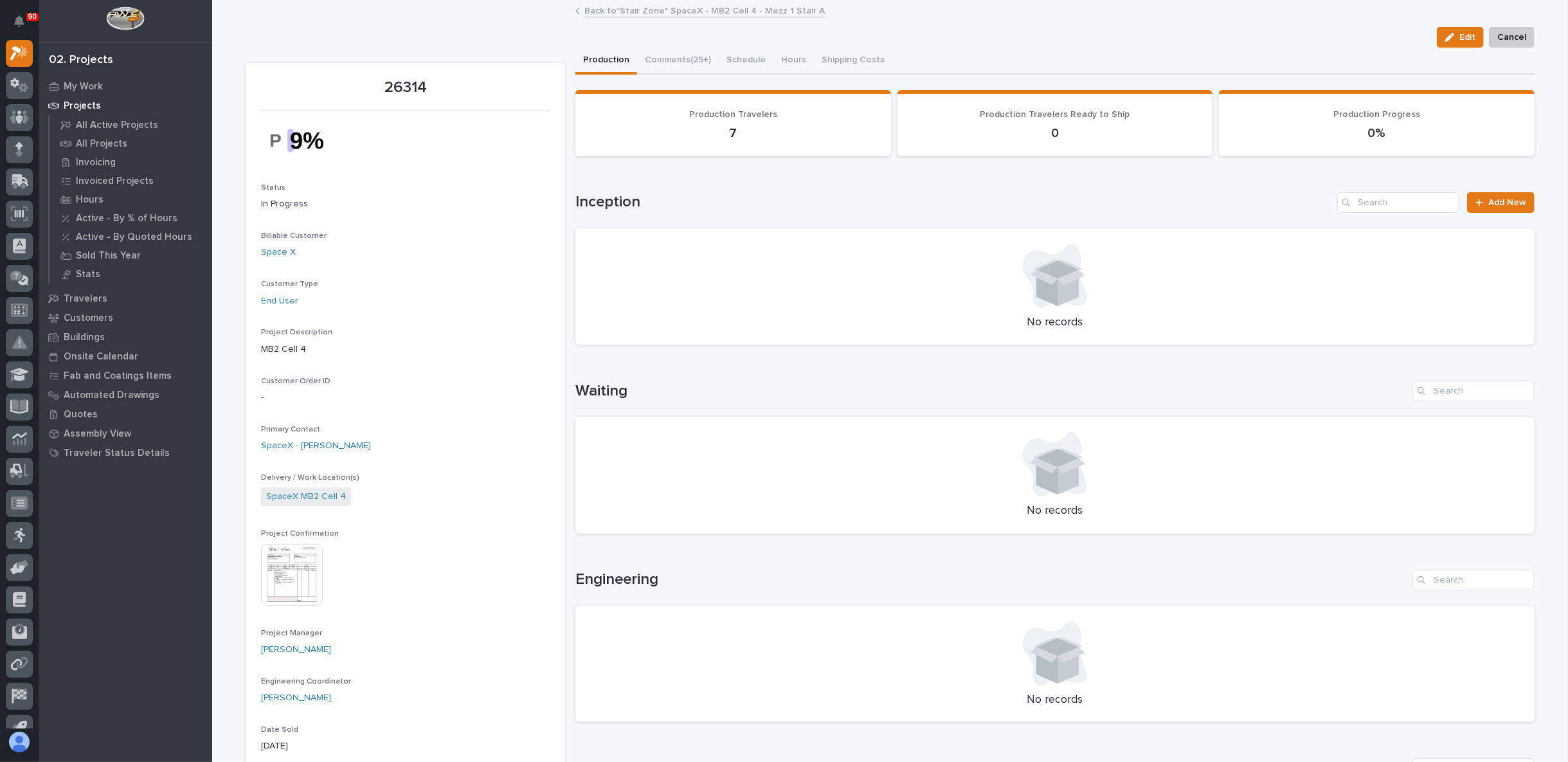
click at [265, 577] on img at bounding box center [292, 574] width 62 height 62
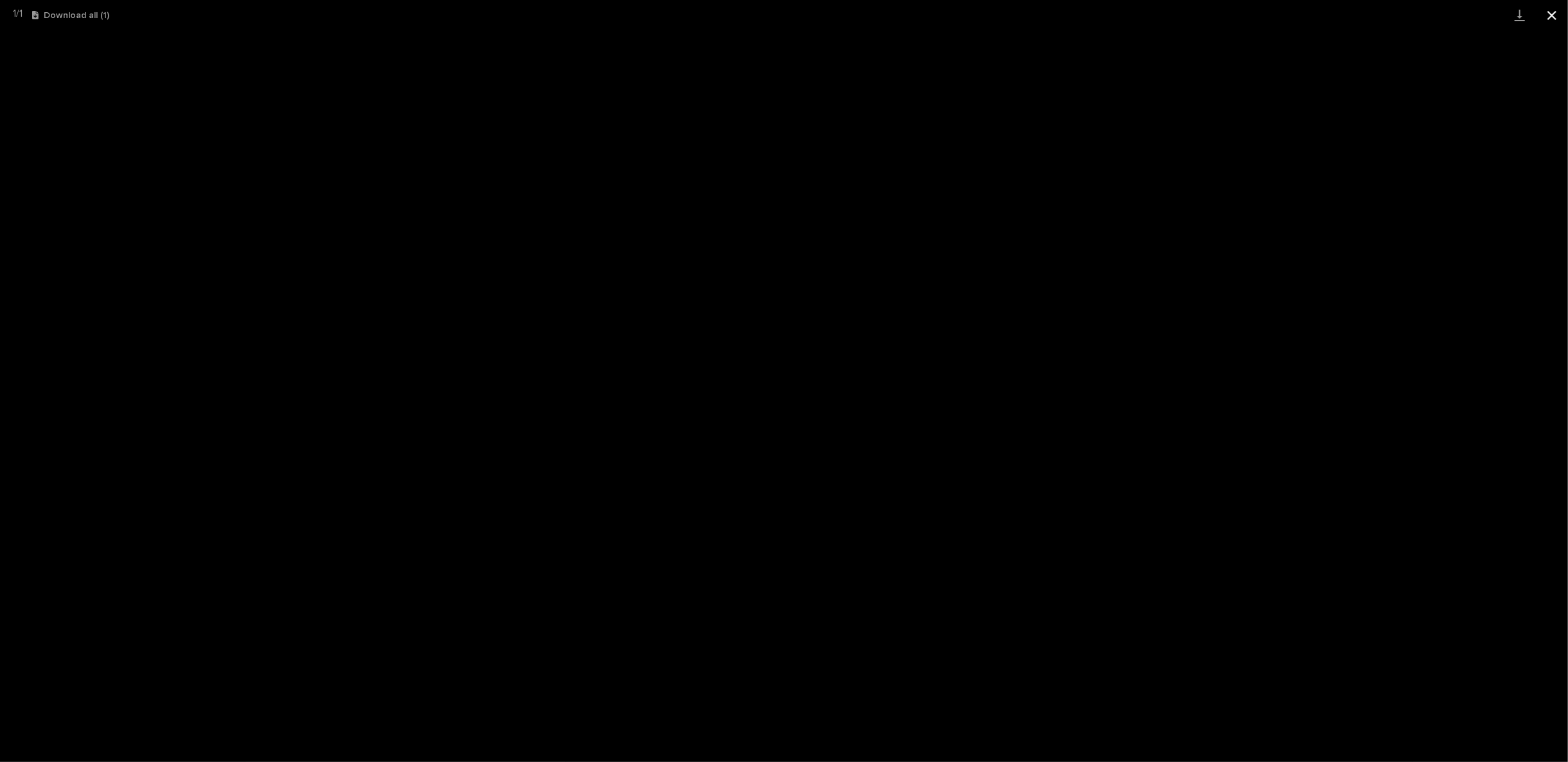
drag, startPoint x: 1552, startPoint y: 11, endPoint x: 1536, endPoint y: 25, distance: 21.3
click at [1552, 11] on button "Close gallery" at bounding box center [1552, 15] width 32 height 30
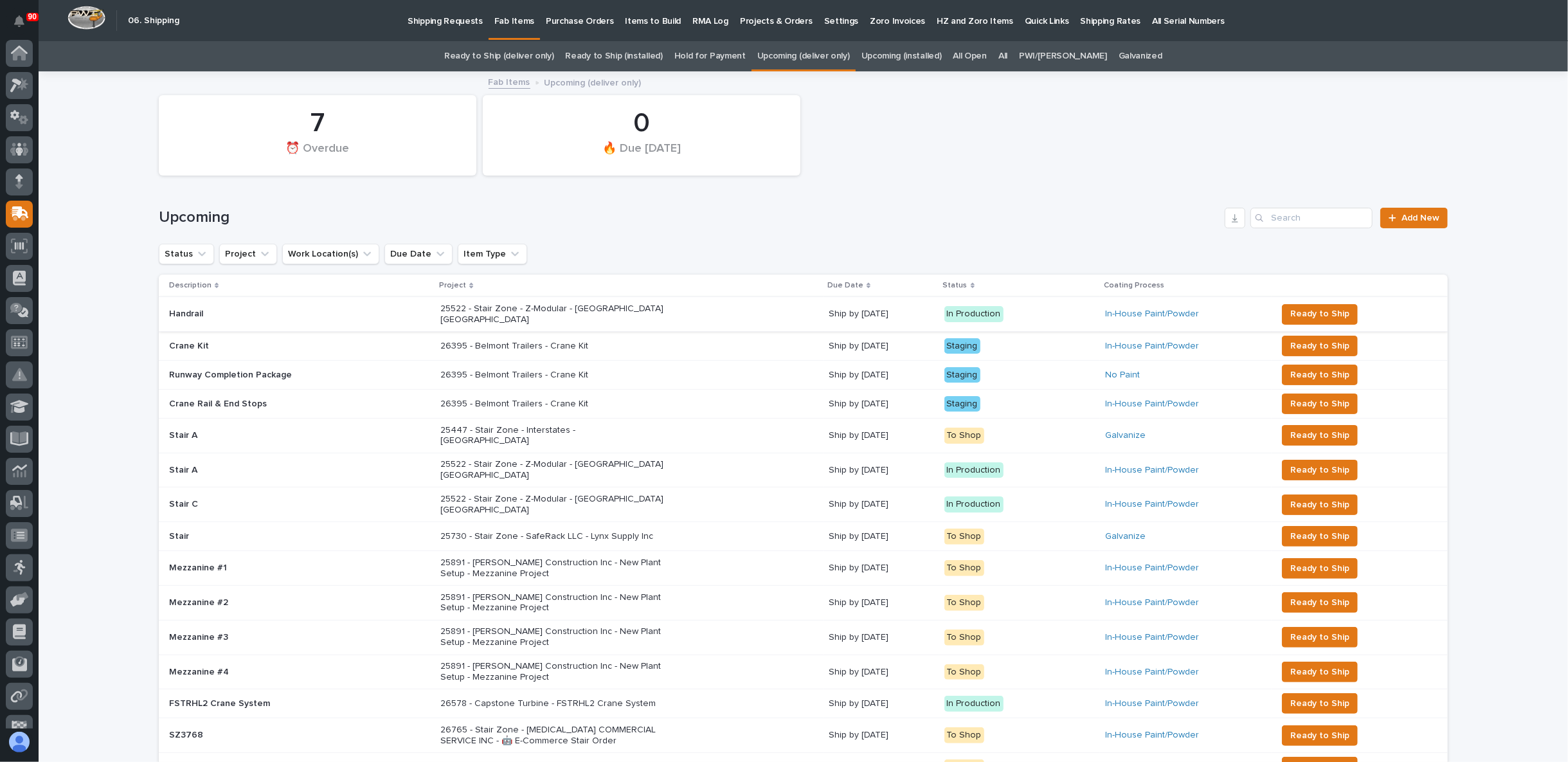
scroll to position [51, 0]
click at [118, 313] on div "Loading... Saving… Loading... Saving… 7 ⏰ Overdue 0 🔥 Due [DATE] Upcoming Add N…" at bounding box center [803, 735] width 1529 height 1326
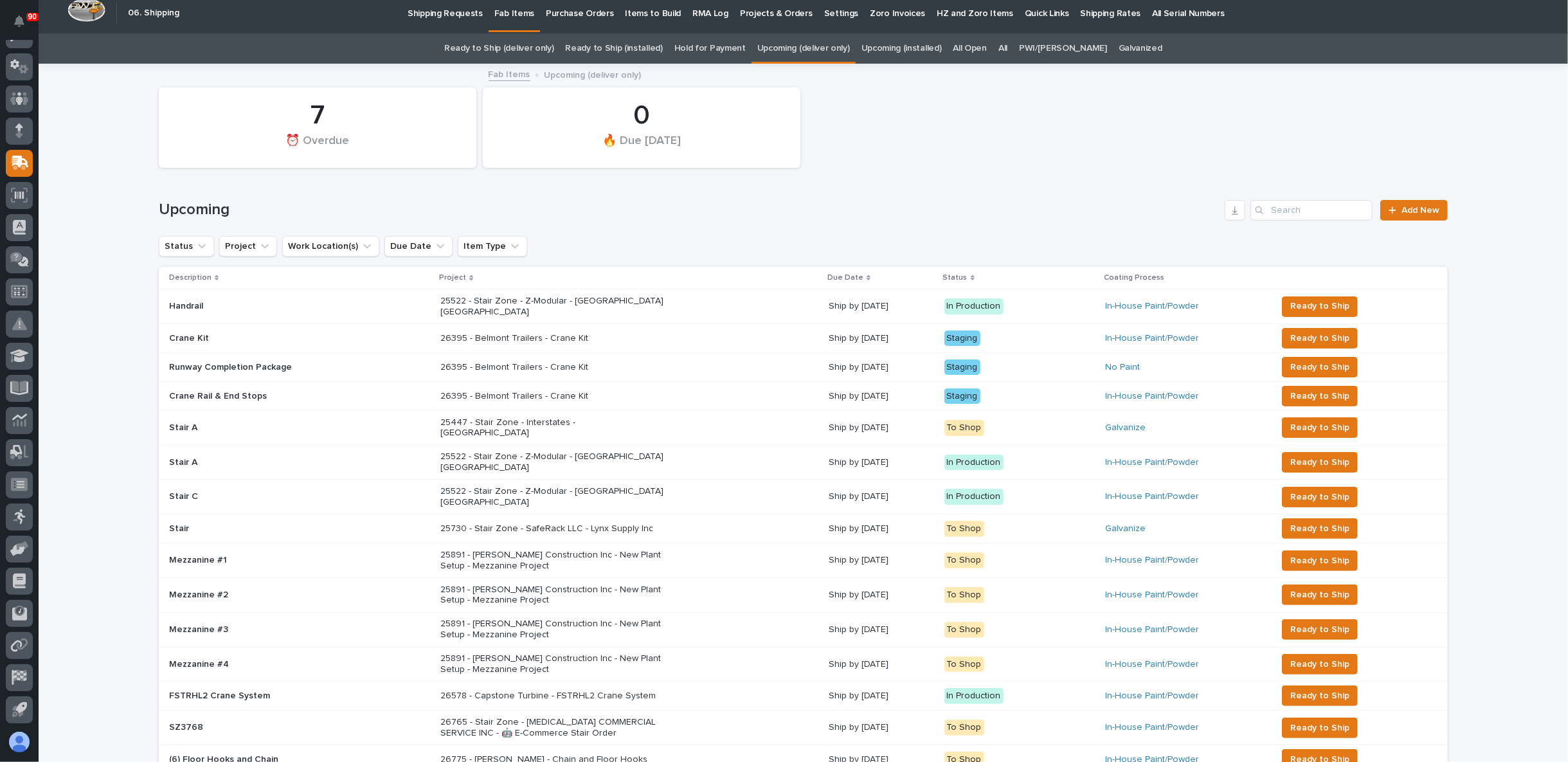
scroll to position [0, 0]
